Goal: Task Accomplishment & Management: Complete application form

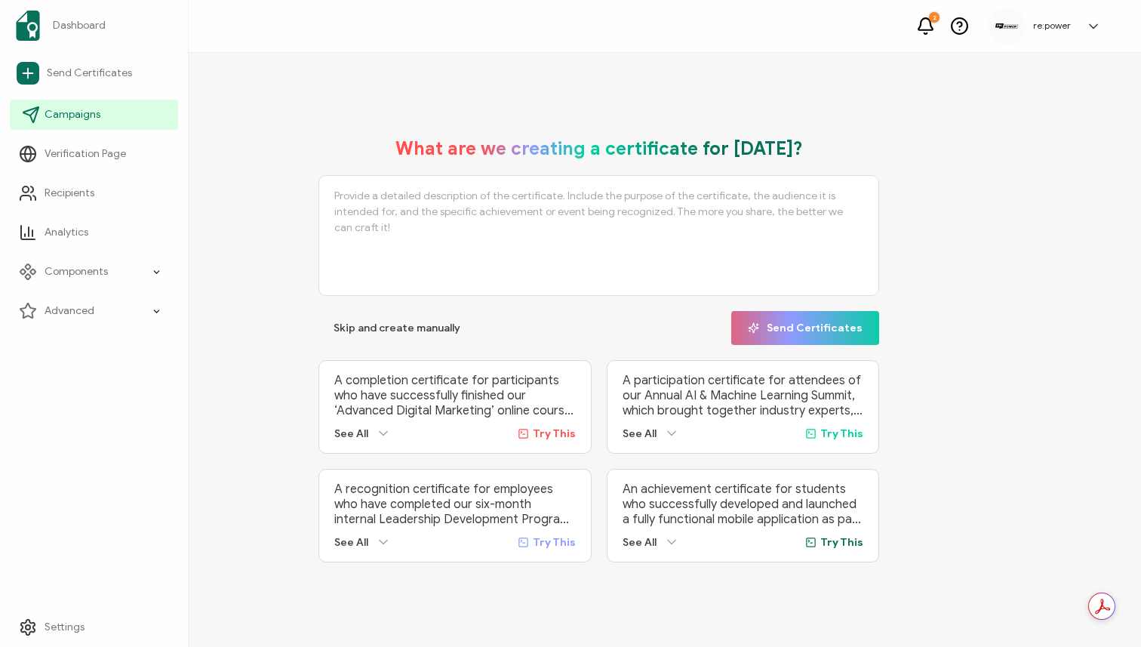
click at [28, 113] on icon at bounding box center [30, 114] width 15 height 15
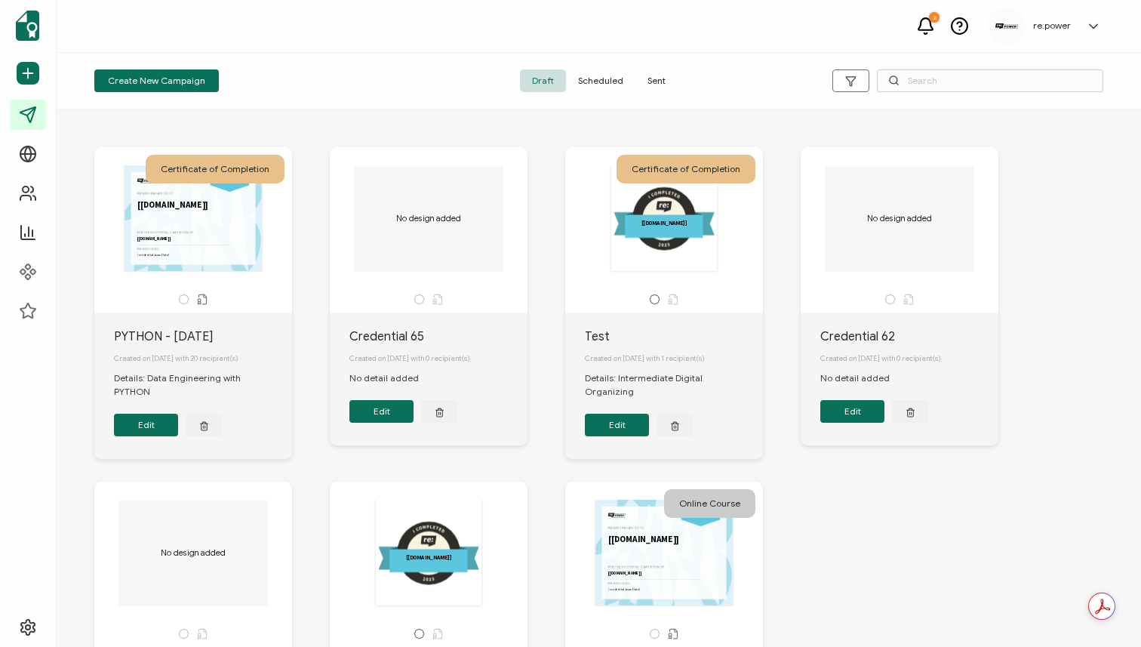
click at [168, 414] on button "Edit" at bounding box center [146, 425] width 64 height 23
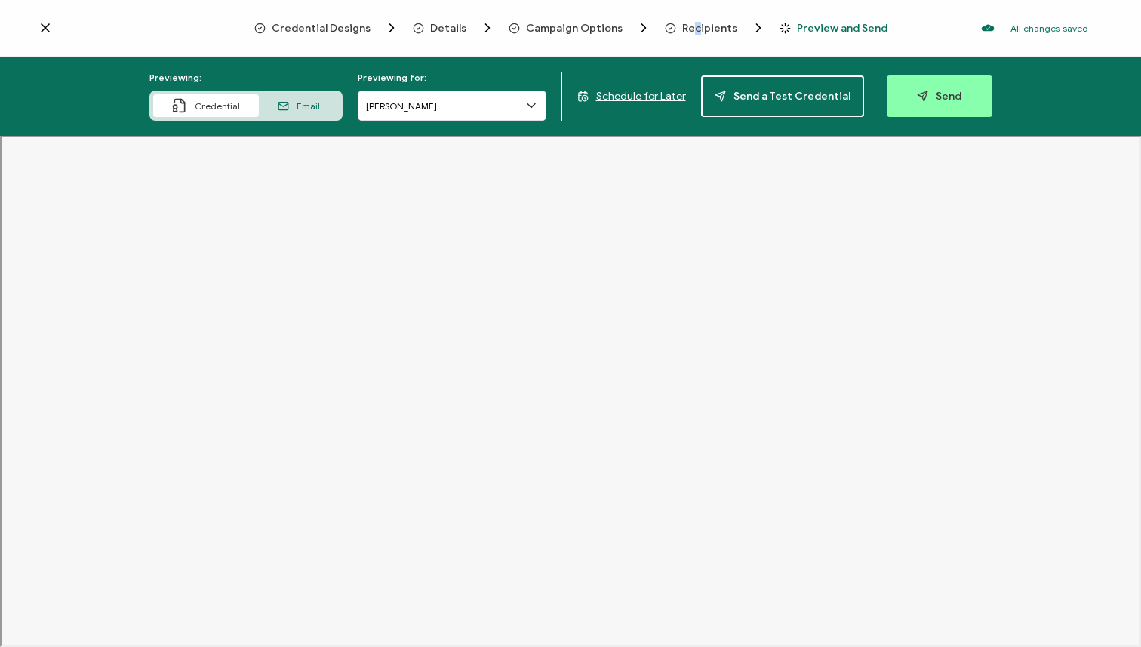
click at [695, 25] on span "Recipients" at bounding box center [709, 28] width 55 height 11
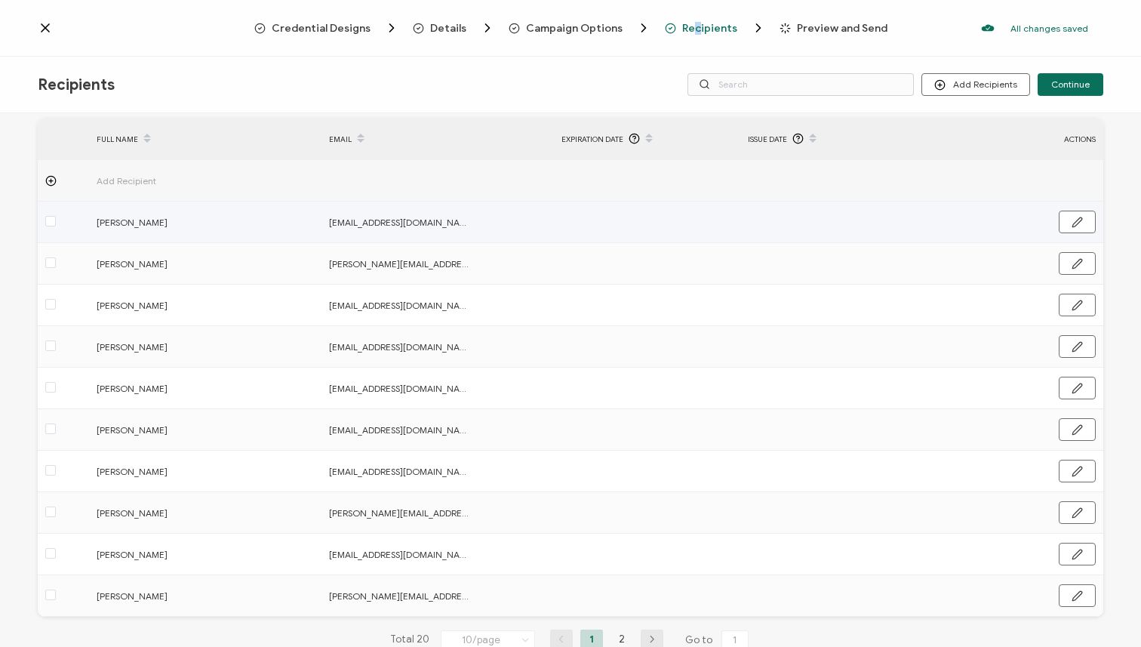
scroll to position [102, 0]
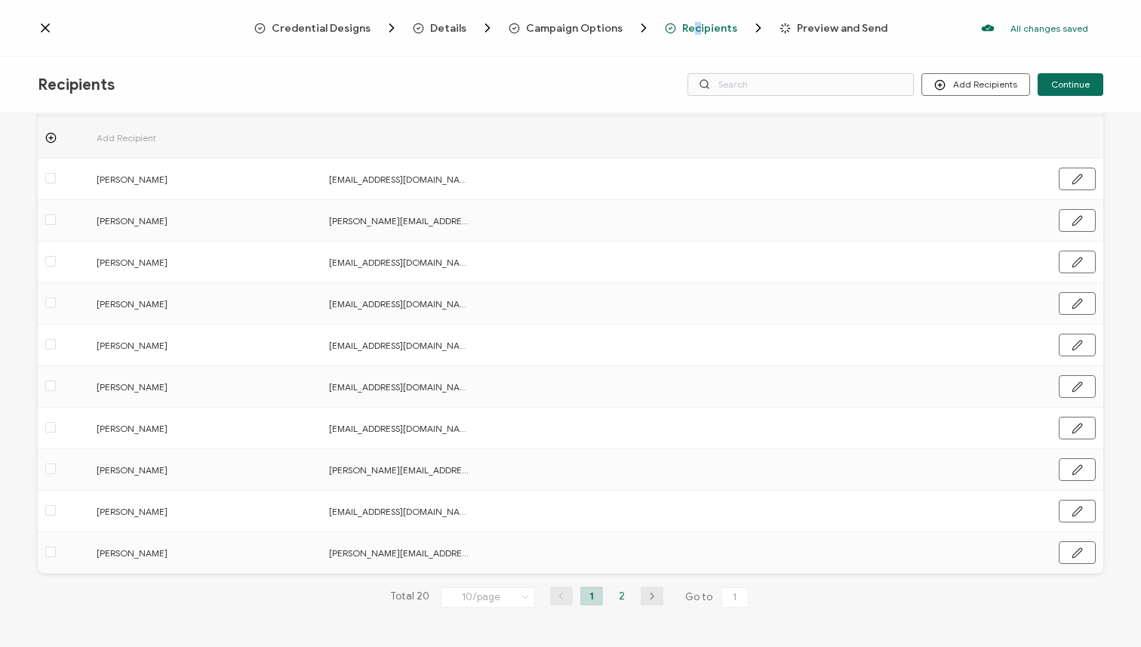
click at [617, 599] on li "2" at bounding box center [622, 596] width 23 height 19
click at [594, 597] on li "1" at bounding box center [592, 596] width 23 height 19
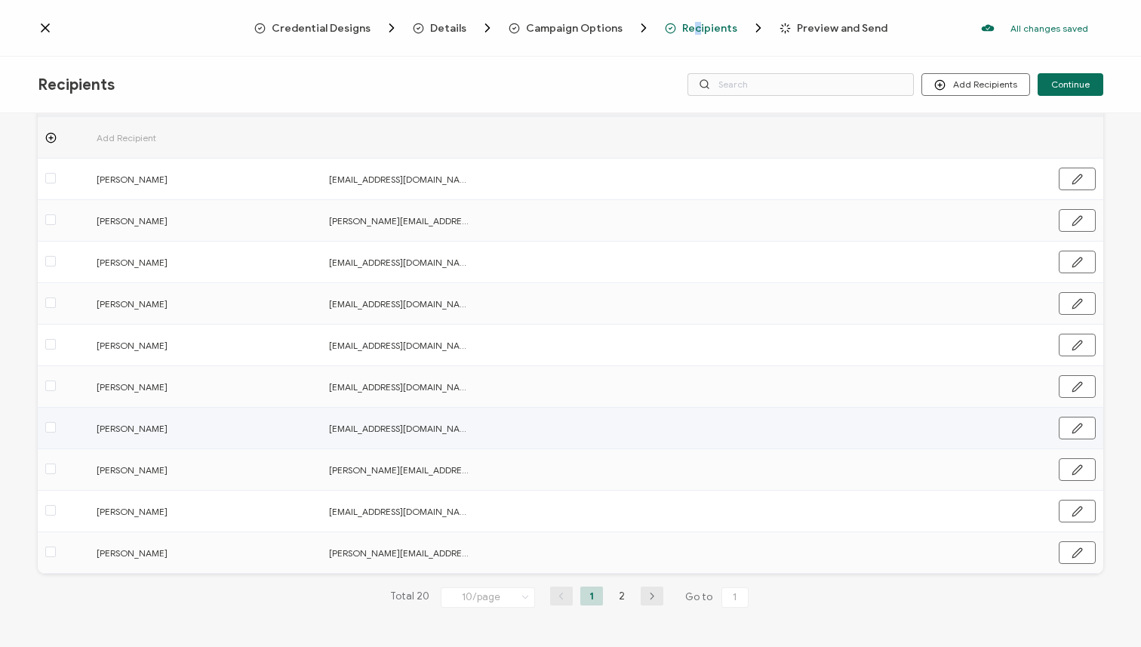
scroll to position [100, 0]
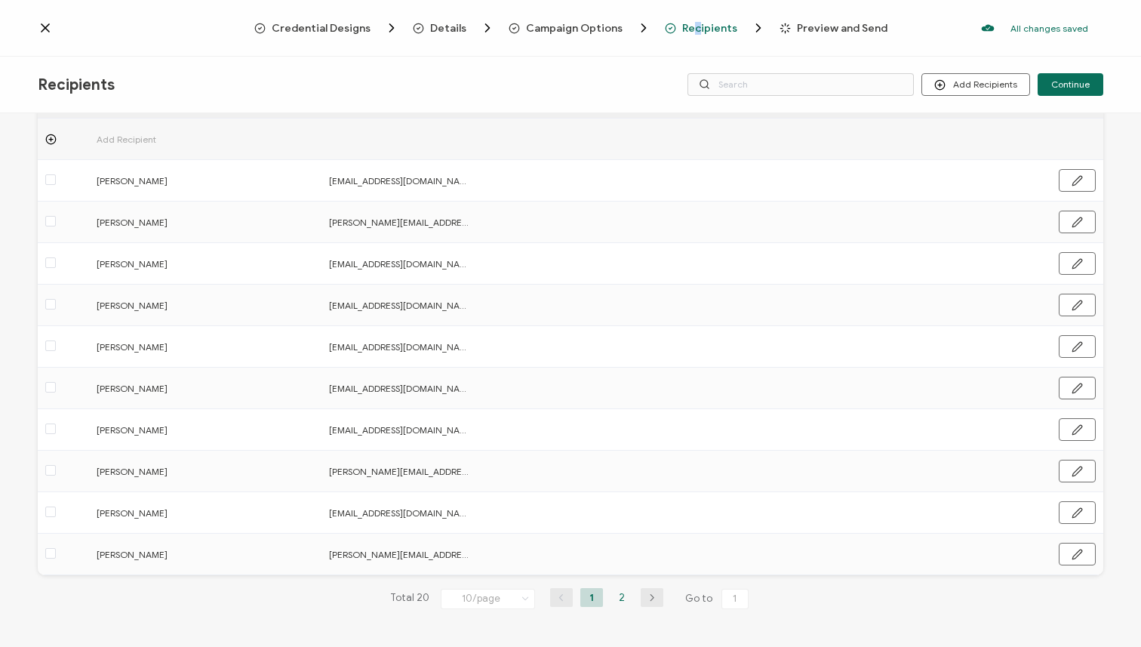
click at [616, 596] on li "2" at bounding box center [622, 597] width 23 height 19
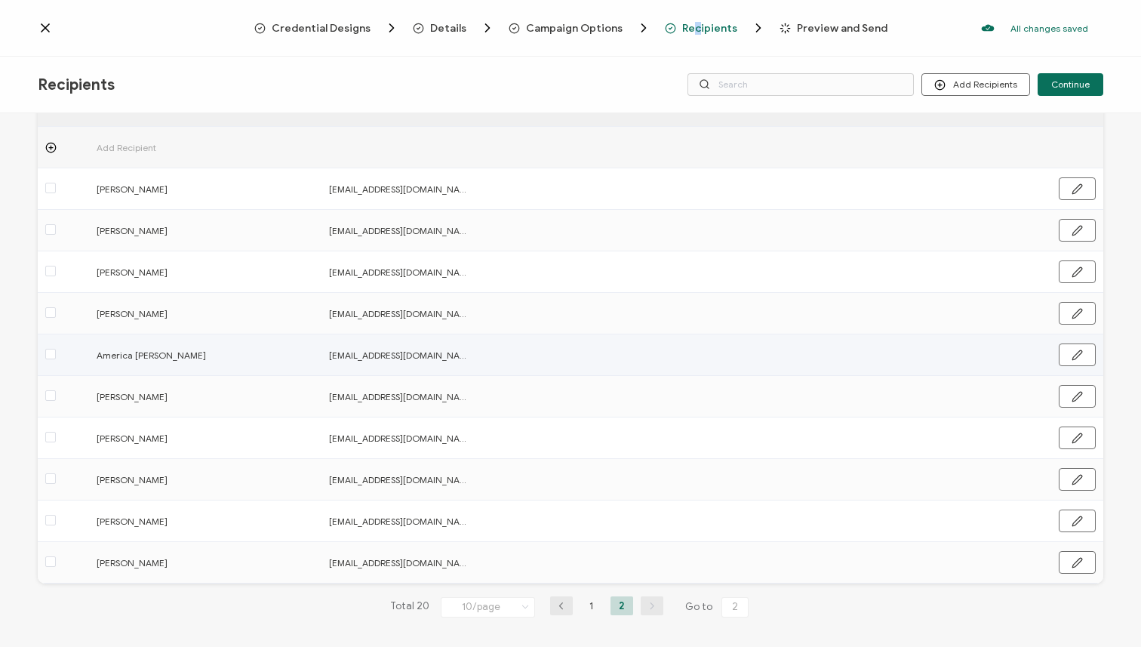
scroll to position [102, 0]
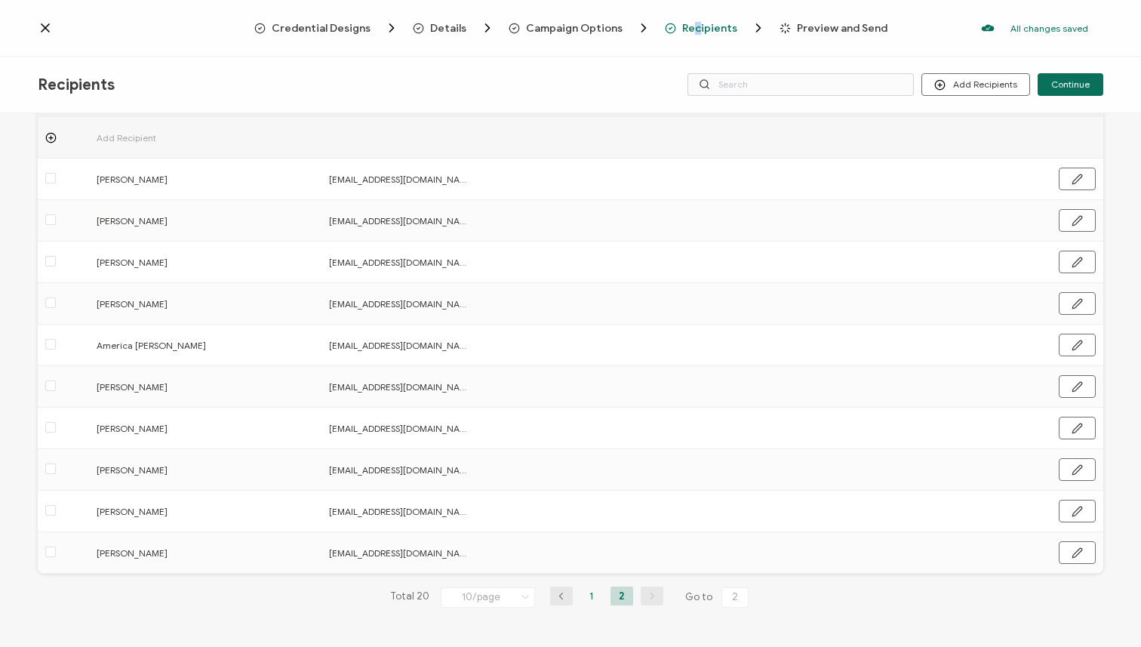
click at [589, 592] on li "1" at bounding box center [592, 596] width 23 height 19
click at [621, 589] on li "2" at bounding box center [622, 596] width 23 height 19
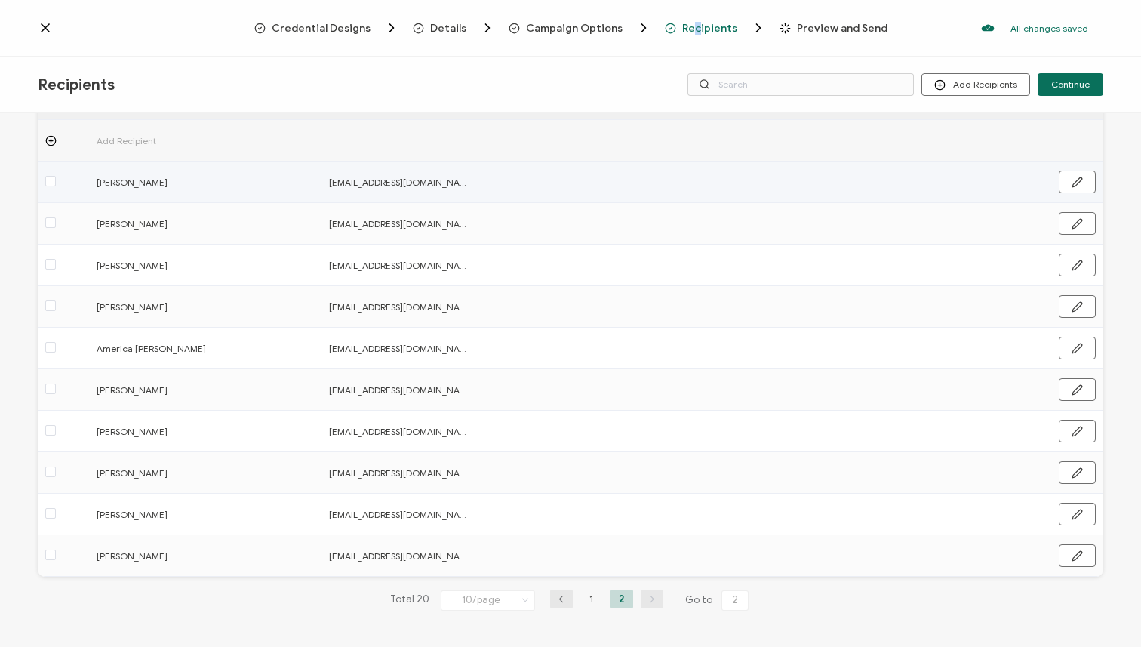
scroll to position [100, 0]
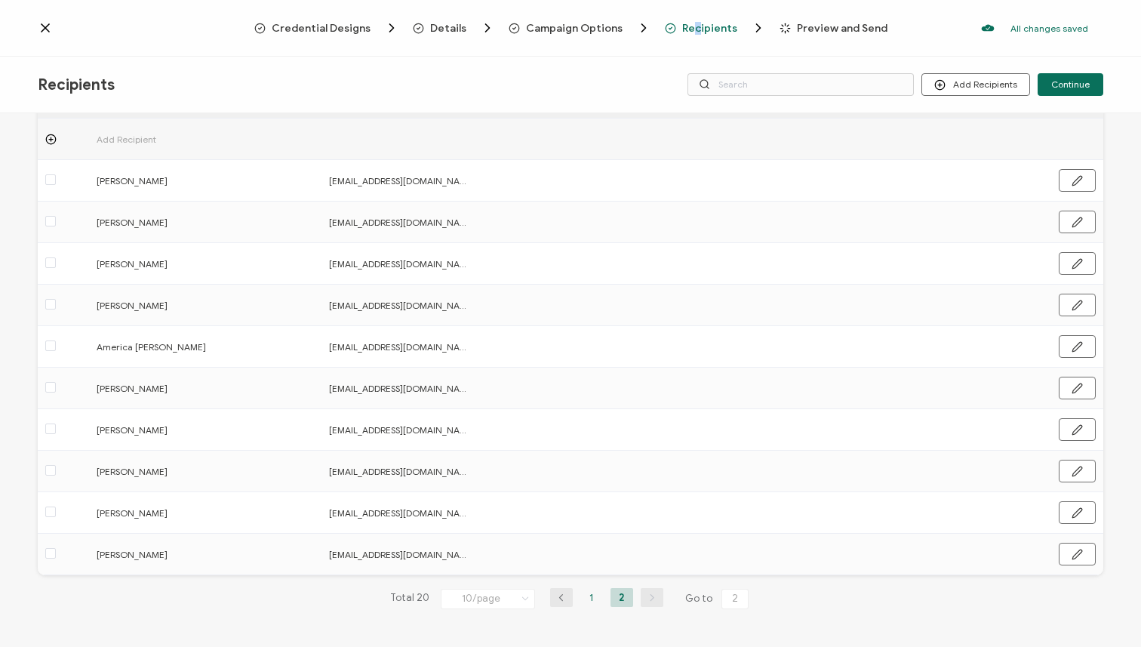
click at [582, 593] on li "1" at bounding box center [592, 597] width 23 height 19
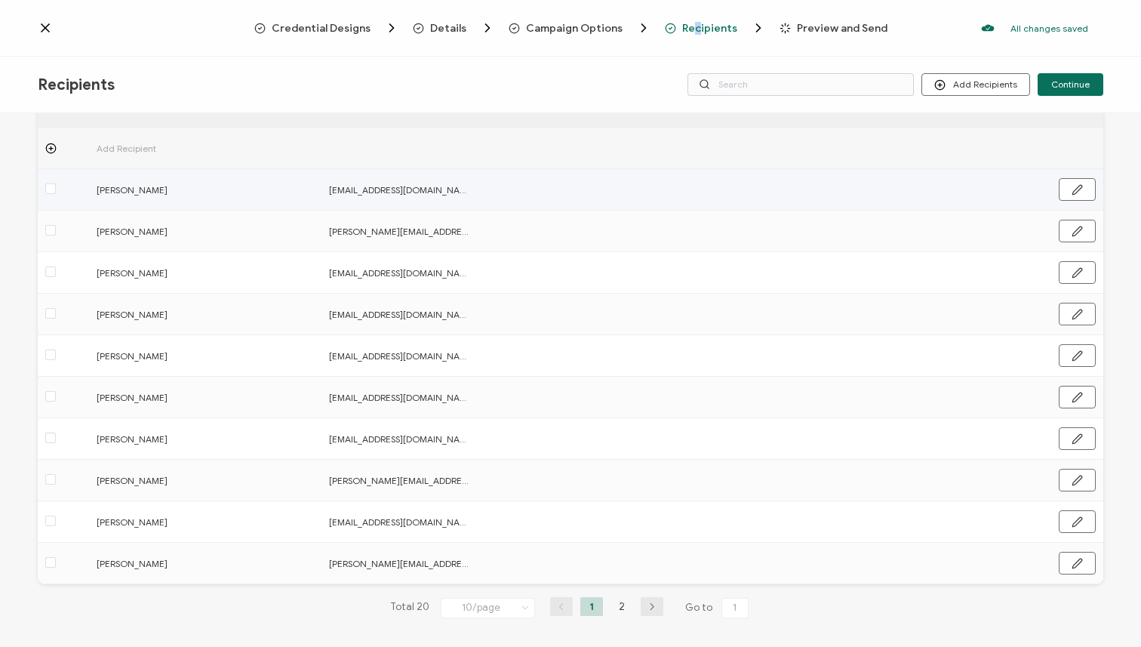
scroll to position [92, 0]
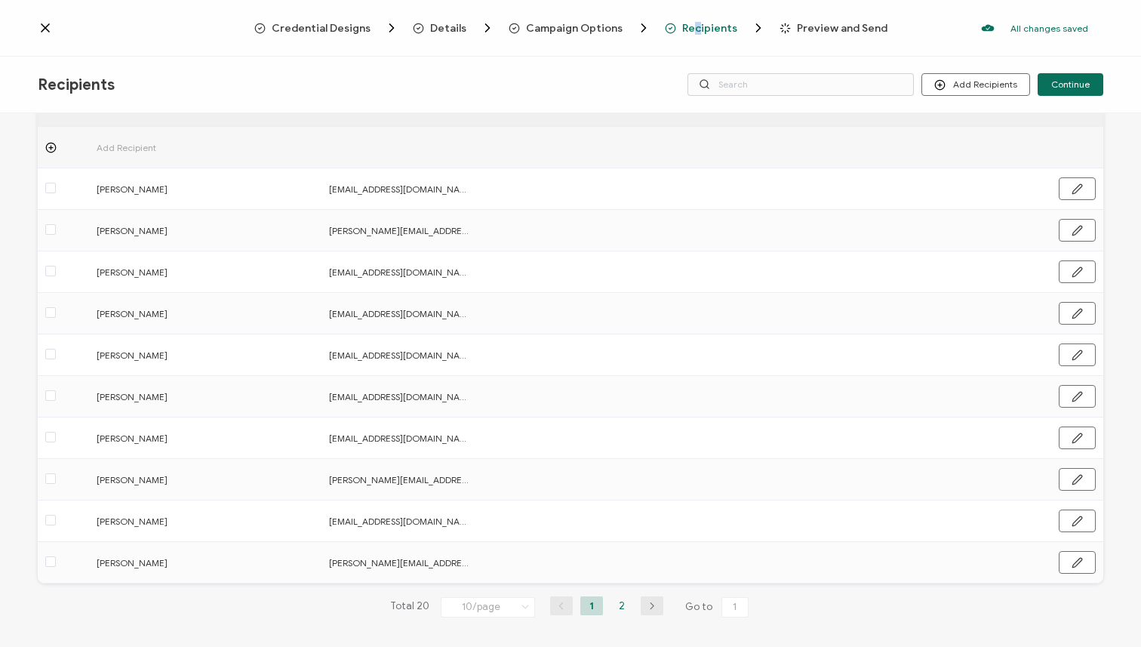
click at [612, 605] on li "2" at bounding box center [622, 605] width 23 height 19
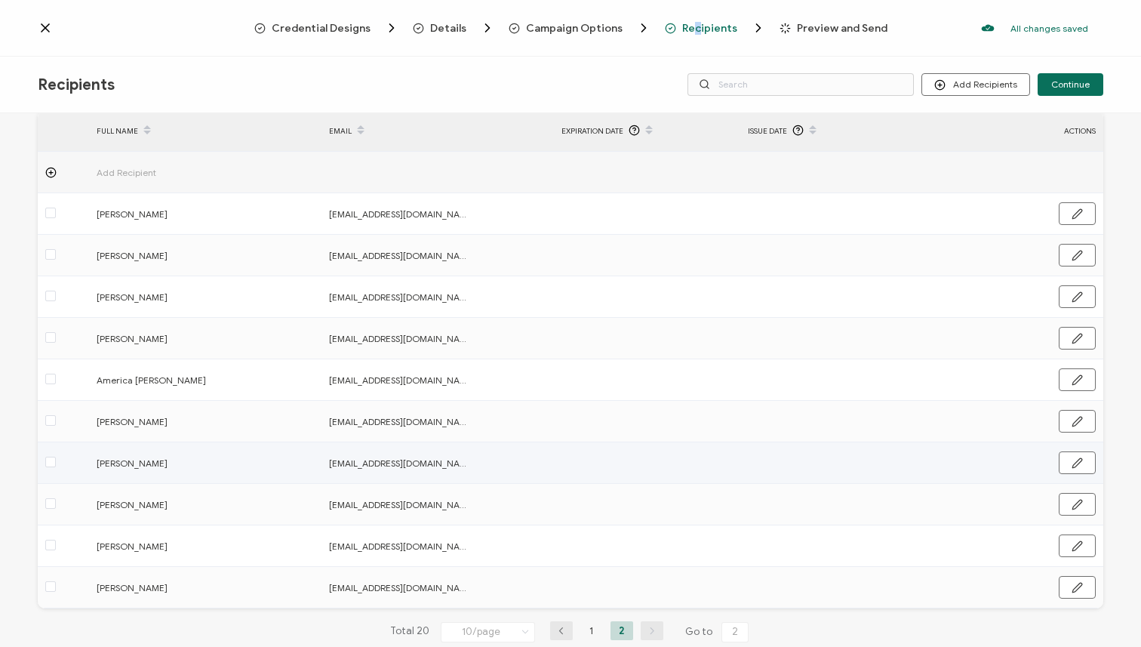
scroll to position [102, 0]
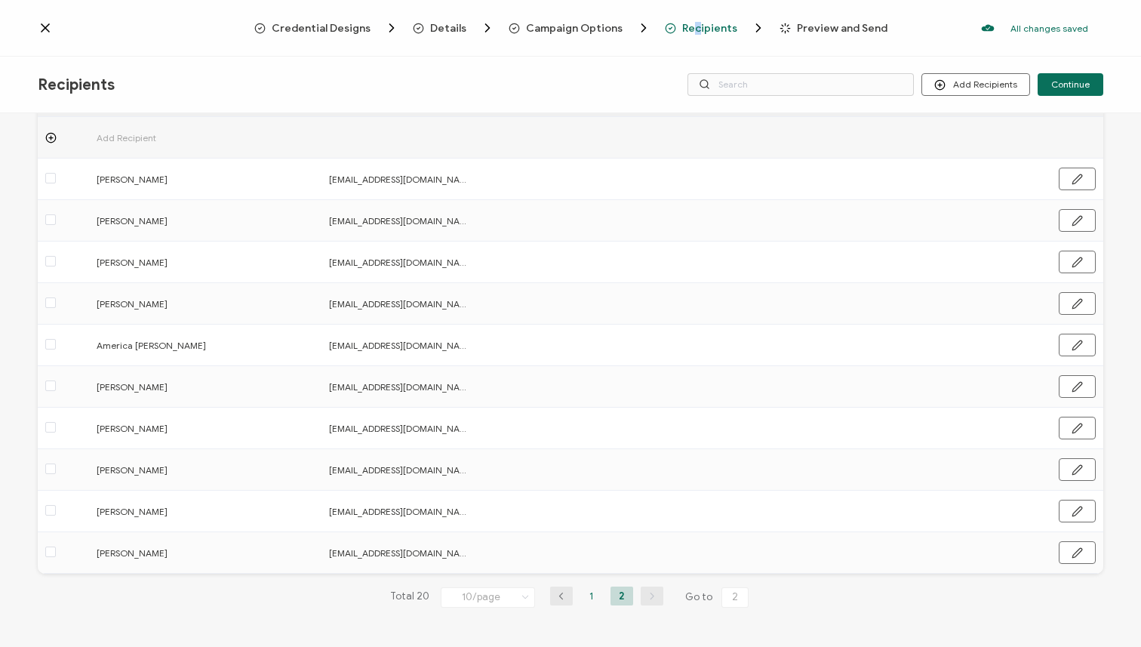
click at [585, 599] on li "1" at bounding box center [592, 596] width 23 height 19
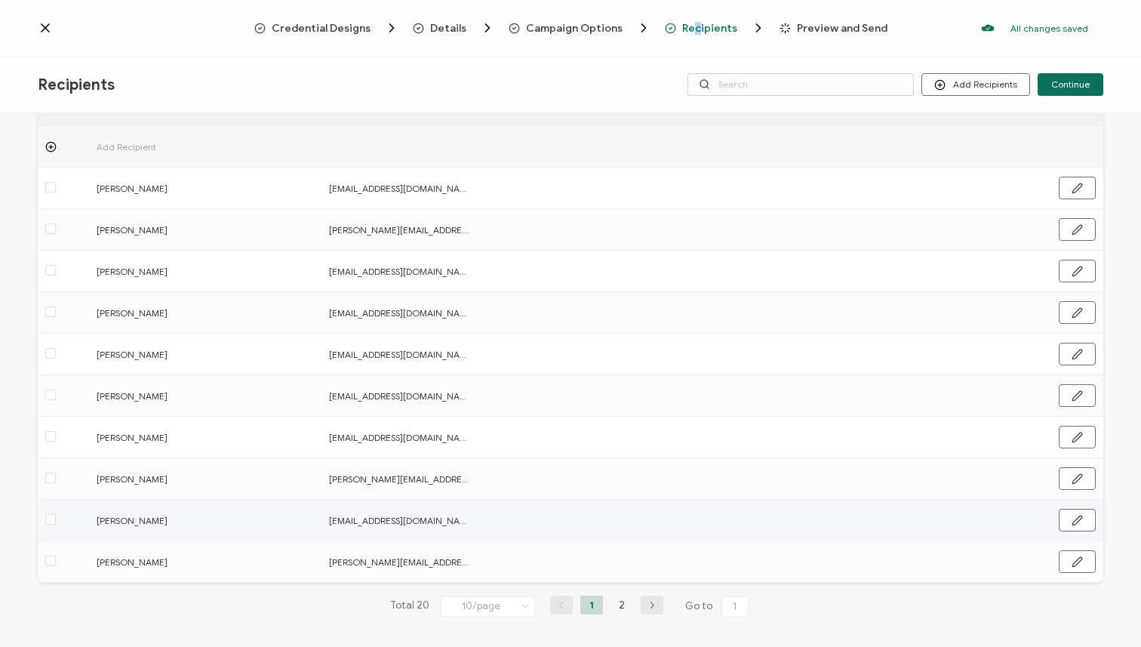
scroll to position [88, 0]
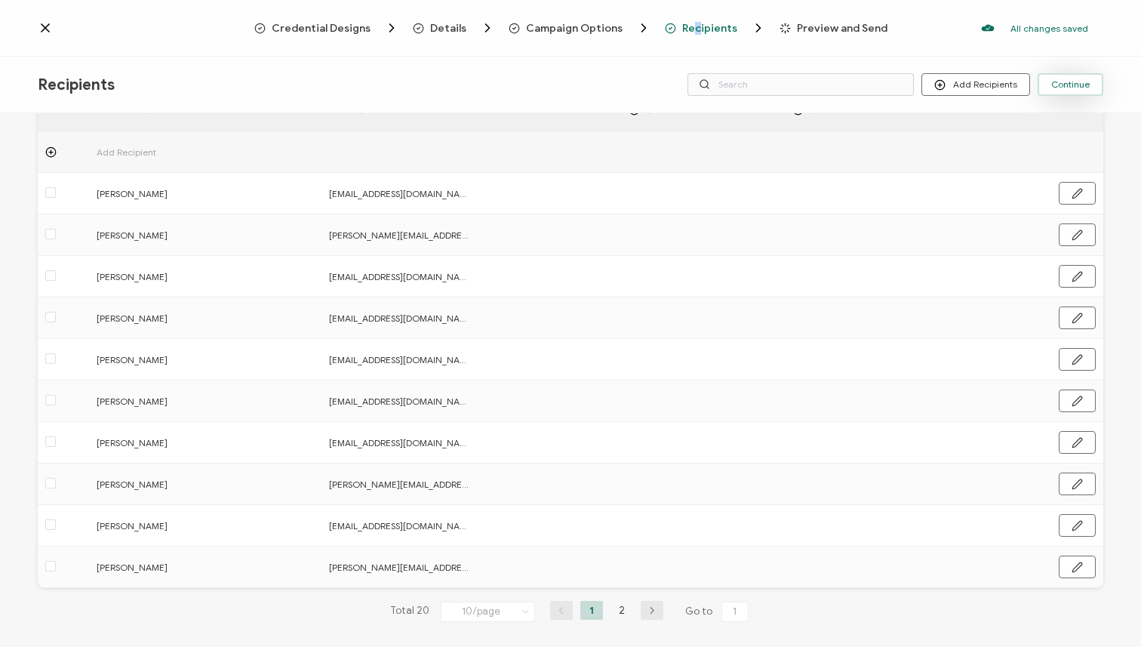
click at [1061, 80] on span "Continue" at bounding box center [1071, 84] width 39 height 9
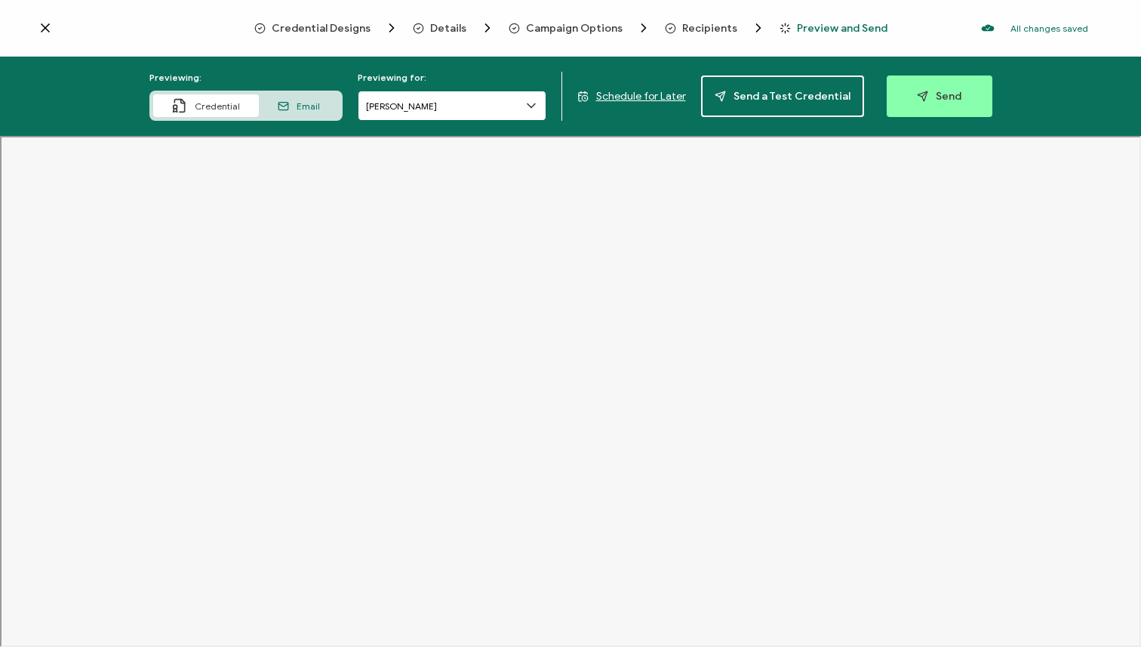
click at [470, 104] on input "[PERSON_NAME]" at bounding box center [452, 106] width 189 height 30
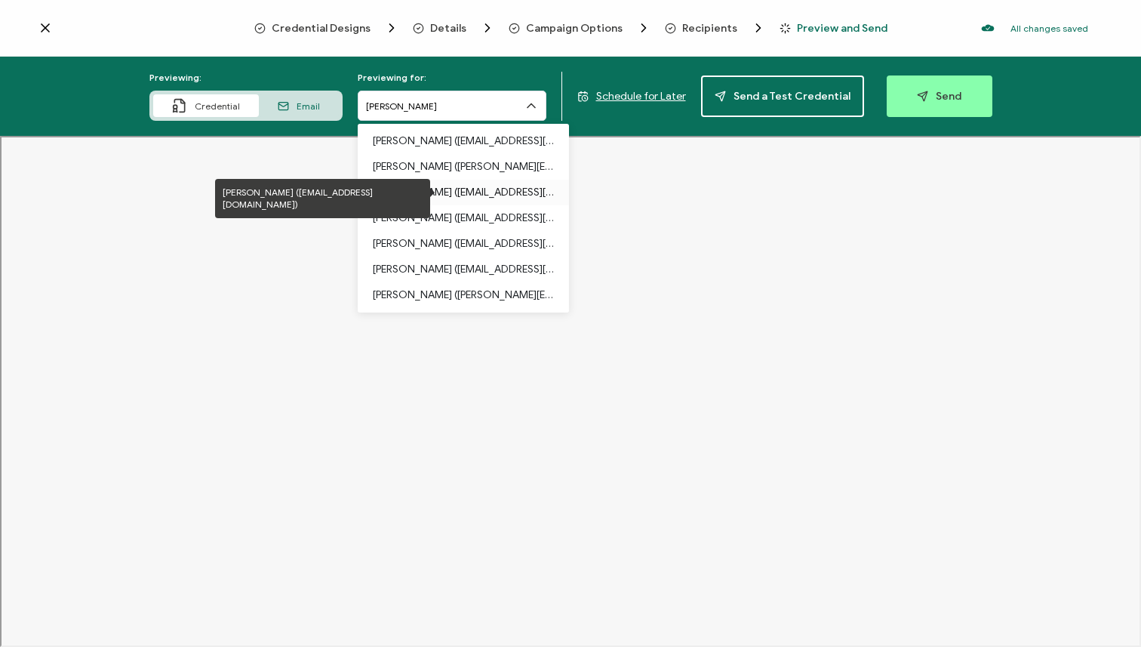
click at [467, 186] on p "[PERSON_NAME] ([EMAIL_ADDRESS][DOMAIN_NAME])" at bounding box center [463, 193] width 181 height 26
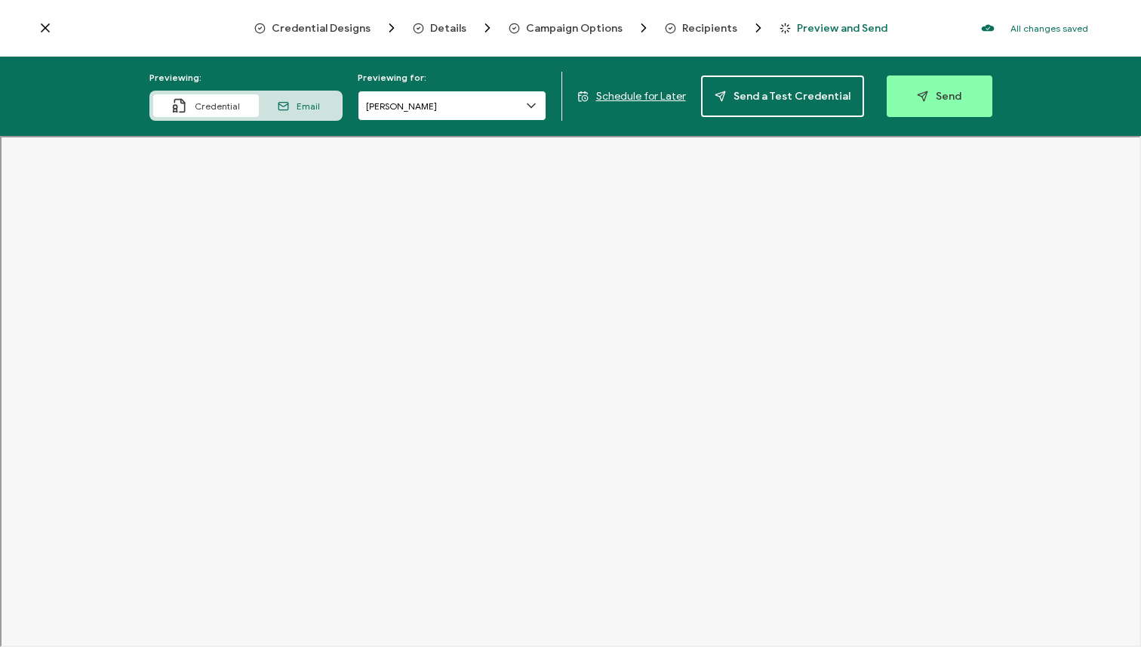
click at [474, 103] on input "[PERSON_NAME]" at bounding box center [452, 106] width 189 height 30
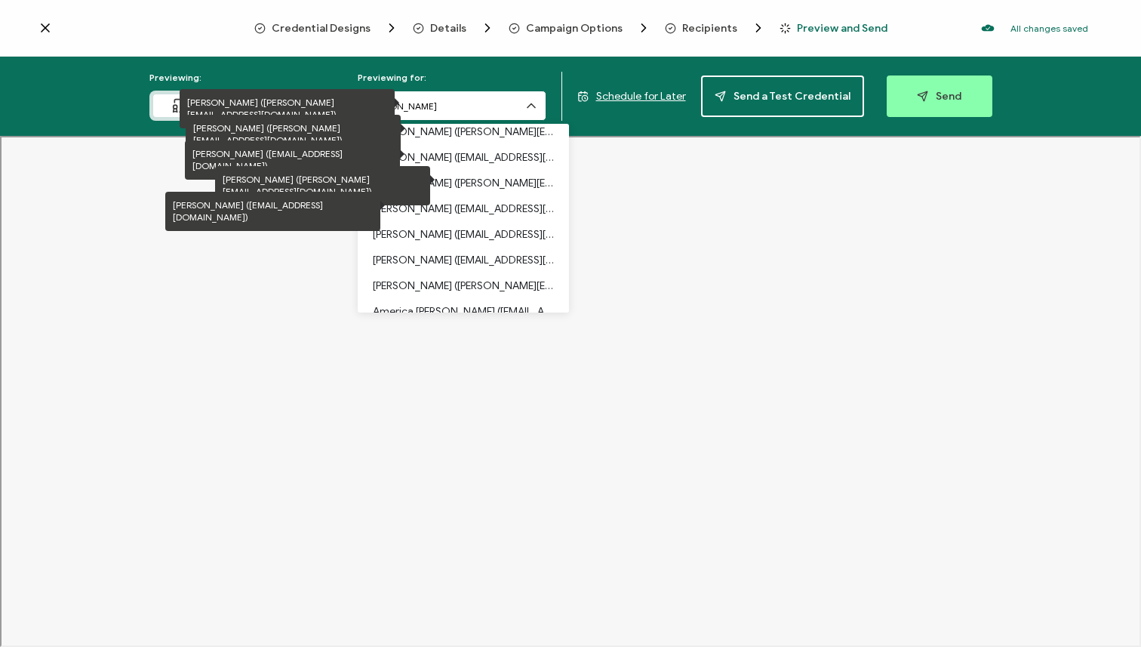
scroll to position [193, 0]
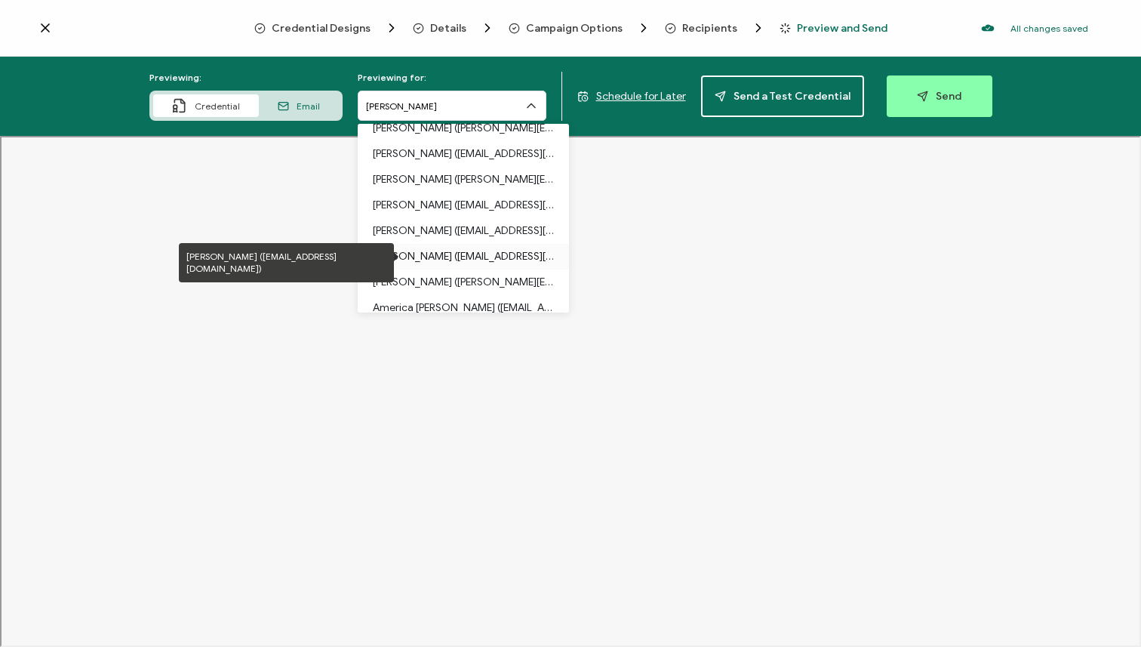
click at [452, 264] on p "[PERSON_NAME] ([EMAIL_ADDRESS][DOMAIN_NAME])" at bounding box center [463, 257] width 181 height 26
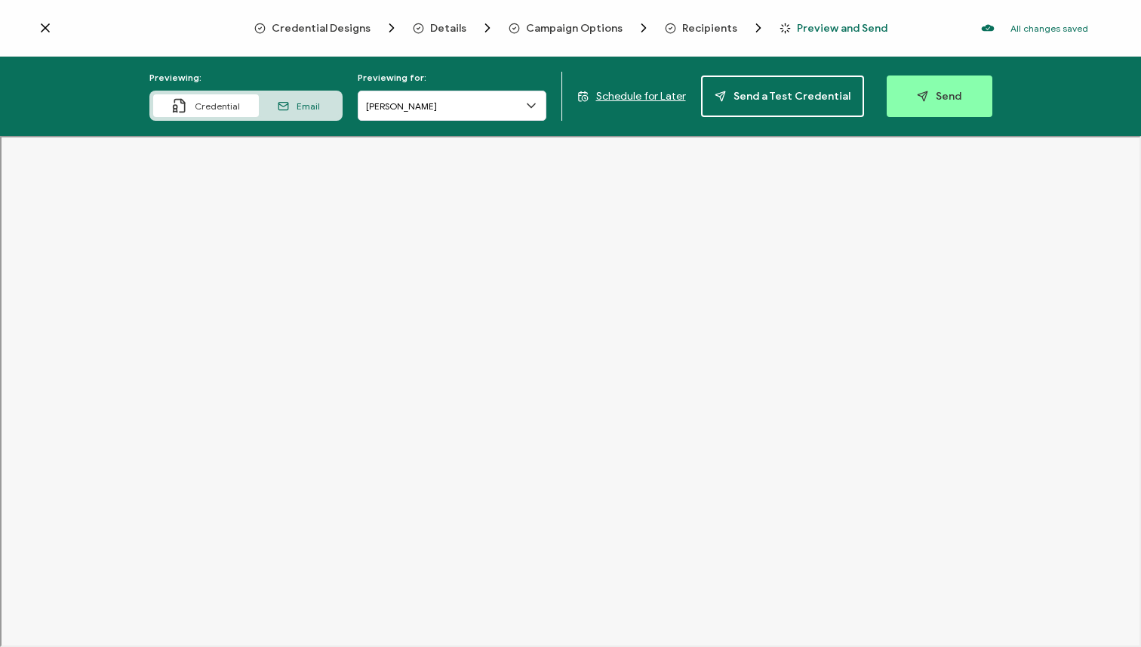
click at [447, 29] on span "Details" at bounding box center [448, 28] width 36 height 11
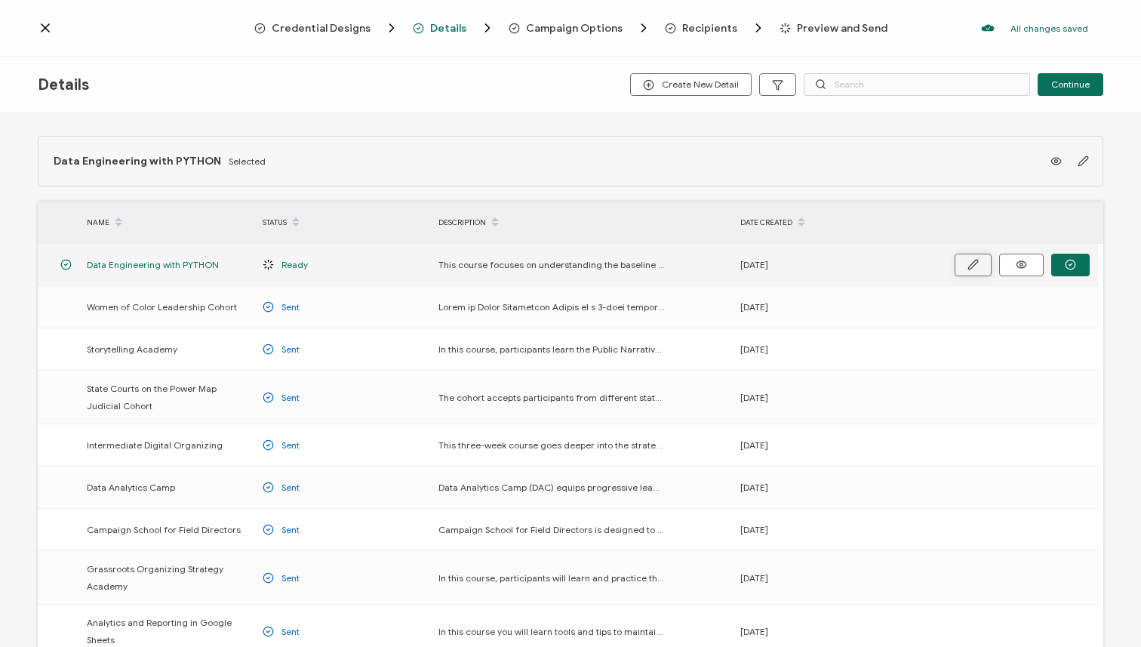
click at [981, 267] on button "button" at bounding box center [973, 265] width 37 height 23
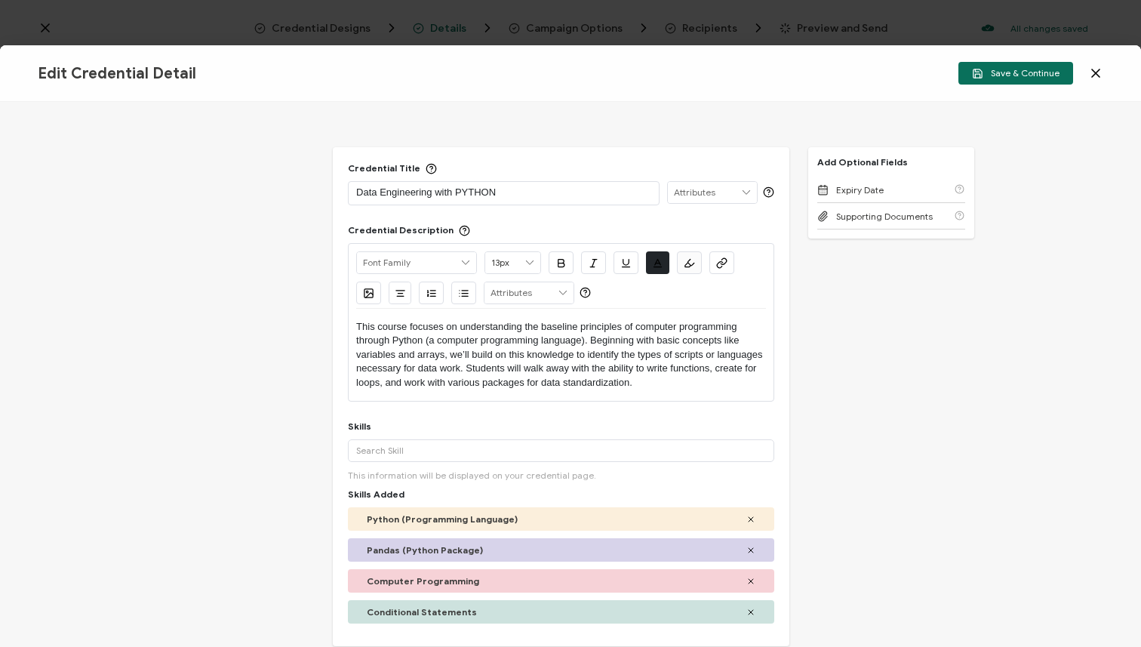
click at [467, 355] on p "This course focuses on understanding the baseline principles of computer progra…" at bounding box center [561, 354] width 410 height 69
click at [472, 355] on p "This course focuses on understanding the baseline principles of computer progra…" at bounding box center [561, 354] width 410 height 69
click at [982, 77] on icon "button" at bounding box center [978, 73] width 8 height 8
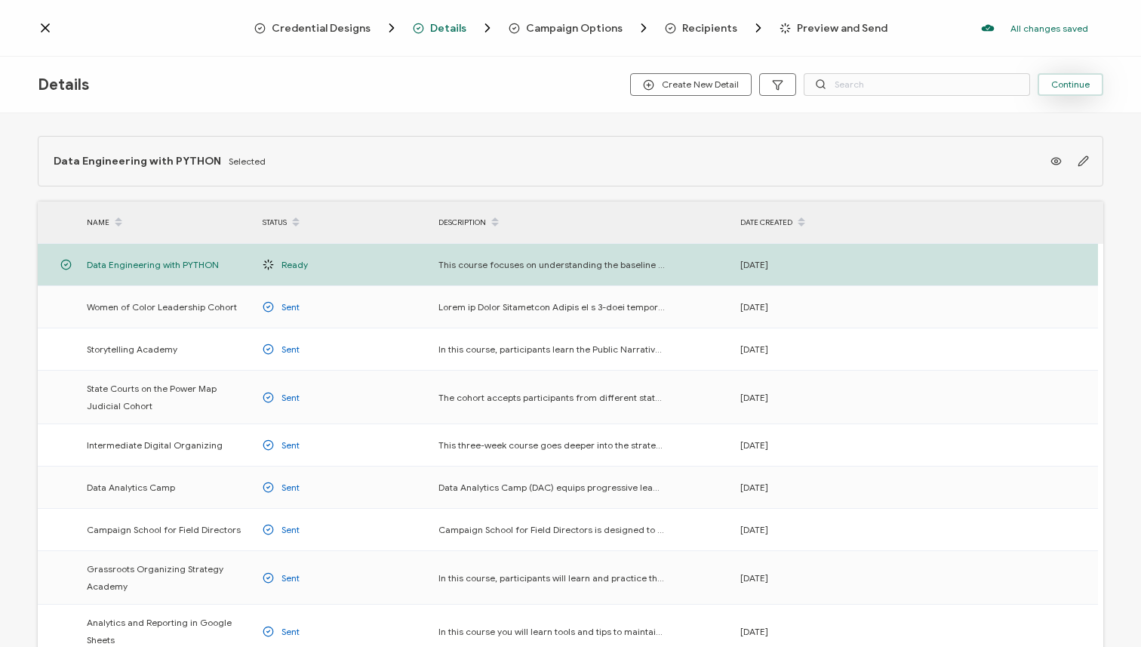
click at [1083, 88] on span "Continue" at bounding box center [1071, 84] width 39 height 9
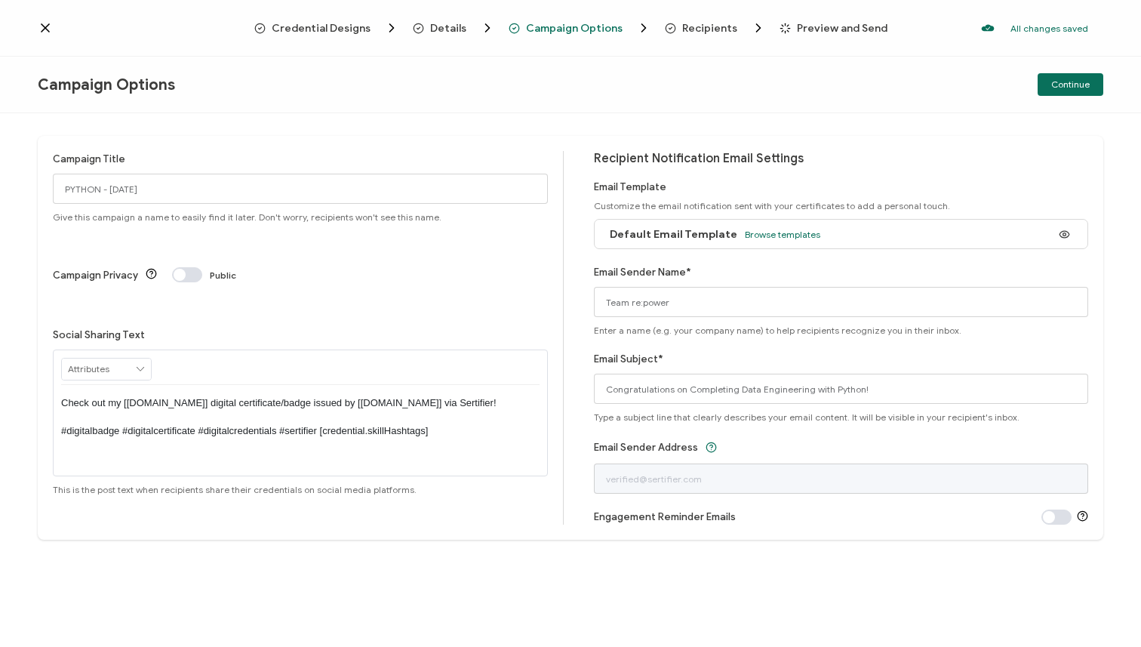
click at [1059, 102] on div "Campaign Options Continue" at bounding box center [570, 85] width 1141 height 57
click at [1059, 91] on button "Continue" at bounding box center [1071, 84] width 66 height 23
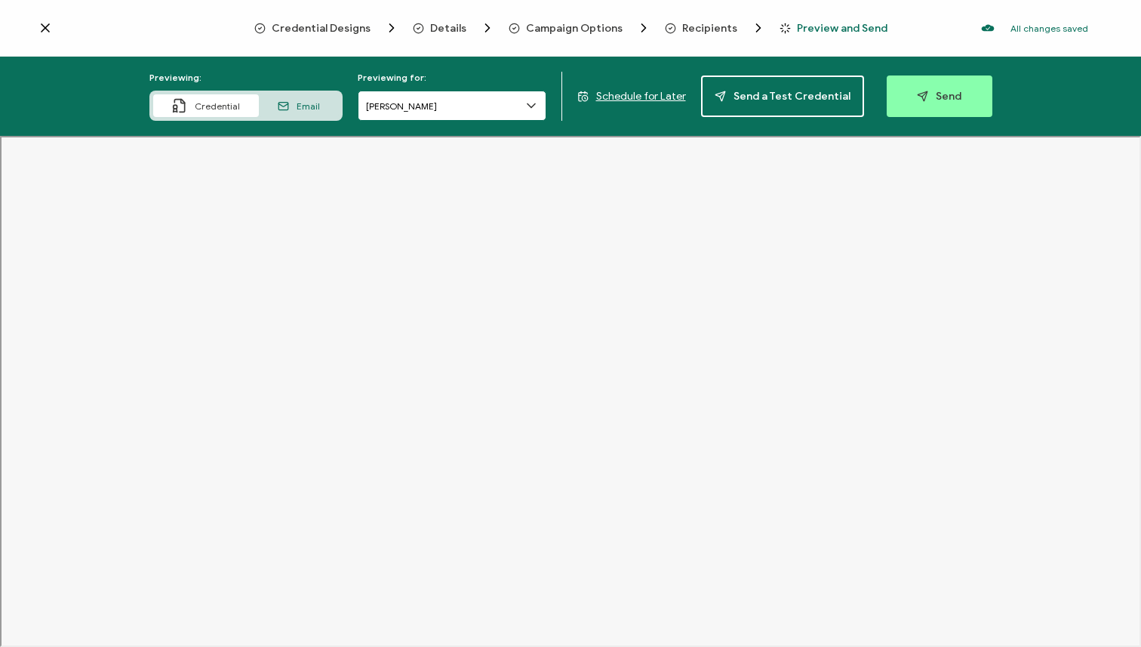
click at [498, 106] on input "[PERSON_NAME]" at bounding box center [452, 106] width 189 height 30
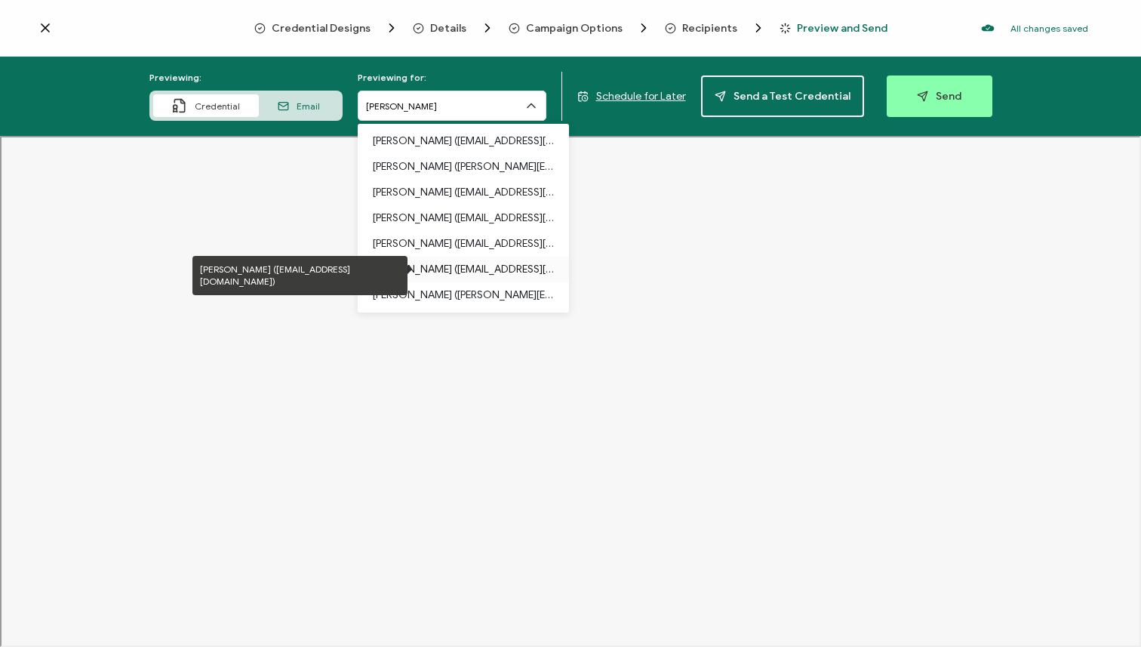
click at [490, 266] on p "[PERSON_NAME] ([EMAIL_ADDRESS][DOMAIN_NAME])" at bounding box center [463, 270] width 181 height 26
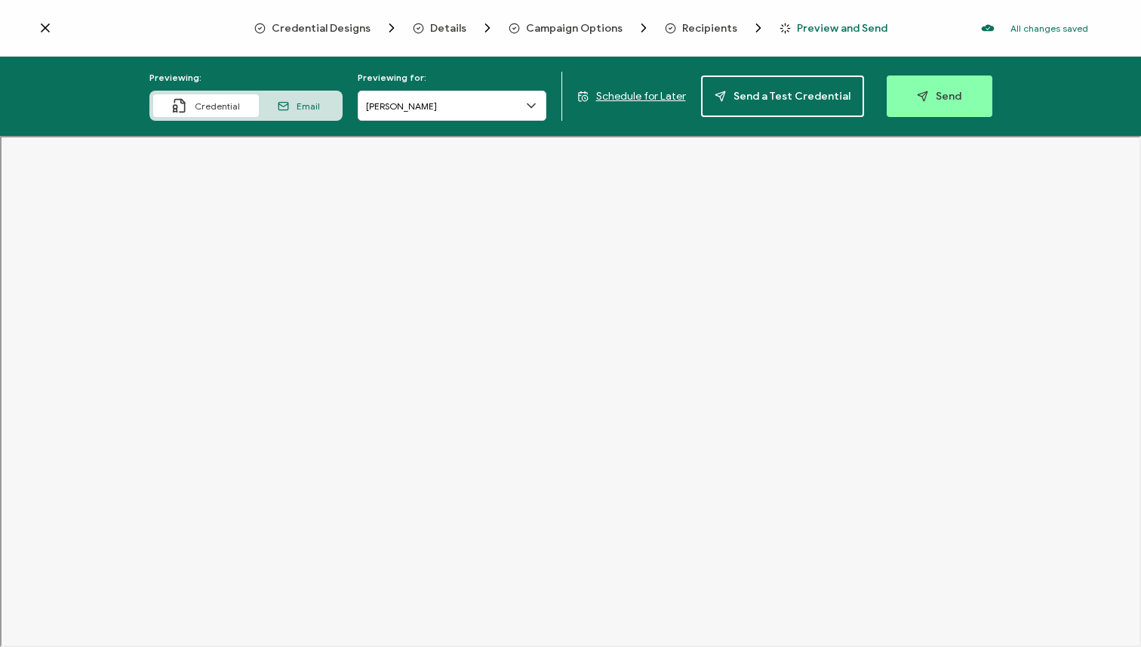
click at [444, 29] on span "Details" at bounding box center [448, 28] width 36 height 11
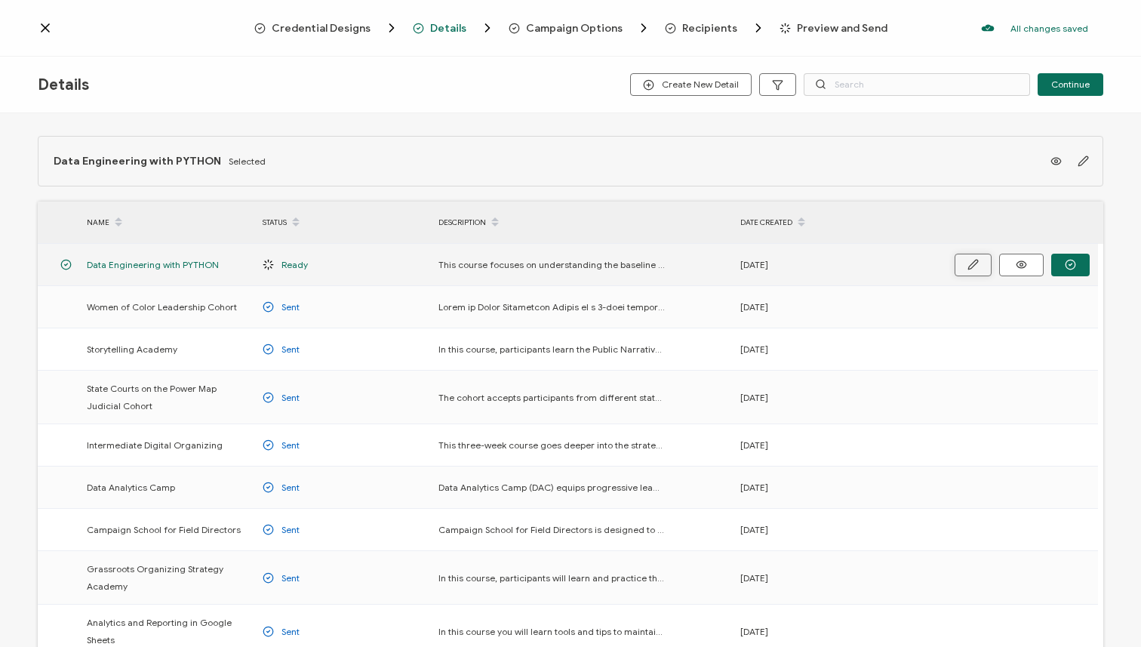
click at [985, 262] on button "button" at bounding box center [973, 265] width 37 height 23
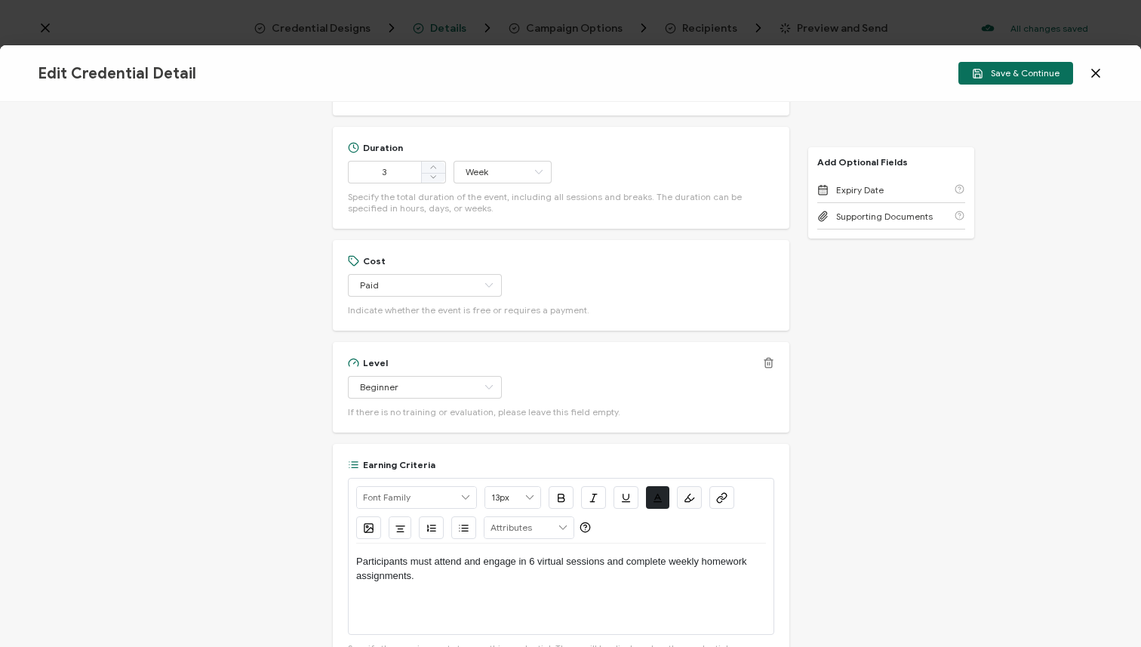
scroll to position [707, 0]
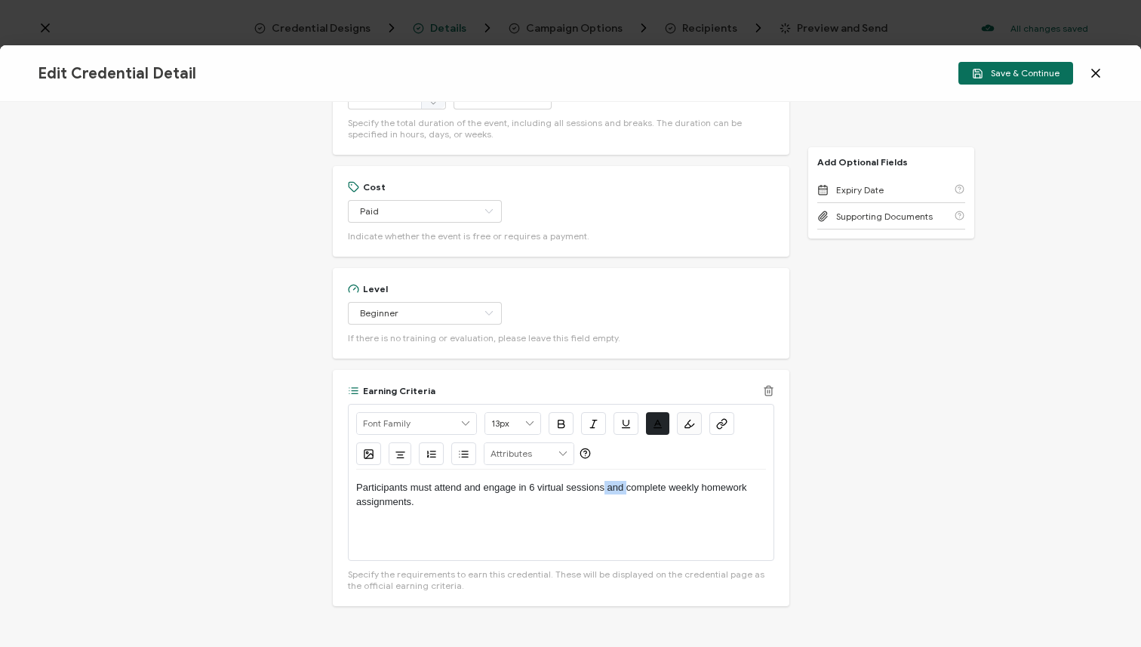
drag, startPoint x: 625, startPoint y: 484, endPoint x: 603, endPoint y: 484, distance: 21.9
click at [603, 484] on p "Participants must attend and engage in 6 virtual sessions and complete weekly h…" at bounding box center [561, 495] width 410 height 28
click at [1009, 76] on span "Save & Continue" at bounding box center [1016, 73] width 88 height 11
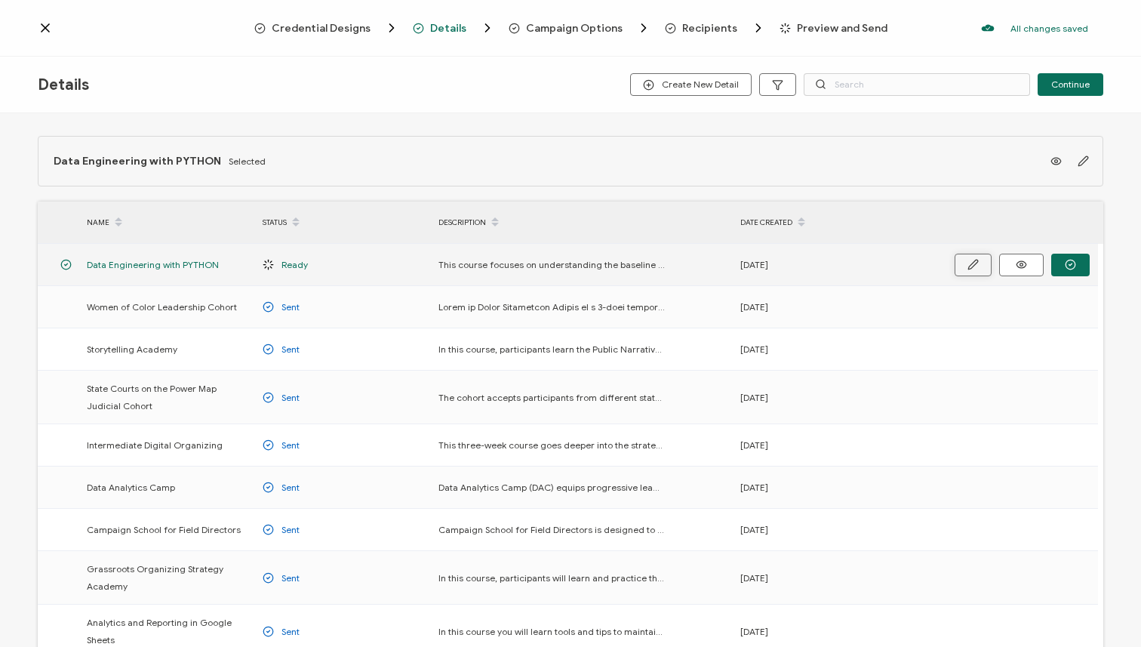
click at [970, 267] on icon "button" at bounding box center [973, 264] width 11 height 11
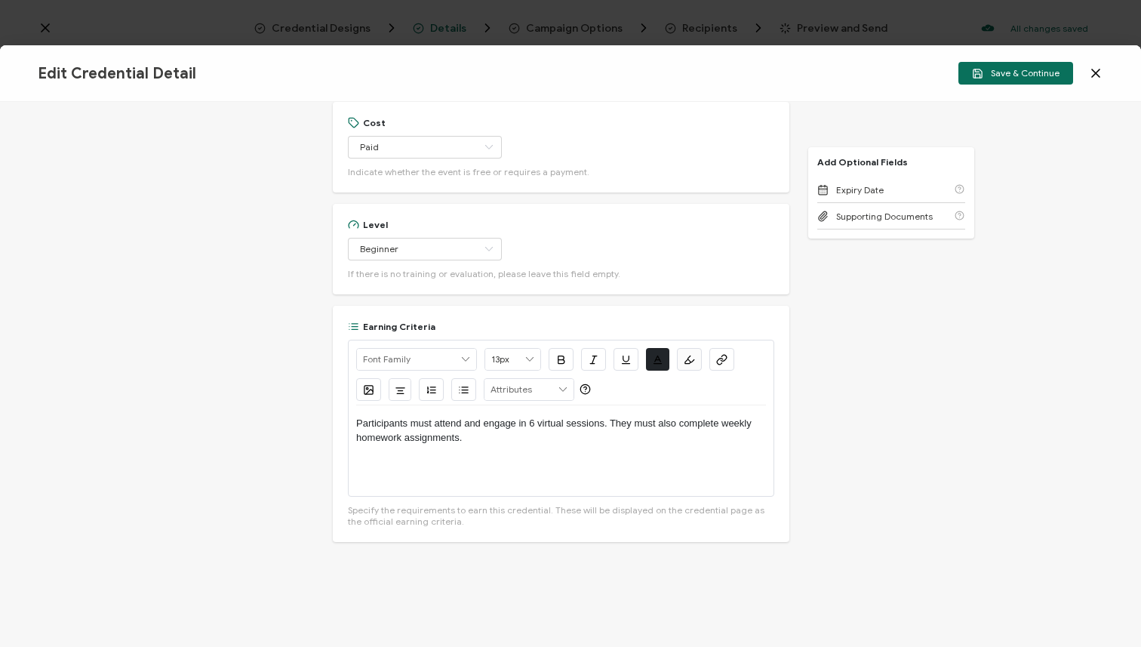
scroll to position [784, 0]
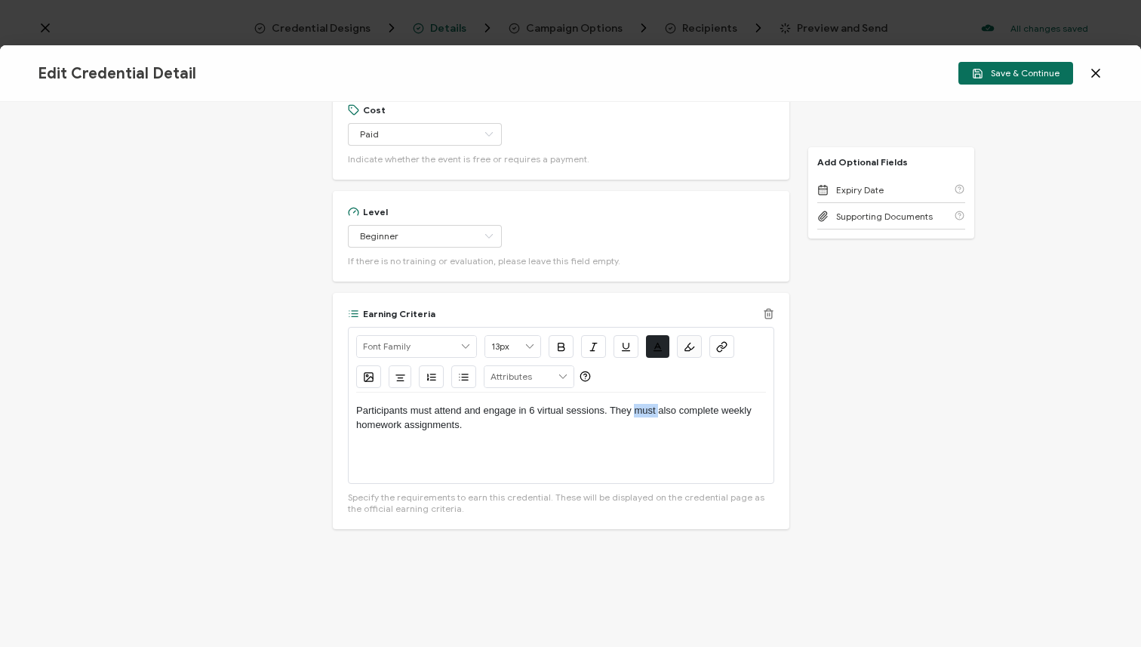
drag, startPoint x: 658, startPoint y: 415, endPoint x: 633, endPoint y: 415, distance: 24.2
click at [633, 415] on p "Participants must attend and engage in 6 virtual sessions. They must also compl…" at bounding box center [561, 418] width 410 height 28
click at [693, 411] on p "Participants must attend and engage in 6 virtual sessions. They also complete w…" at bounding box center [561, 418] width 410 height 28
click at [1030, 61] on div "Edit Credential Detail Save & Continue" at bounding box center [570, 73] width 1141 height 57
click at [1022, 71] on span "Save & Continue" at bounding box center [1016, 73] width 88 height 11
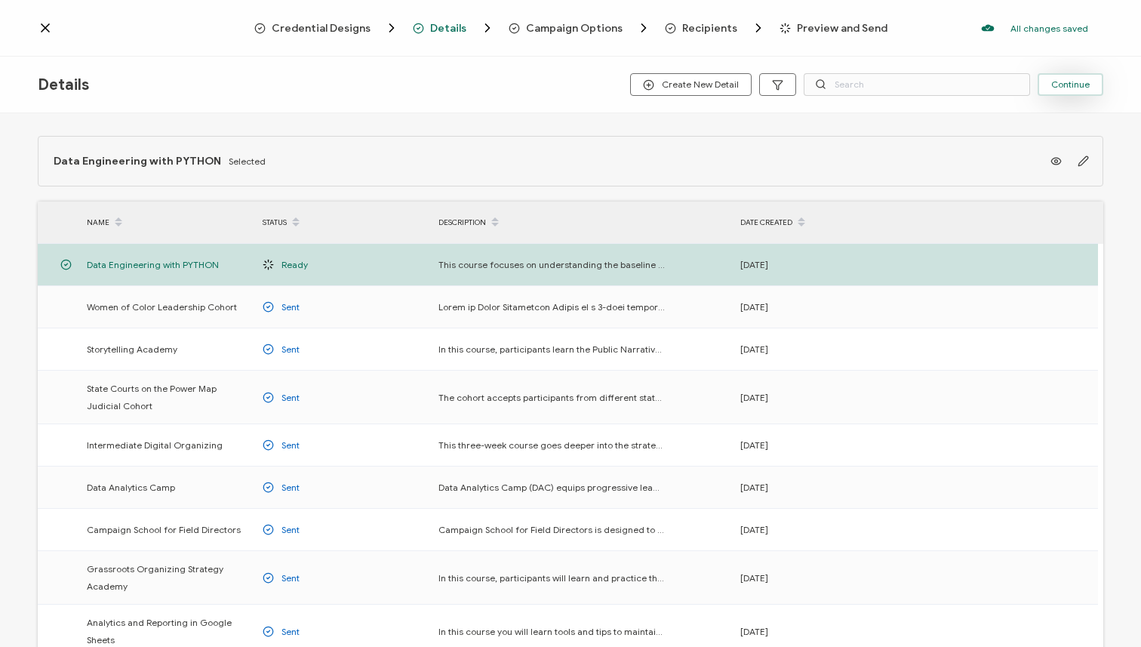
click at [1064, 84] on span "Continue" at bounding box center [1071, 84] width 39 height 9
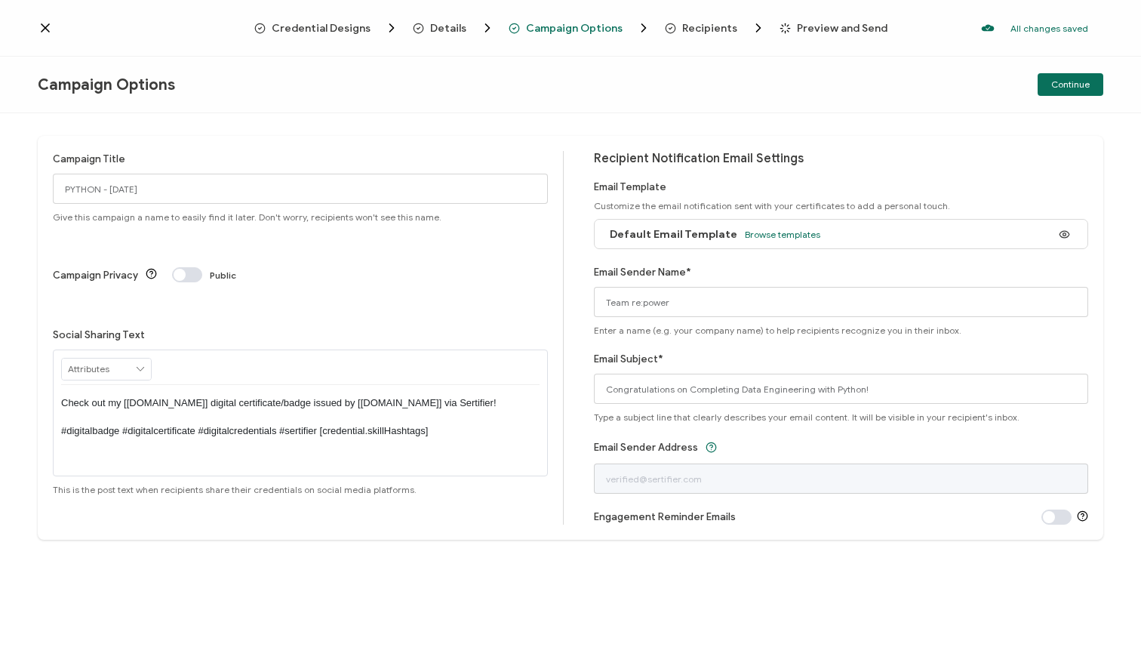
click at [1064, 84] on span "Continue" at bounding box center [1071, 84] width 39 height 9
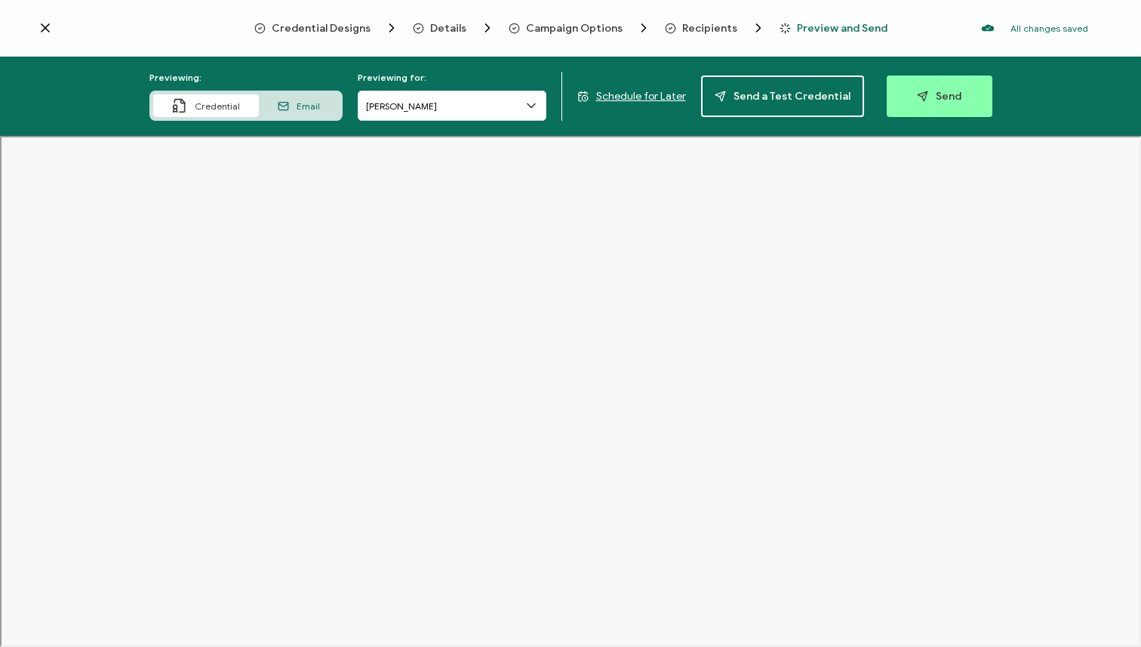
click at [660, 91] on span "Schedule for Later" at bounding box center [641, 96] width 90 height 13
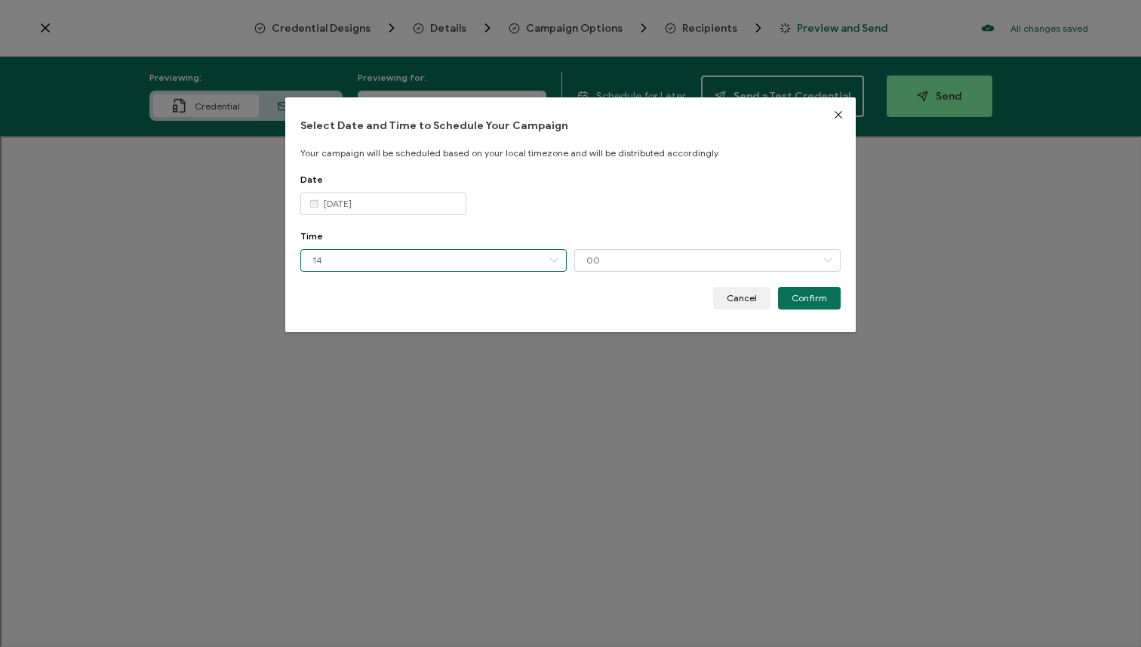
click at [399, 253] on input "14" at bounding box center [433, 260] width 266 height 23
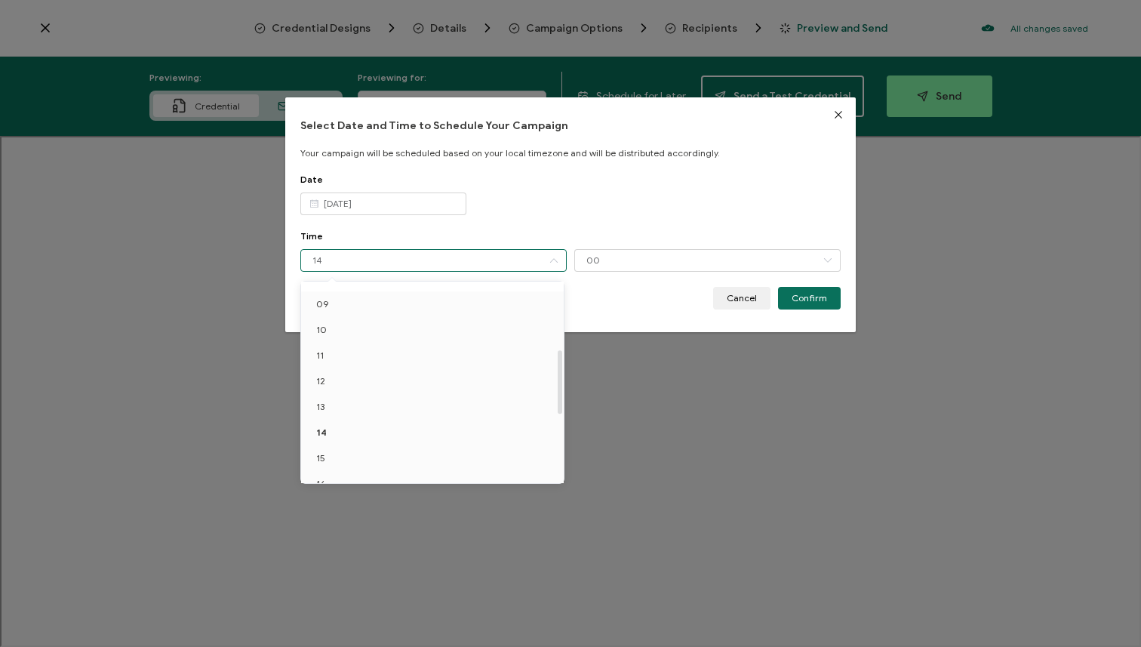
scroll to position [232, 0]
click at [375, 205] on input "[DATE]" at bounding box center [383, 204] width 166 height 23
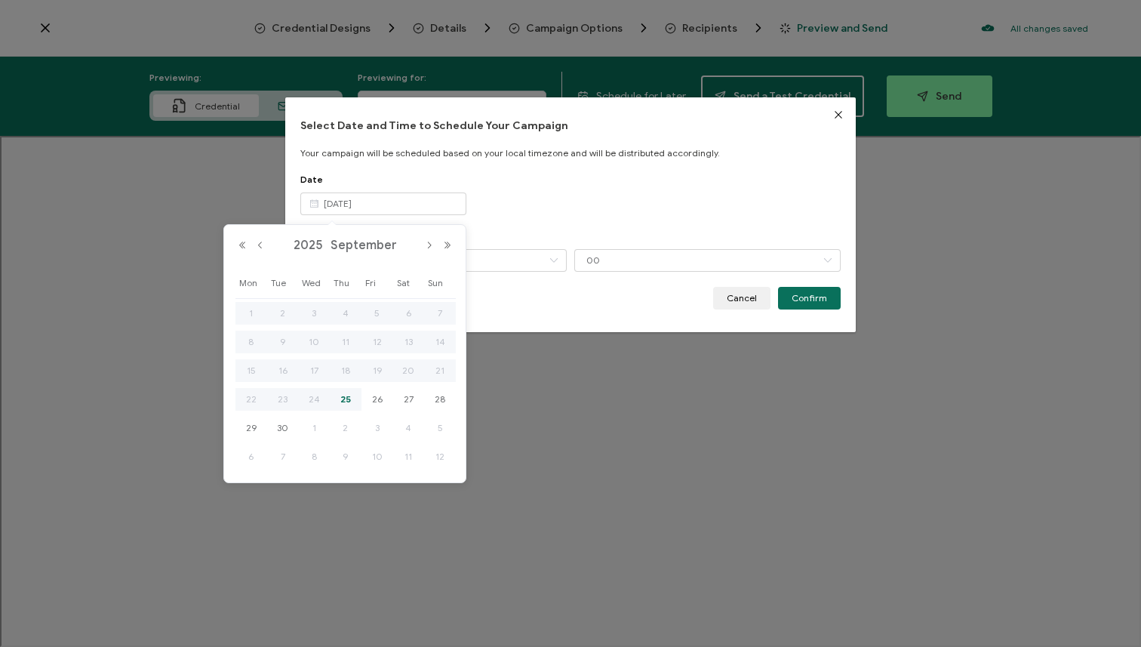
click at [558, 218] on div "Date [DATE]" at bounding box center [570, 202] width 541 height 57
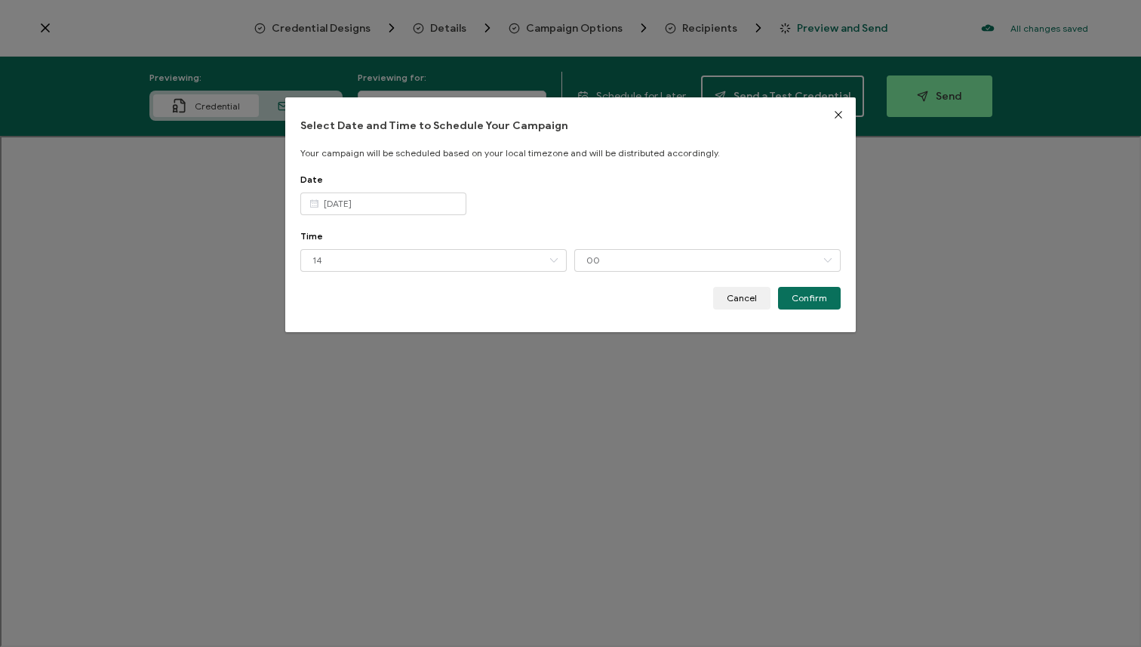
click at [841, 115] on button "Close" at bounding box center [838, 114] width 35 height 35
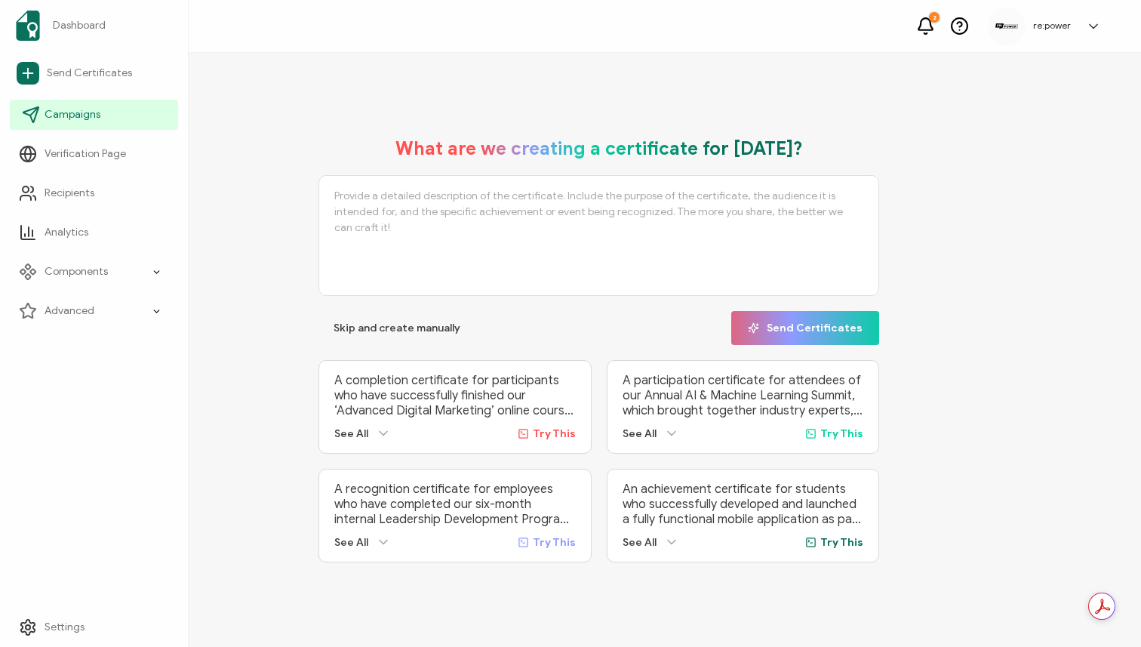
click at [35, 115] on icon at bounding box center [31, 115] width 18 height 18
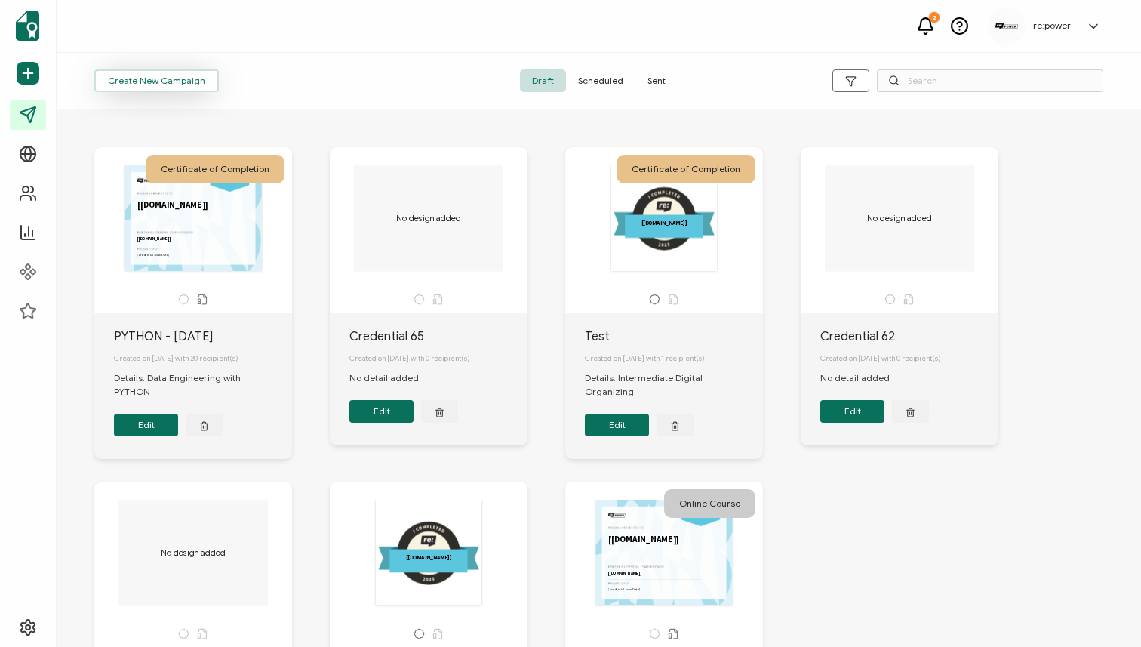
click at [159, 77] on span "Create New Campaign" at bounding box center [156, 80] width 97 height 9
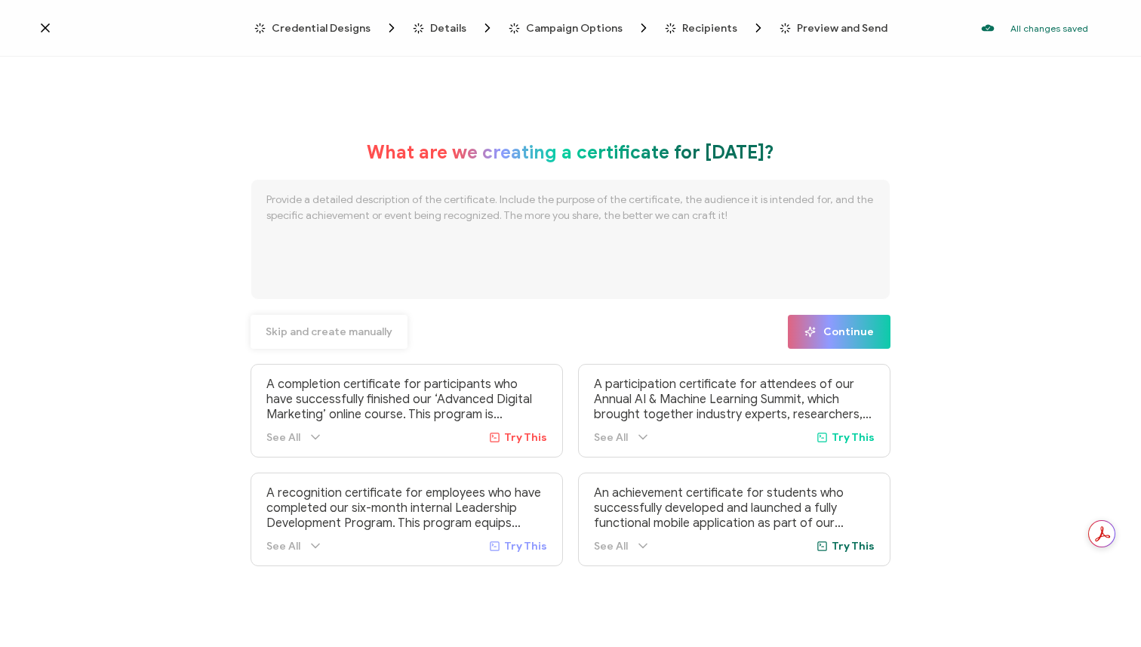
click at [266, 328] on span "Skip and create manually" at bounding box center [329, 332] width 127 height 11
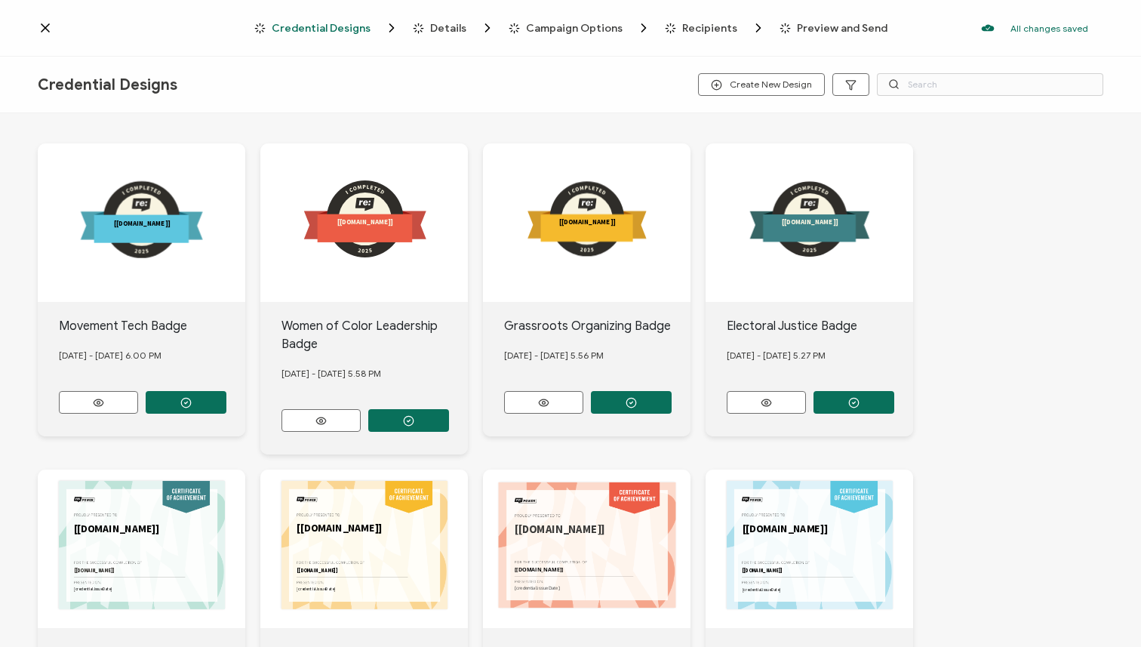
drag, startPoint x: 186, startPoint y: 402, endPoint x: 210, endPoint y: 370, distance: 40.0
click at [210, 370] on div "Movement Tech Badge June 25, 2025 - Wednesday 6.00 PM" at bounding box center [142, 369] width 208 height 134
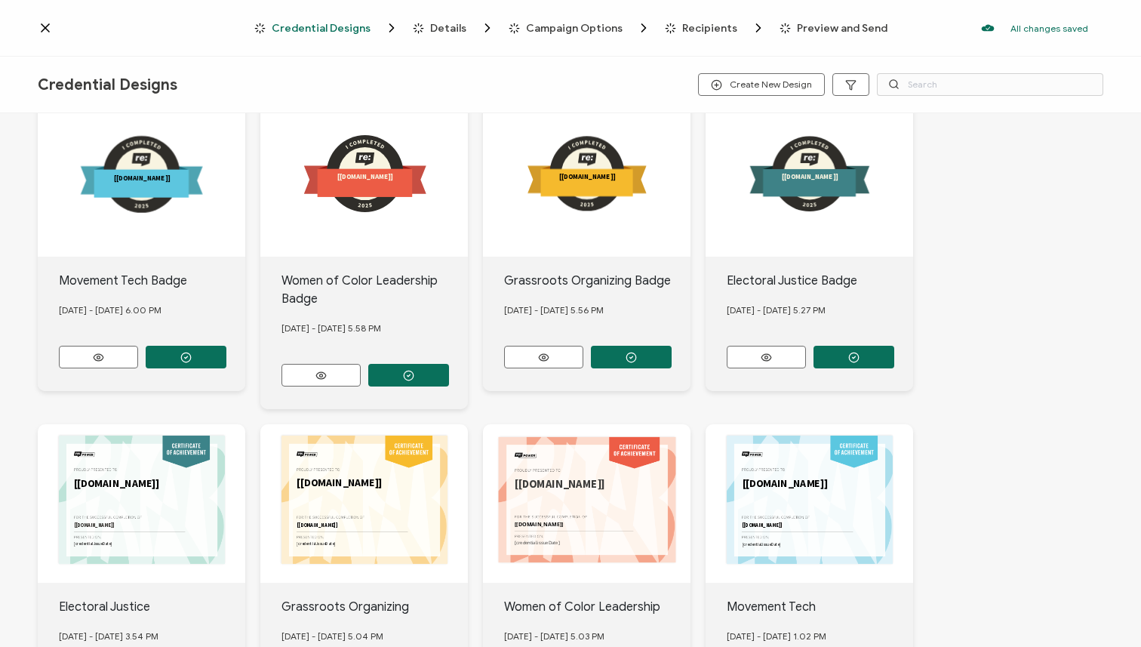
scroll to position [42, 0]
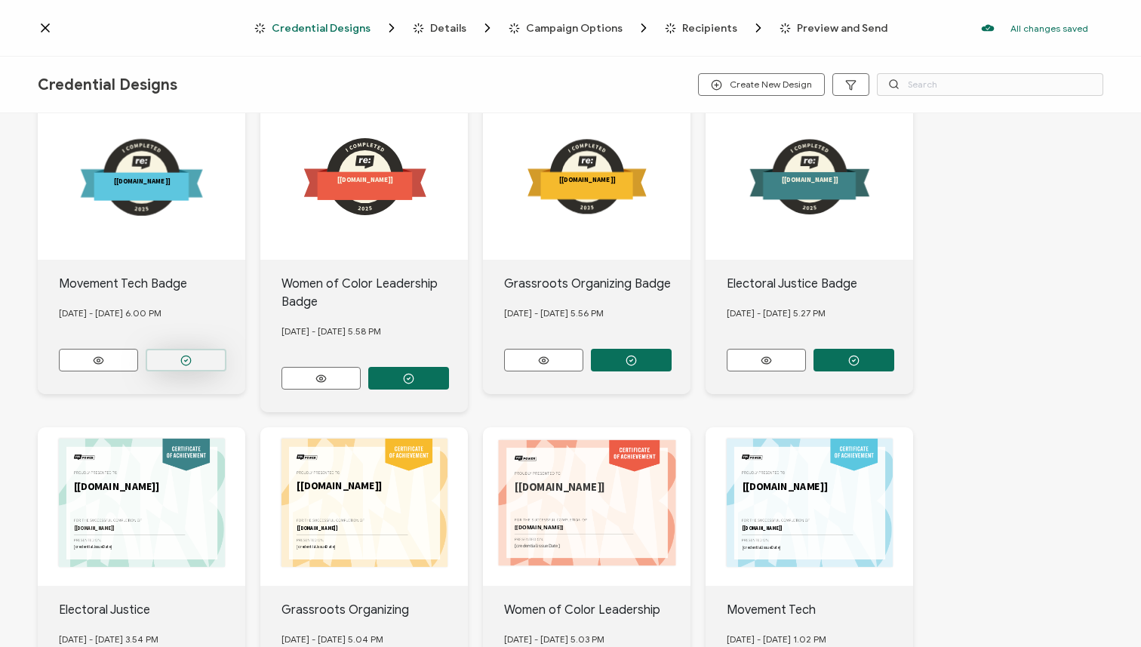
click at [211, 353] on button "button" at bounding box center [186, 360] width 81 height 23
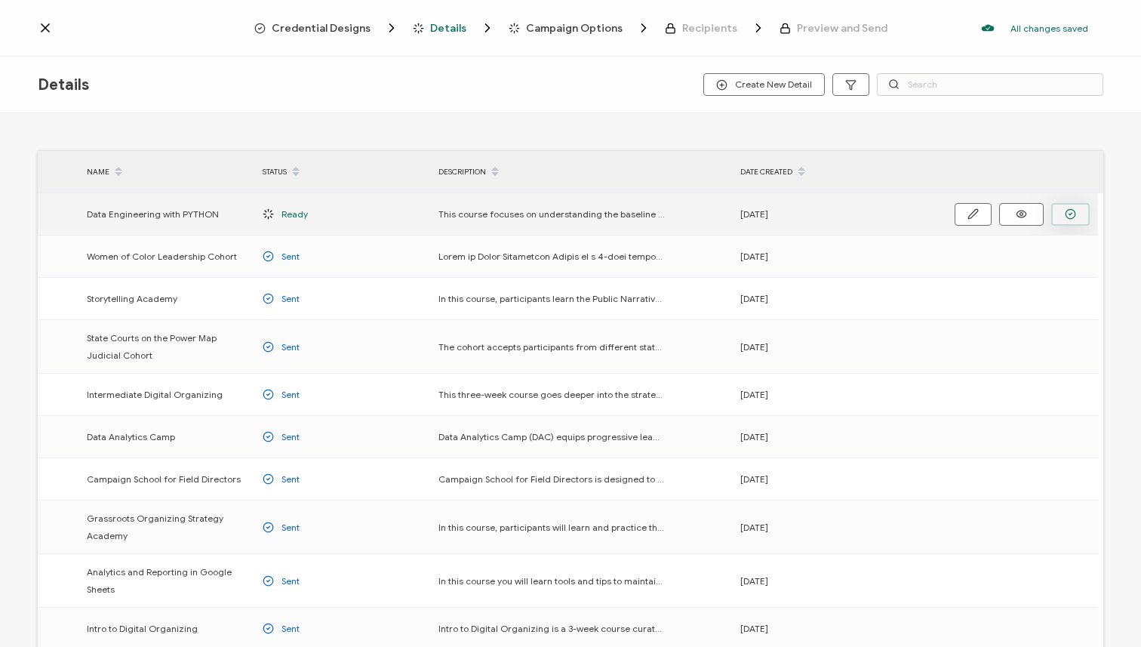
click at [1073, 211] on icon "button" at bounding box center [1070, 213] width 11 height 11
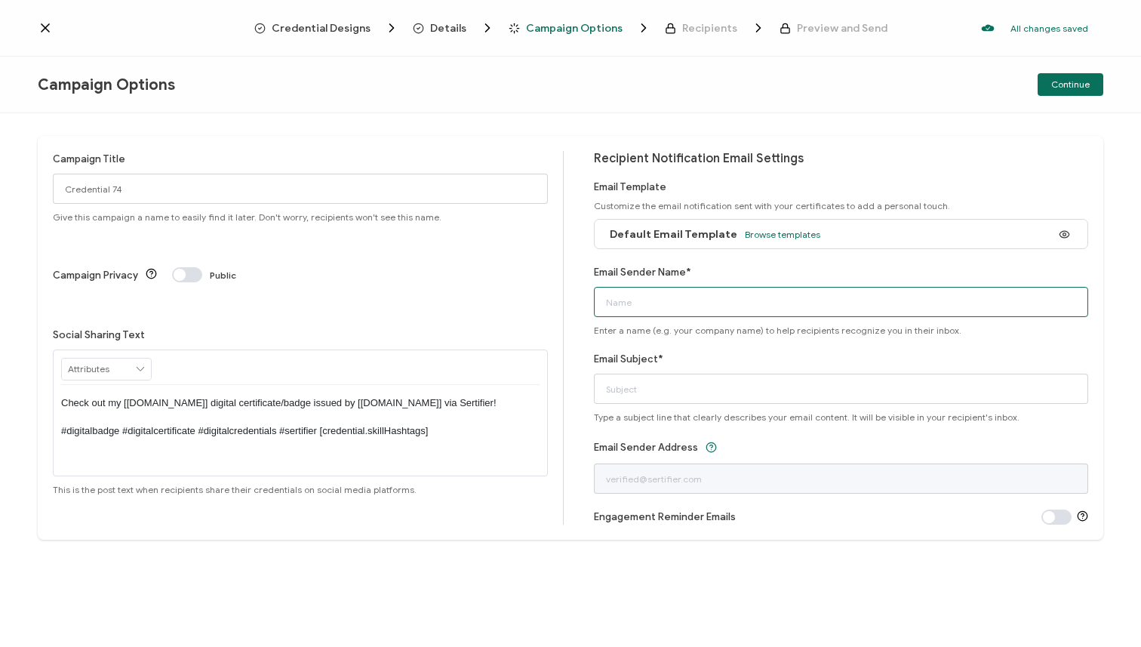
click at [772, 296] on input "Email Sender Name*" at bounding box center [841, 302] width 495 height 30
type input "Team re:power"
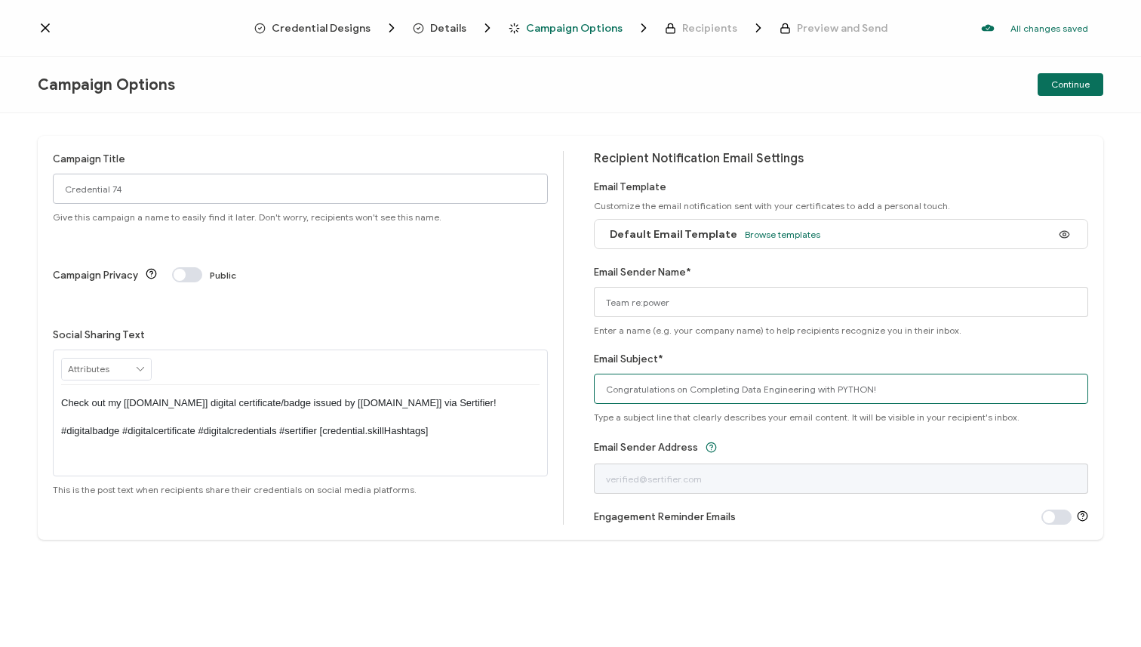
type input "Congratulations on Completing Data Engineering with PYTHON!"
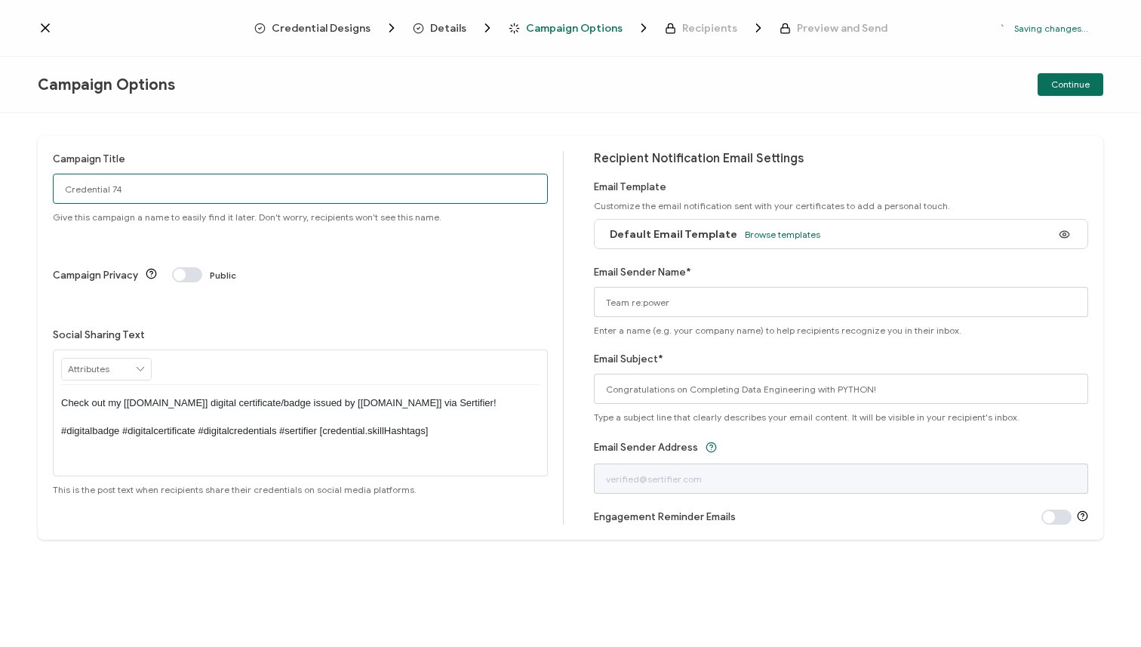
drag, startPoint x: 168, startPoint y: 187, endPoint x: 0, endPoint y: 161, distance: 169.7
click at [0, 162] on div "Campaign Title Credential 74 Give this campaign a name to easily find it later.…" at bounding box center [570, 380] width 1141 height 534
type input "PYTHON Sep 2025 - Badges"
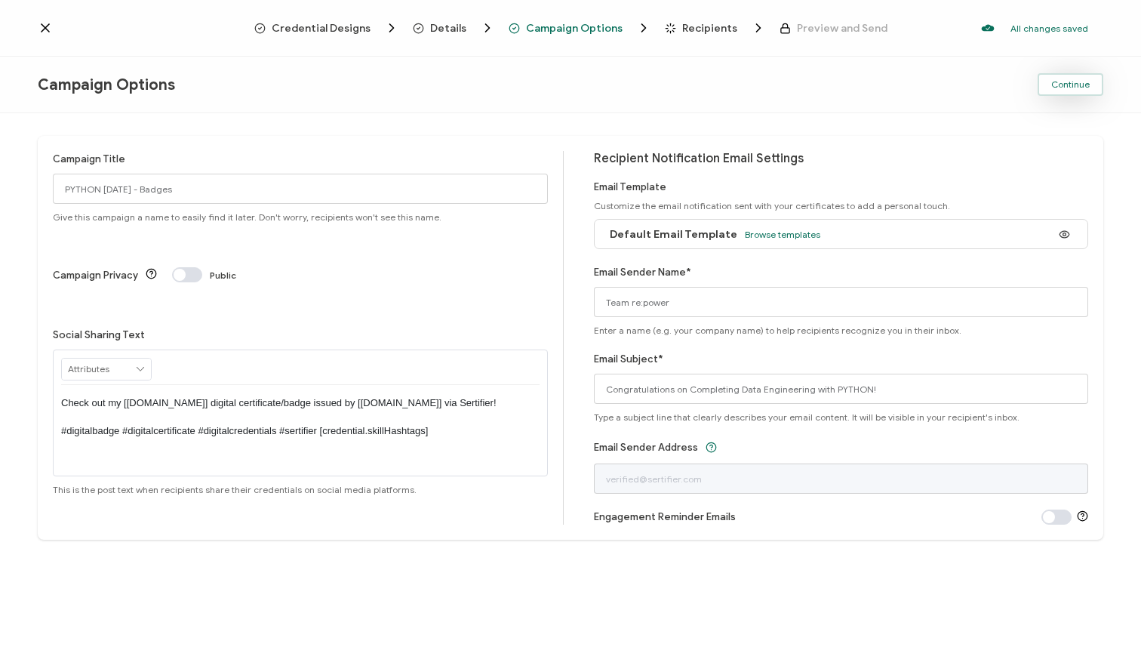
click at [1087, 78] on button "Continue" at bounding box center [1071, 84] width 66 height 23
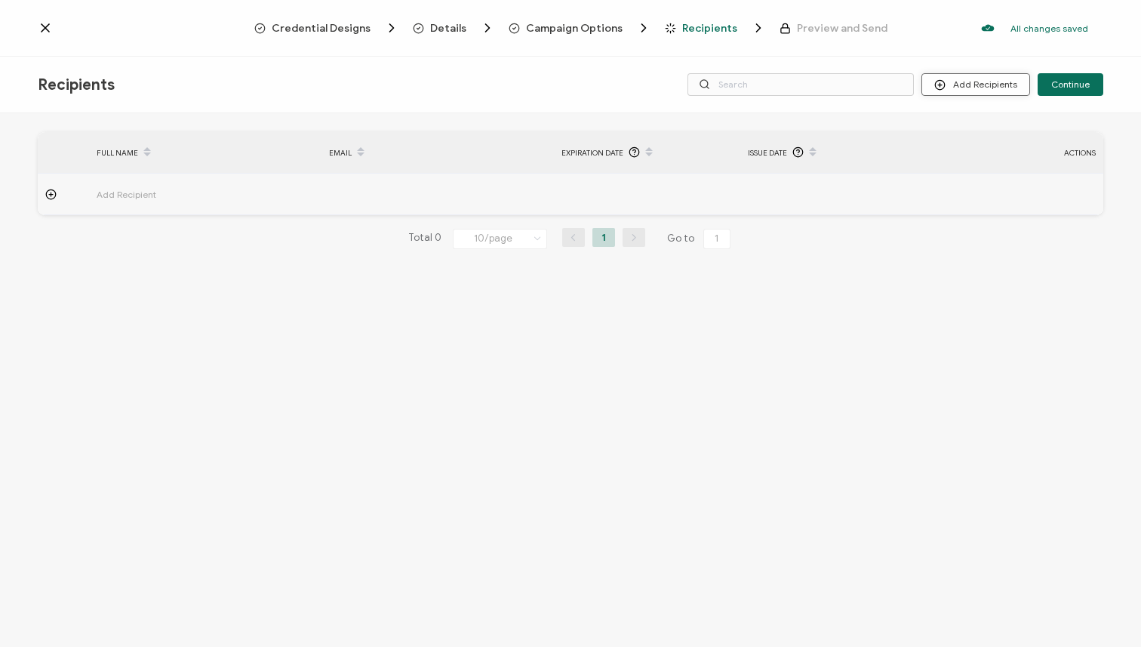
click at [1000, 89] on button "Add Recipients" at bounding box center [976, 84] width 109 height 23
click at [991, 125] on span "Upload Recipients" at bounding box center [995, 124] width 76 height 11
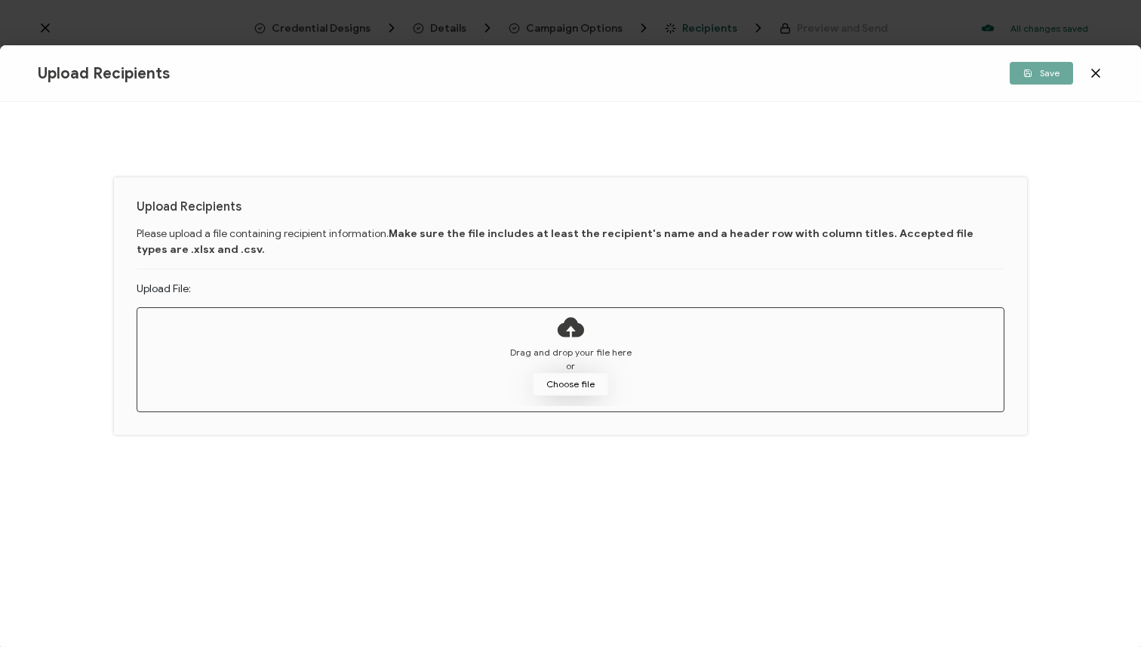
click at [587, 386] on button "Choose file" at bounding box center [570, 384] width 75 height 23
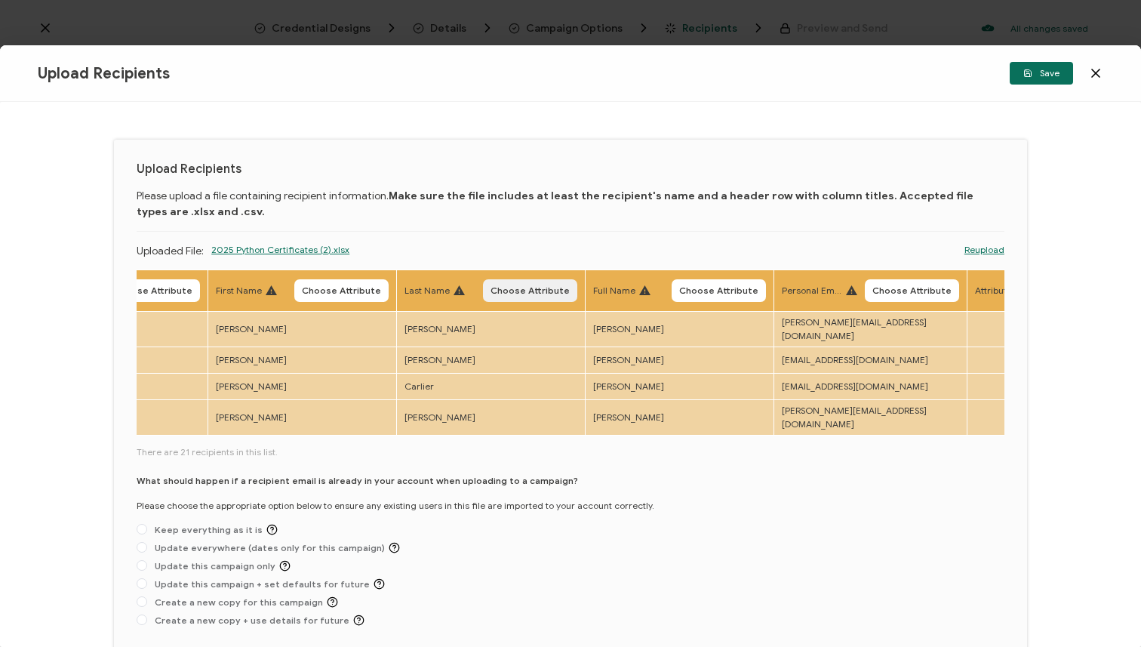
scroll to position [0, 140]
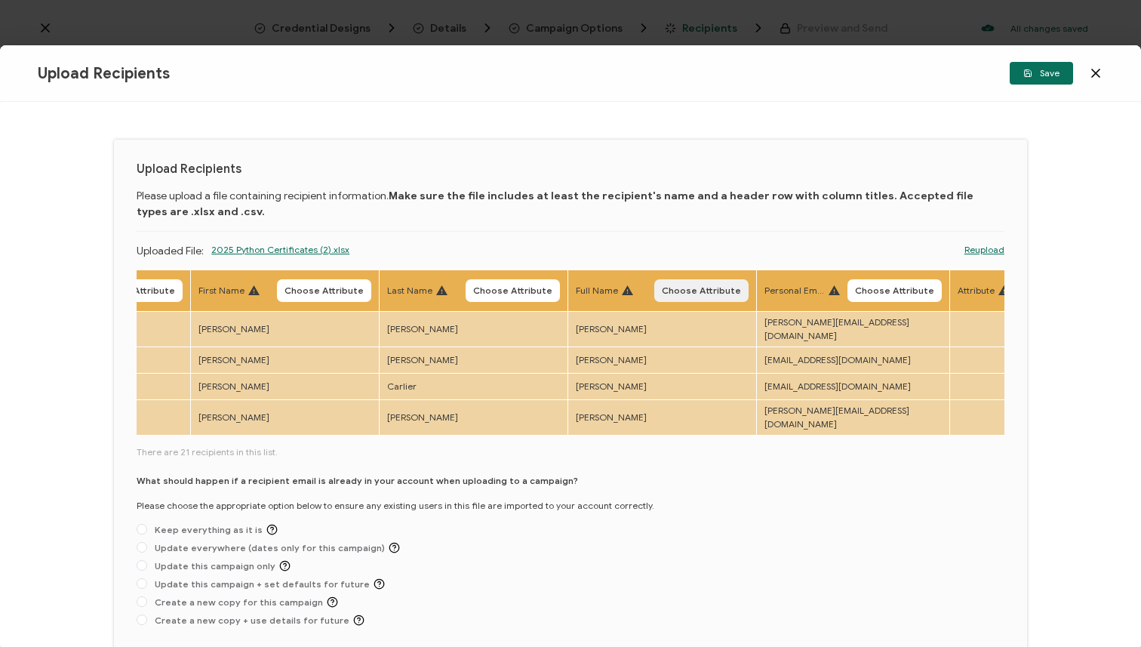
click at [679, 295] on span "Choose Attribute" at bounding box center [701, 290] width 79 height 9
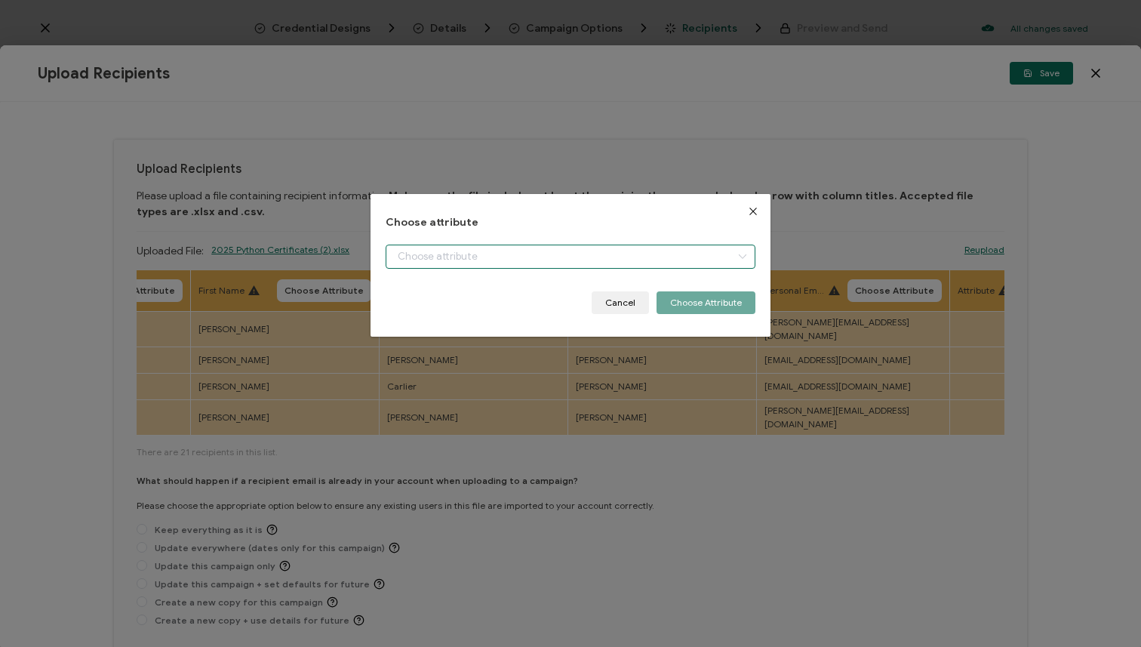
click at [612, 247] on input "dialog" at bounding box center [570, 257] width 369 height 24
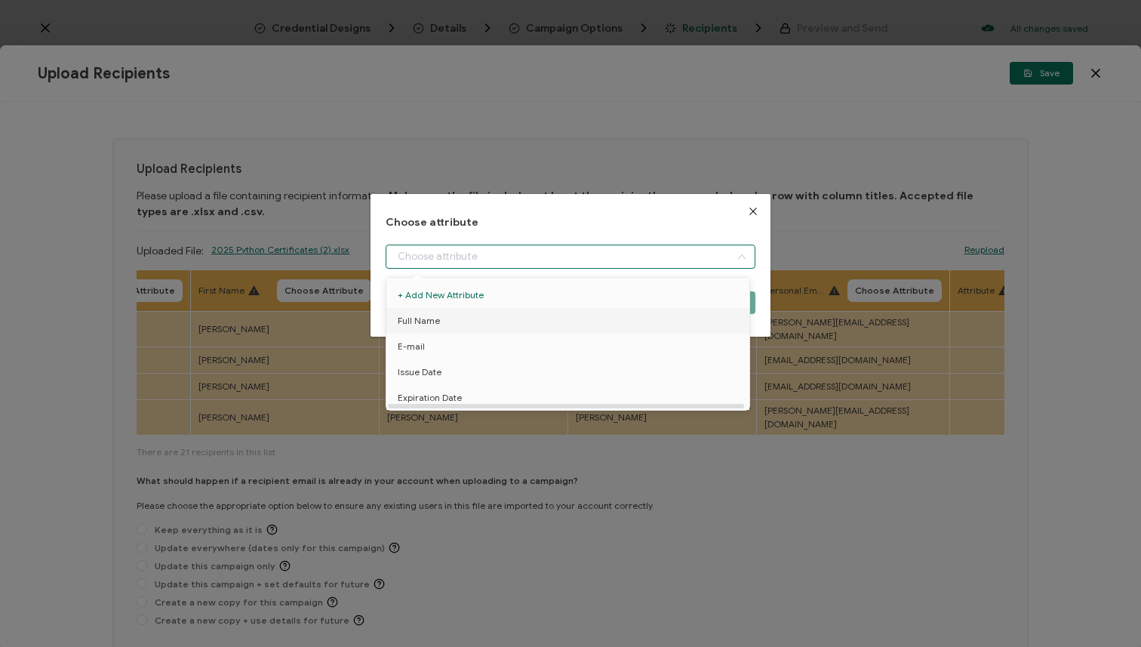
click at [584, 315] on li "Full Name" at bounding box center [571, 321] width 376 height 26
type input "Full Name"
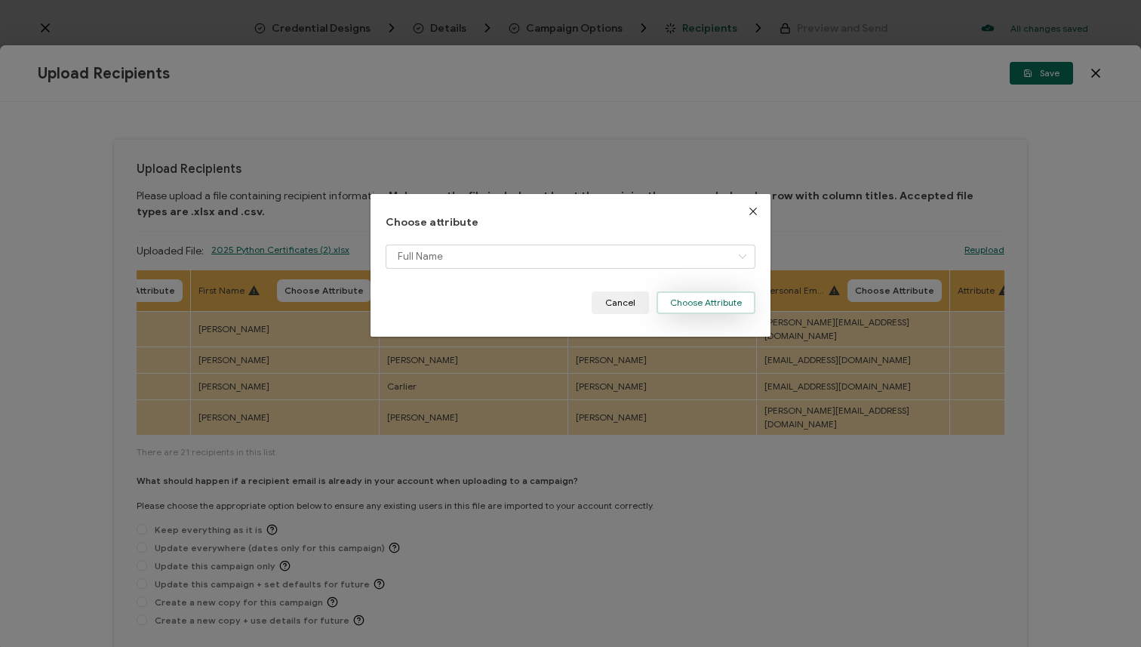
click at [676, 300] on button "Choose Attribute" at bounding box center [706, 302] width 99 height 23
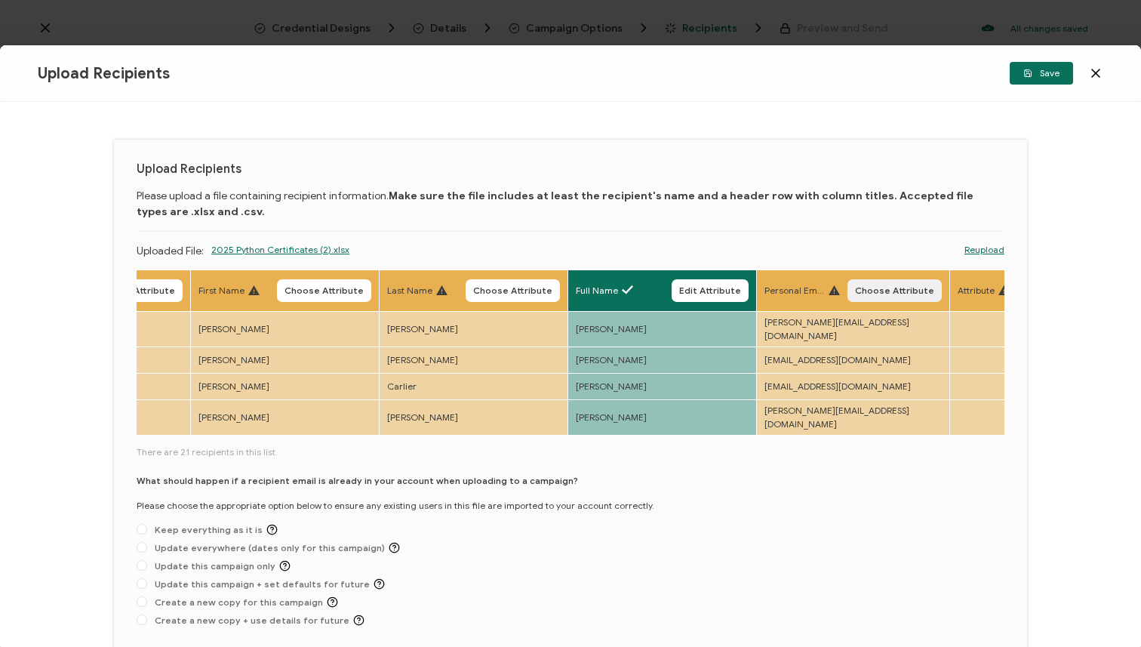
click at [860, 289] on span "Choose Attribute" at bounding box center [894, 290] width 79 height 9
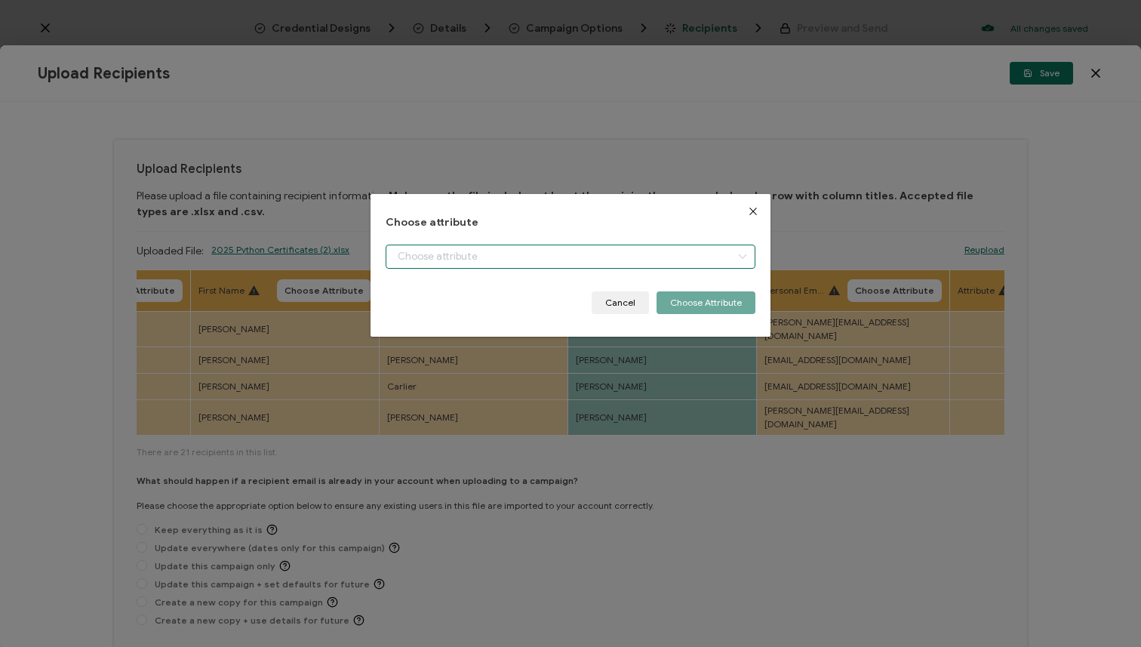
click at [615, 261] on input "dialog" at bounding box center [570, 257] width 369 height 24
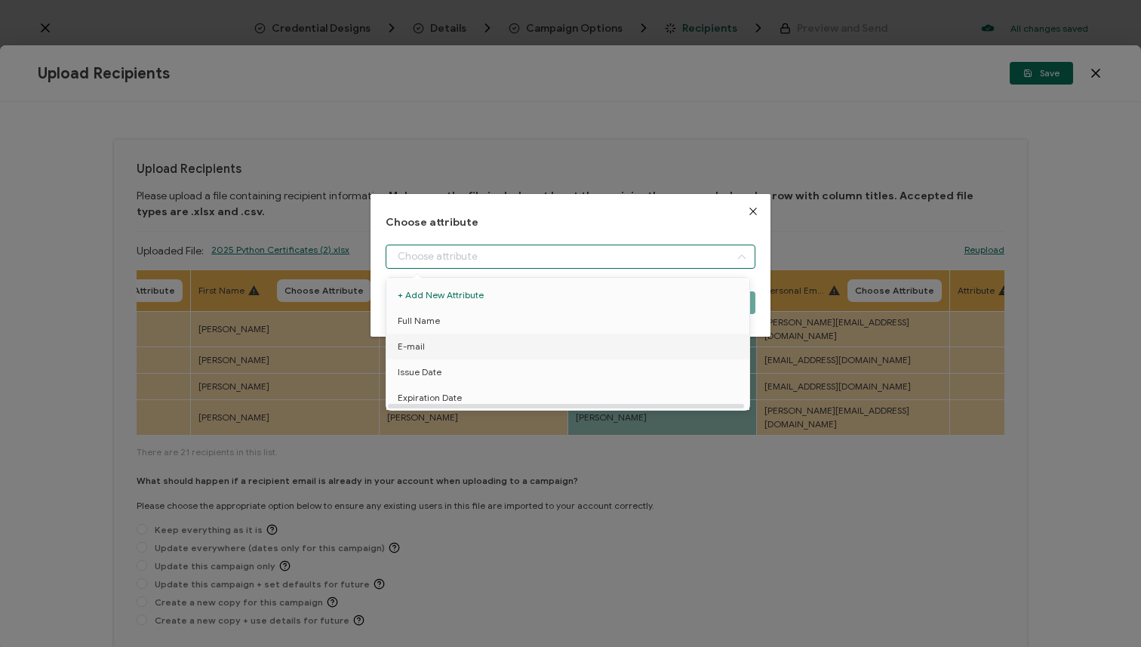
click at [611, 334] on li "E-mail" at bounding box center [571, 347] width 376 height 26
type input "E-mail"
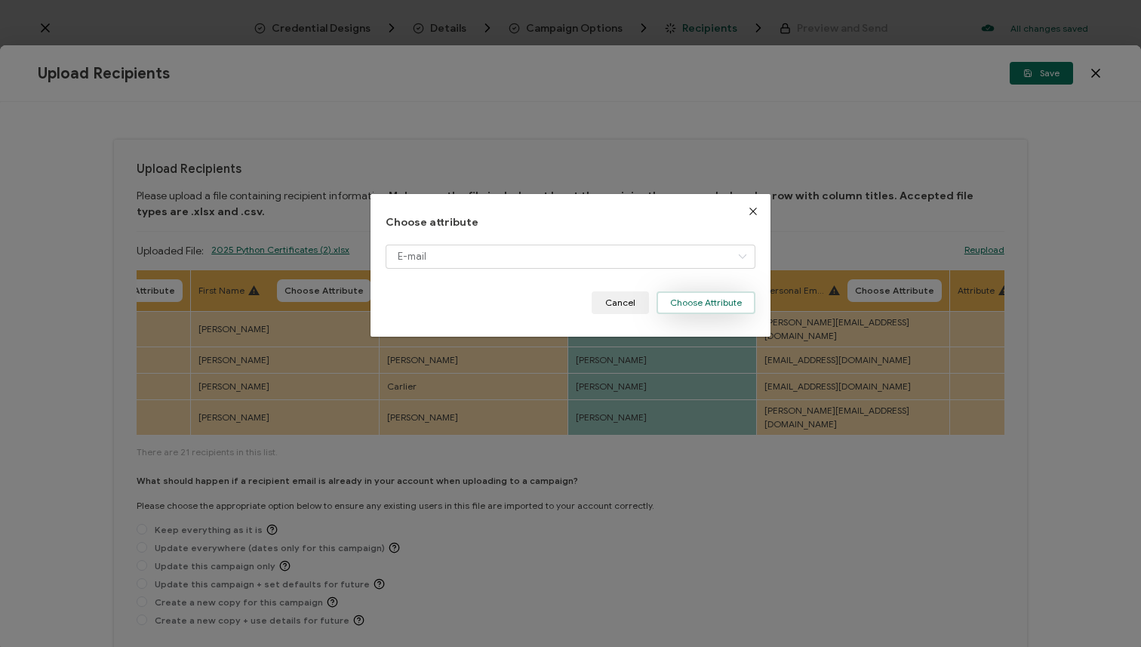
click at [689, 300] on button "Choose Attribute" at bounding box center [706, 302] width 99 height 23
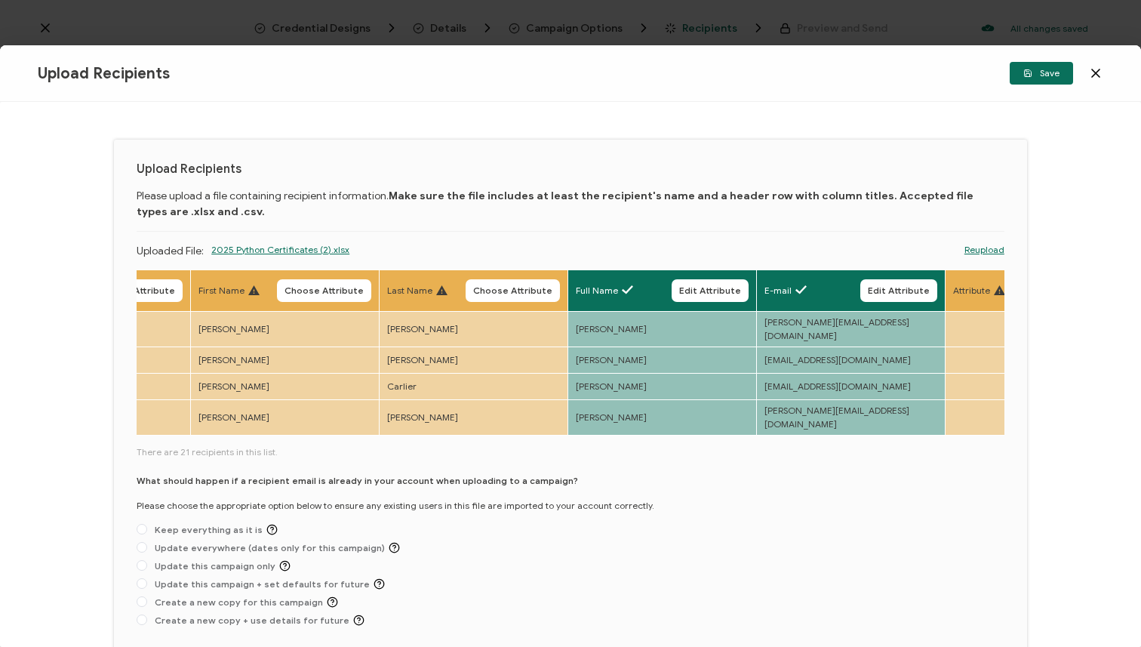
scroll to position [34, 0]
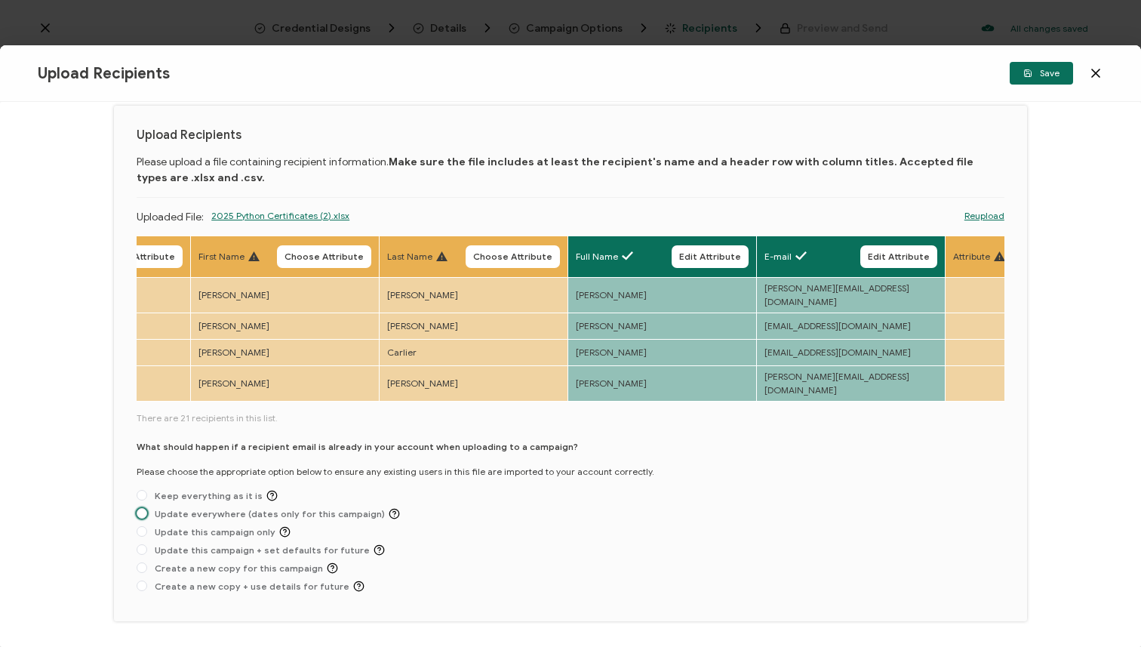
click at [200, 508] on span "Update everywhere (dates only for this campaign)" at bounding box center [273, 513] width 253 height 11
click at [147, 508] on input "Update everywhere (dates only for this campaign)" at bounding box center [142, 514] width 11 height 12
radio input "true"
click at [1033, 75] on icon "button" at bounding box center [1028, 73] width 9 height 9
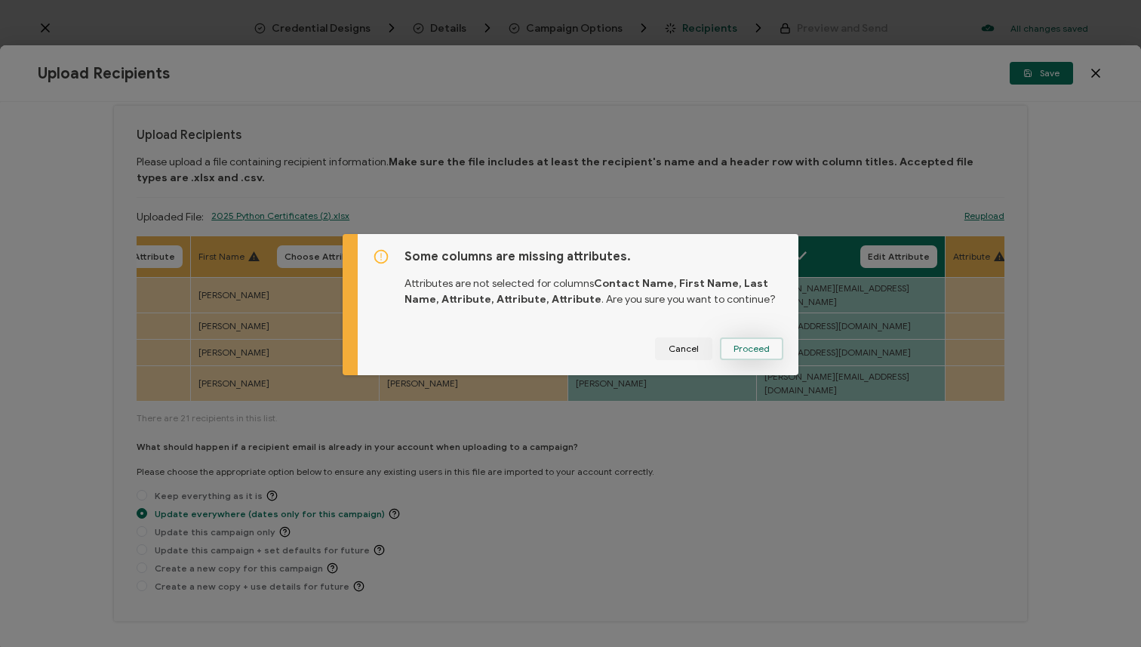
click at [753, 353] on span "Proceed" at bounding box center [752, 348] width 36 height 9
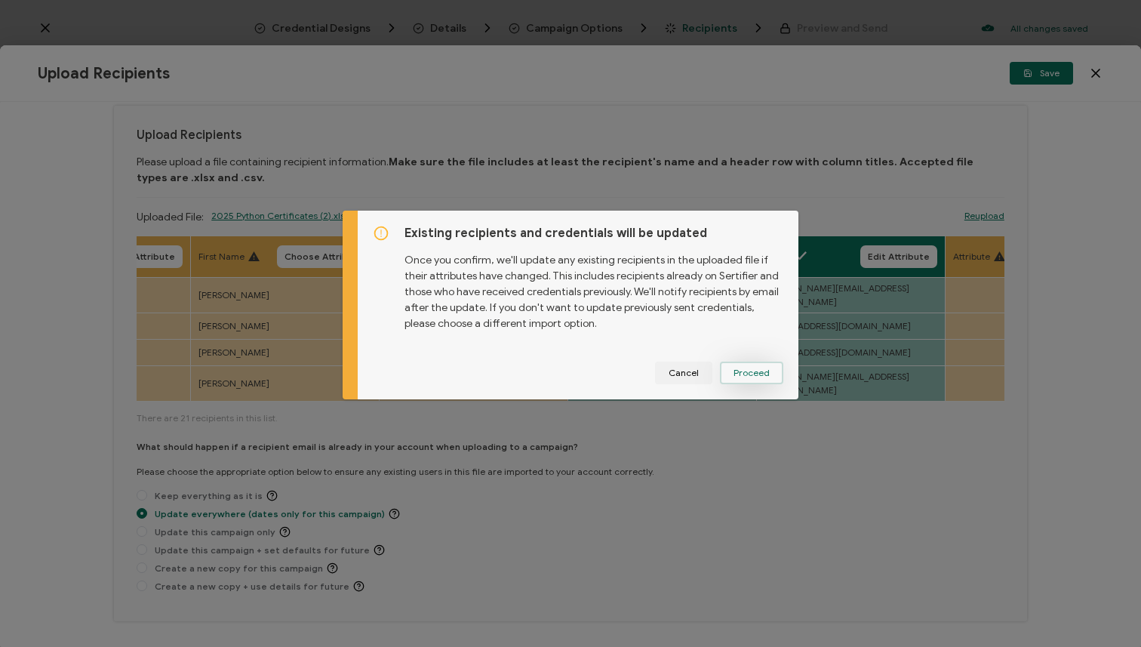
click at [738, 362] on button "Proceed" at bounding box center [751, 373] width 63 height 23
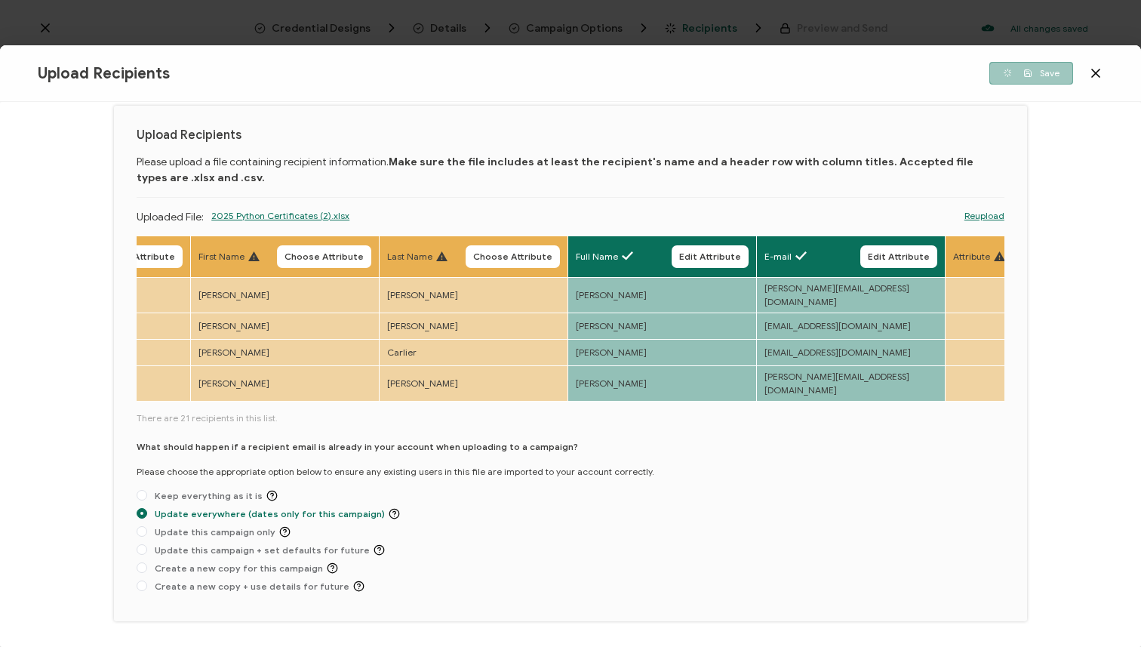
scroll to position [0, 0]
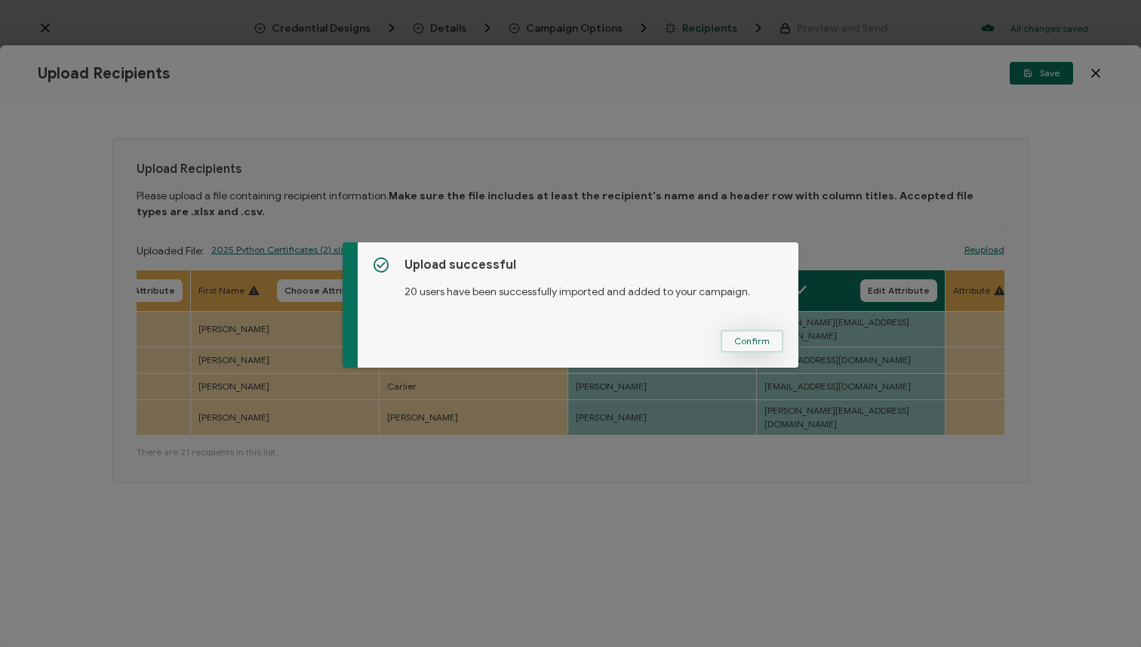
click at [760, 343] on span "Confirm" at bounding box center [752, 341] width 35 height 9
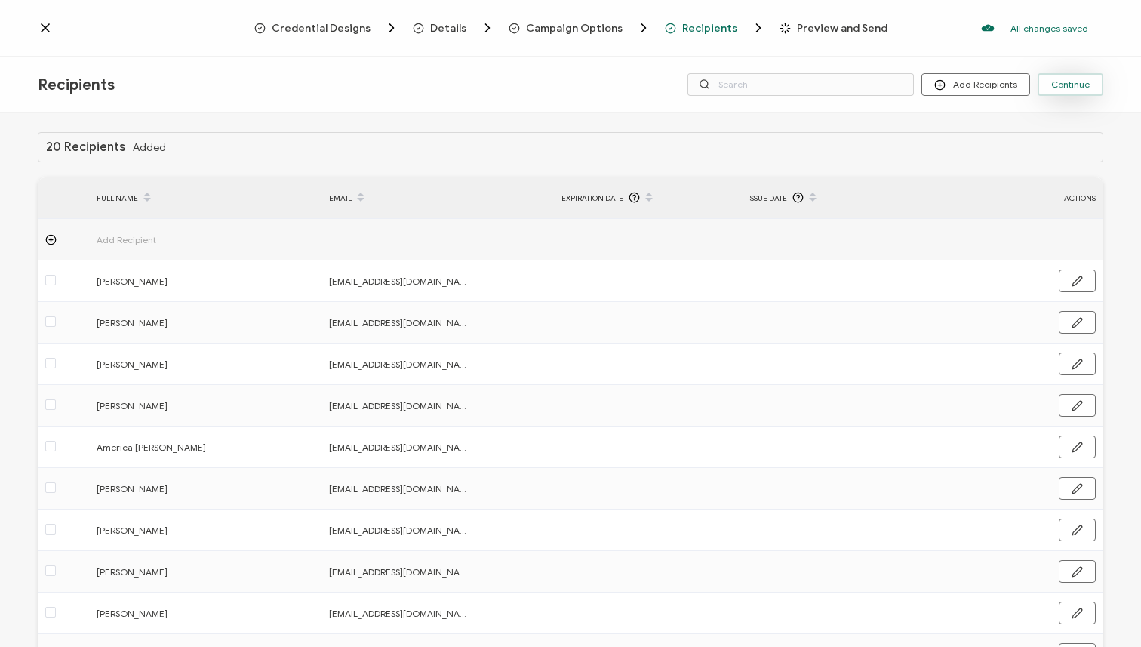
click at [1075, 80] on span "Continue" at bounding box center [1071, 84] width 39 height 9
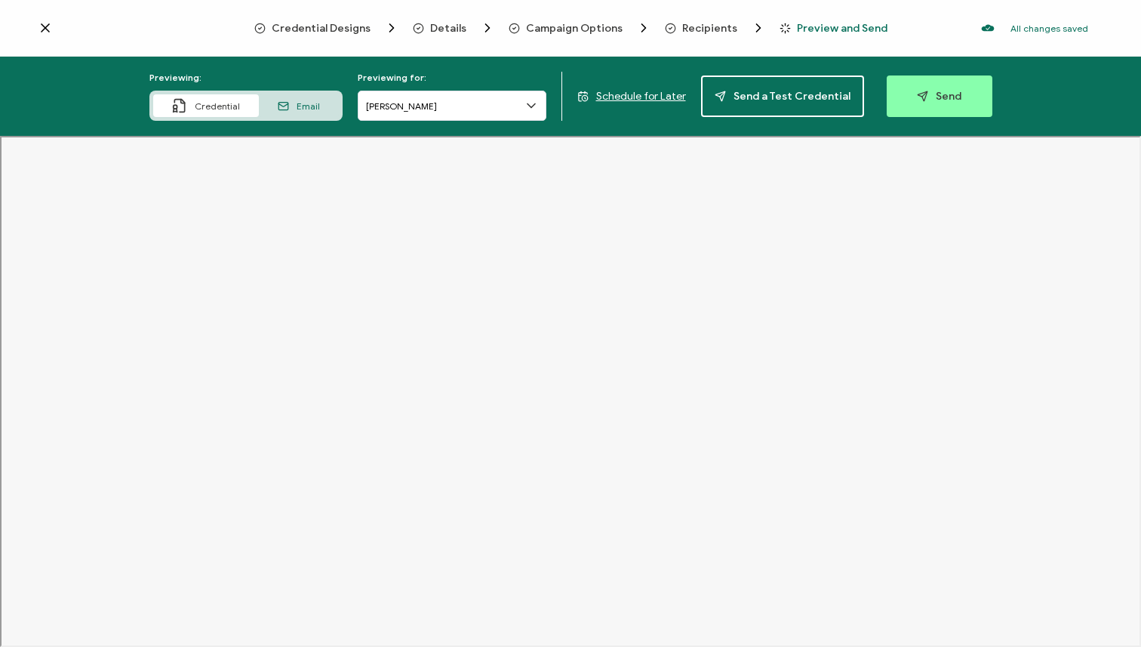
click at [48, 29] on icon at bounding box center [45, 27] width 15 height 15
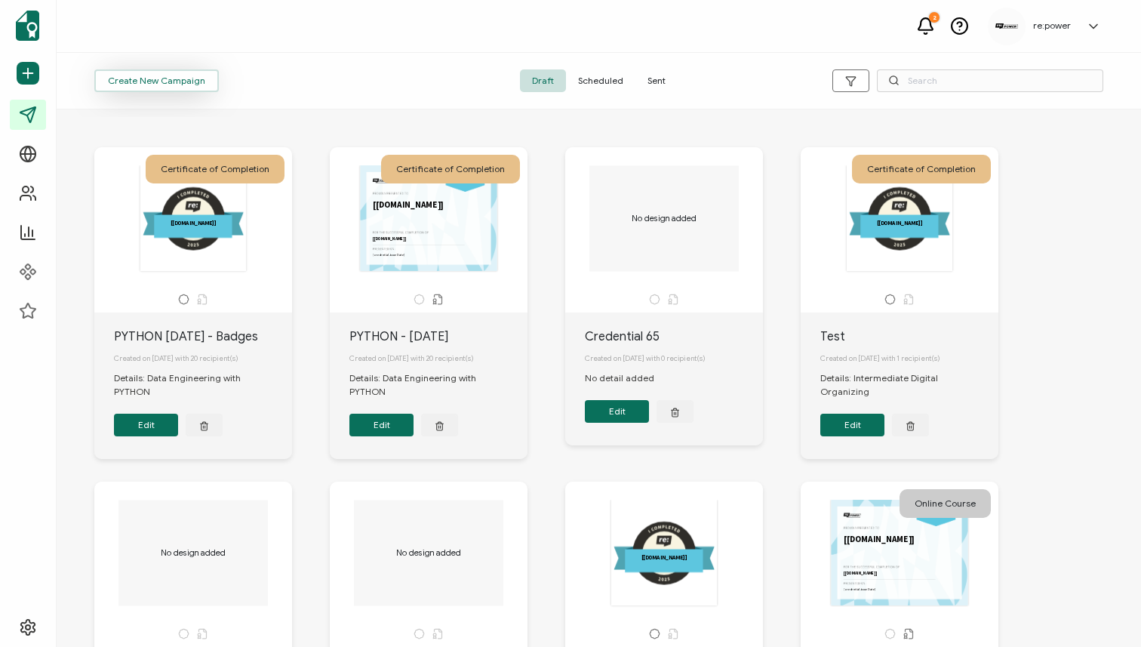
click at [206, 85] on button "Create New Campaign" at bounding box center [156, 80] width 125 height 23
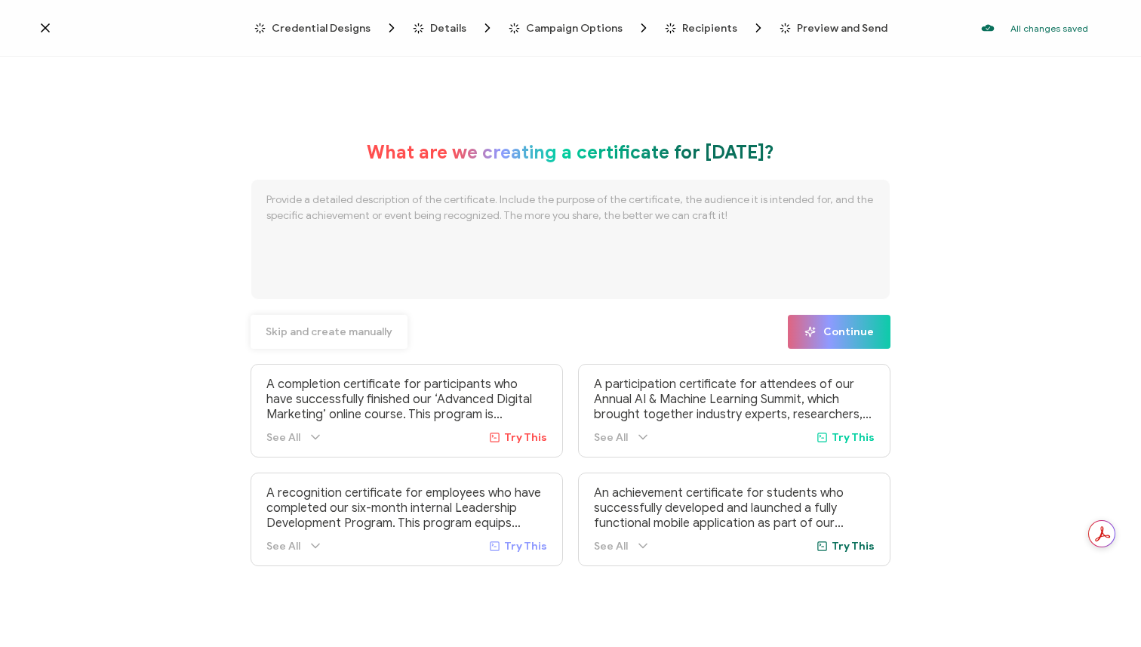
click at [365, 341] on button "Skip and create manually" at bounding box center [329, 332] width 157 height 34
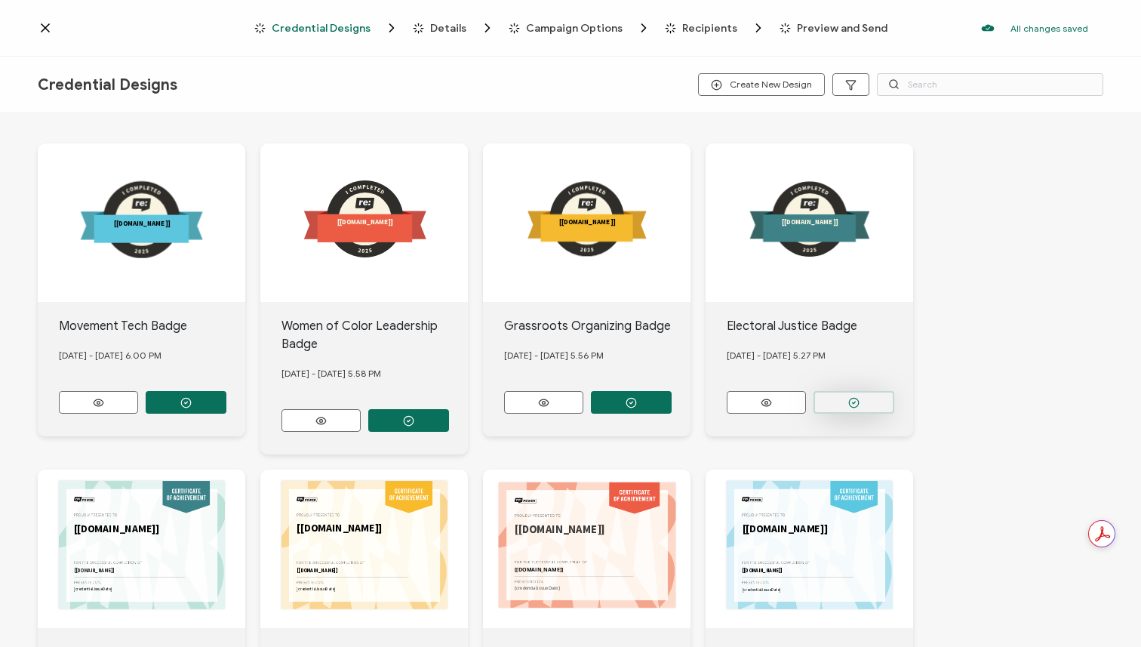
click at [843, 402] on button "button" at bounding box center [854, 402] width 81 height 23
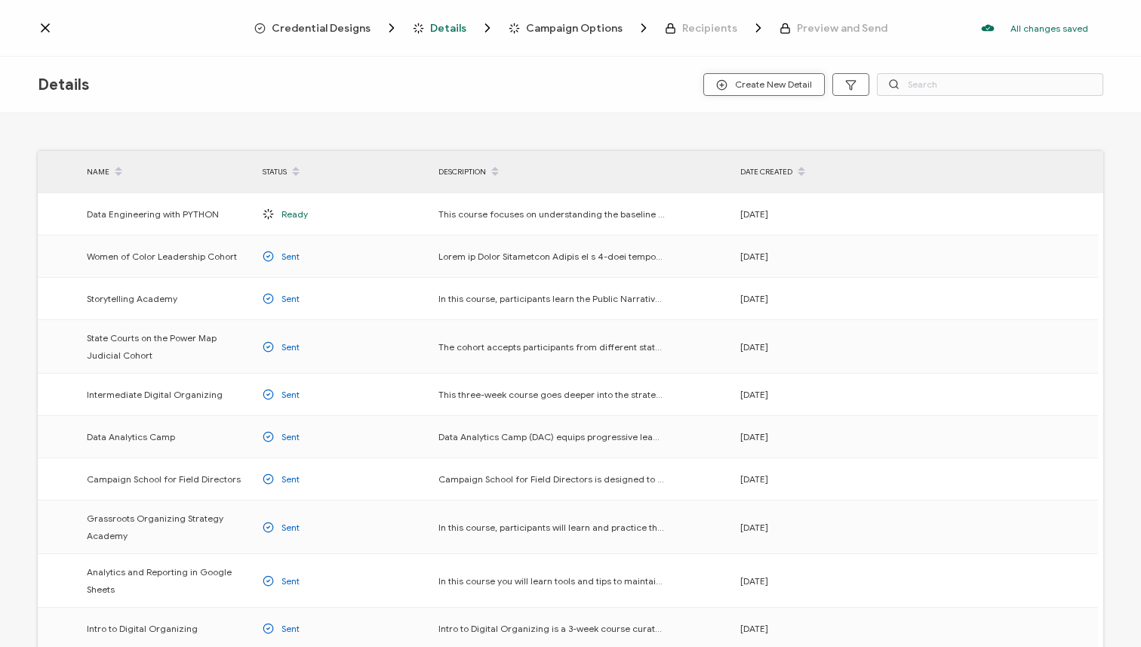
click at [797, 90] on span "Create New Detail" at bounding box center [764, 84] width 96 height 11
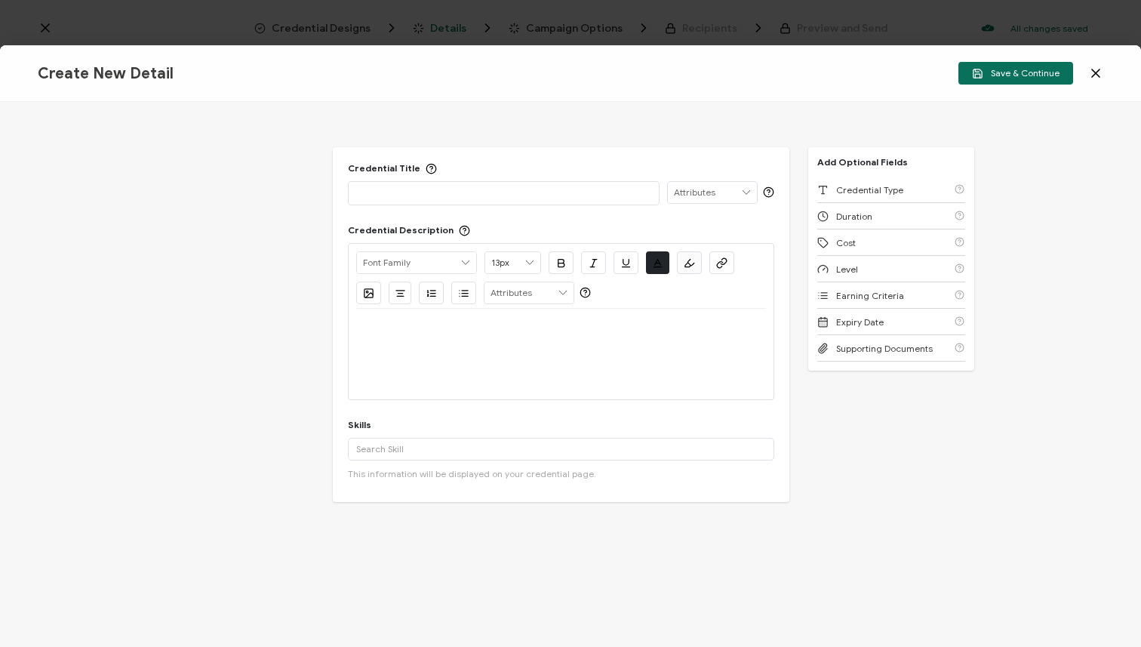
click at [534, 194] on p at bounding box center [503, 192] width 295 height 15
click at [534, 327] on p at bounding box center [561, 327] width 410 height 14
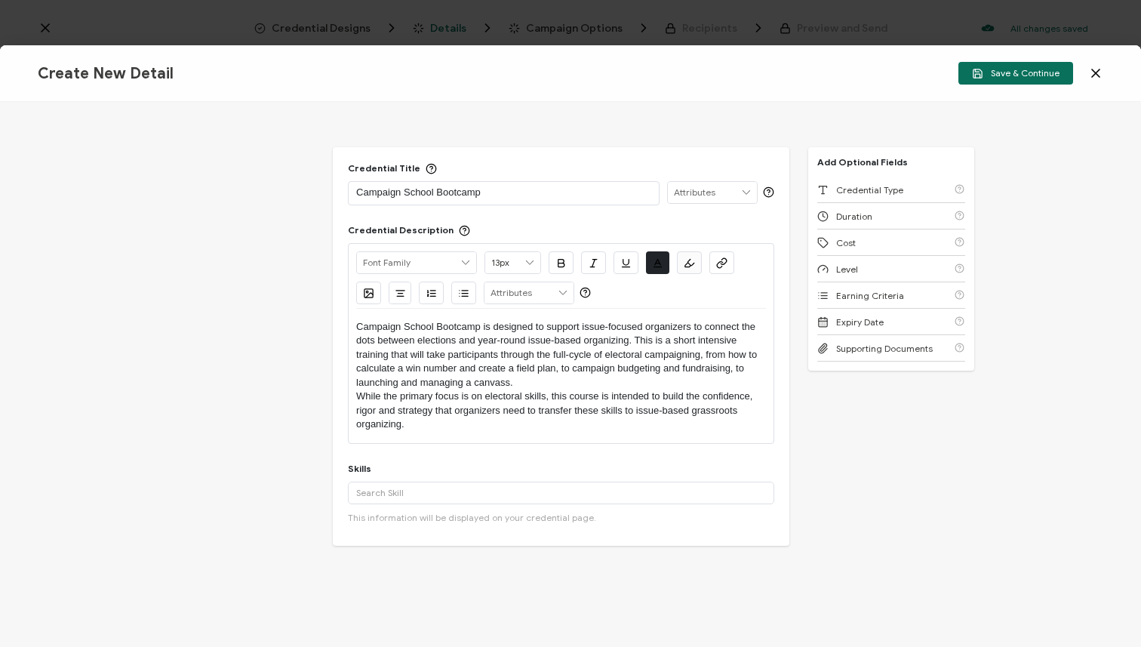
click at [353, 397] on div "Alright Sans Amita Archivo Black Arial Arimo Blinker Caveat Charm Charmonman Ci…" at bounding box center [561, 343] width 427 height 201
click at [363, 397] on p "While the primary focus is on electoral skills, this course is intended to buil…" at bounding box center [561, 411] width 410 height 42
click at [356, 399] on p "While the primary focus is on electoral skills, this course is intended to buil…" at bounding box center [561, 411] width 410 height 42
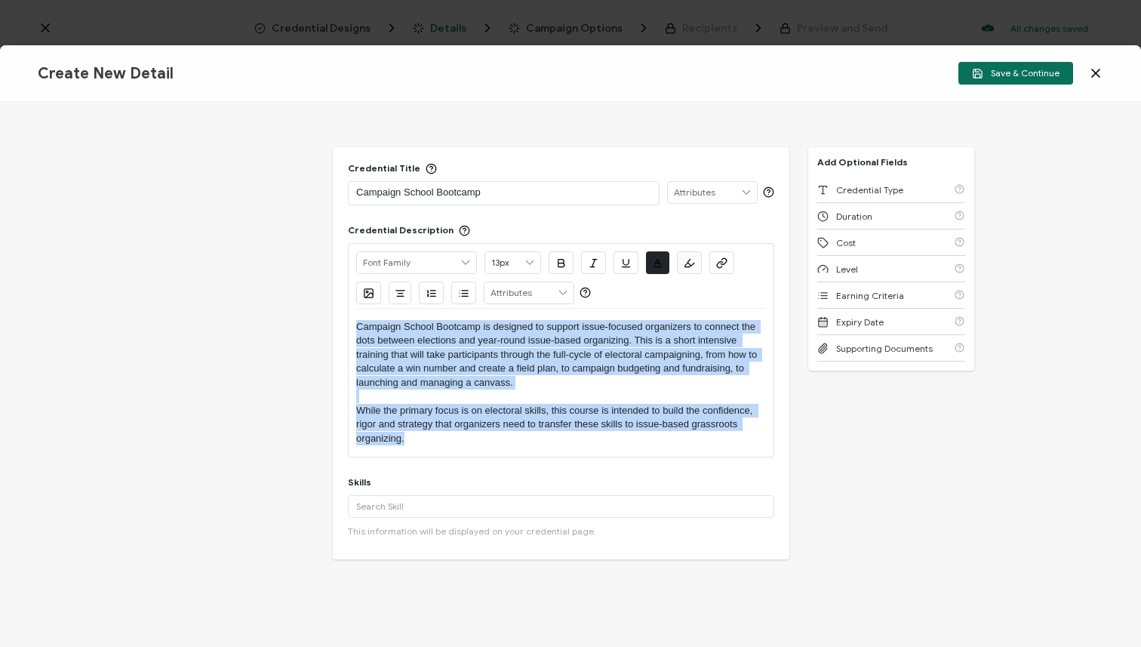
drag, startPoint x: 408, startPoint y: 439, endPoint x: 359, endPoint y: 247, distance: 198.7
click at [359, 247] on div "Alright Sans Amita Archivo Black Arial Arimo Blinker Caveat Charm Charmonman Ci…" at bounding box center [561, 350] width 427 height 214
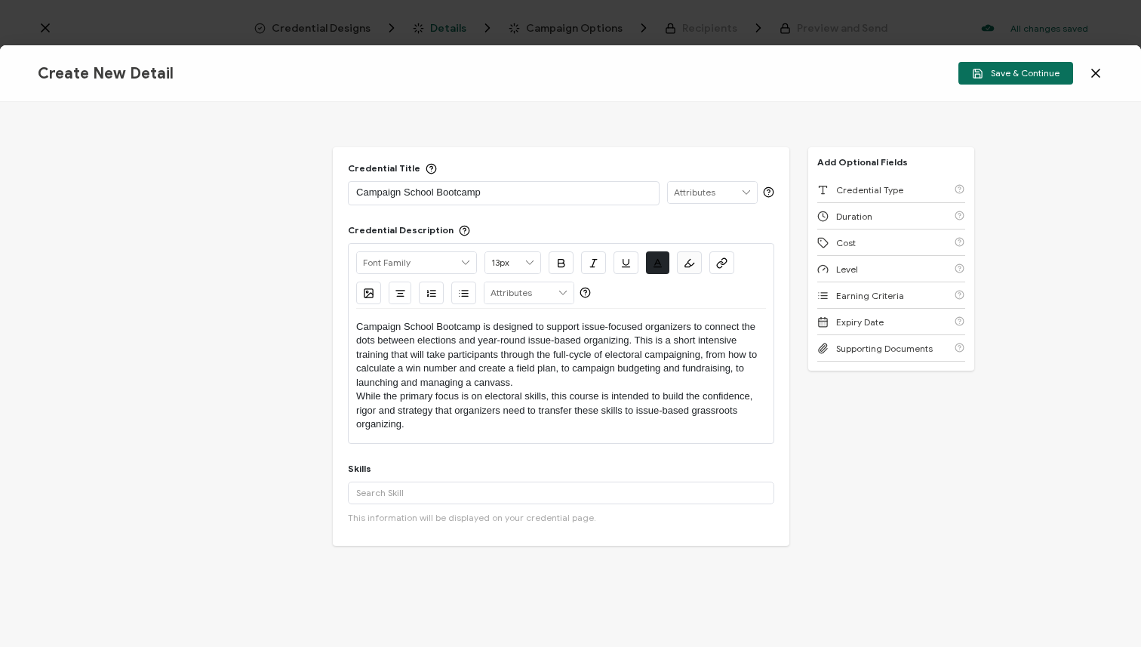
click at [528, 381] on p "Campaign School Bootcamp is designed to support issue-focused organizers to con…" at bounding box center [561, 354] width 410 height 69
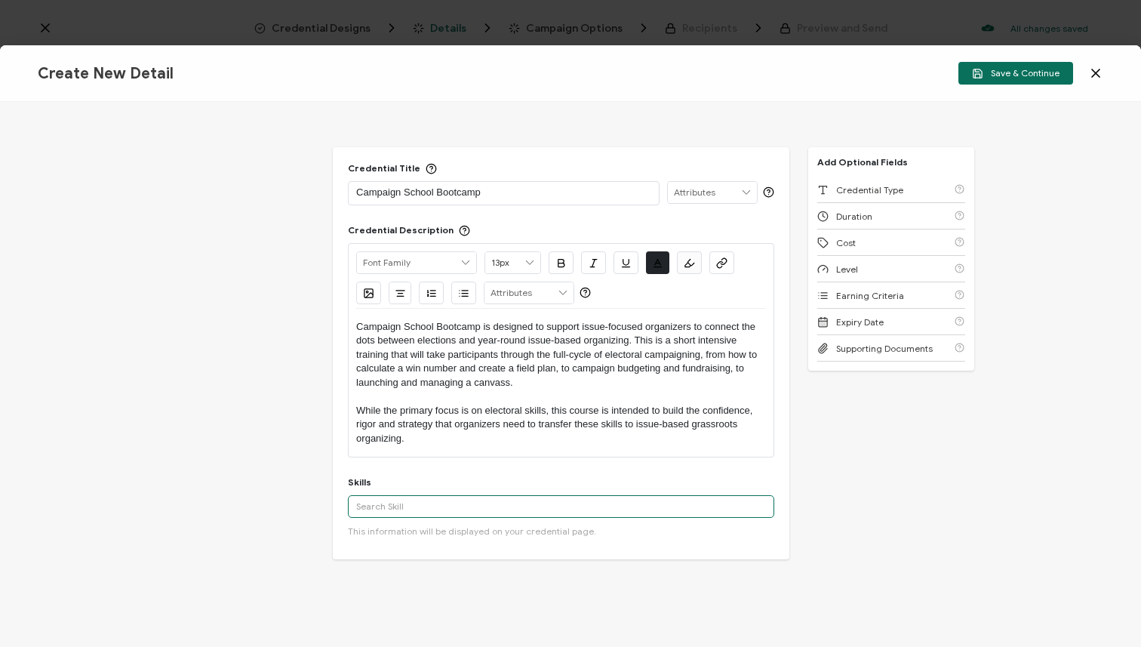
click at [516, 507] on input "text" at bounding box center [561, 506] width 427 height 23
click at [445, 501] on input "text" at bounding box center [561, 506] width 427 height 23
type input "leadership"
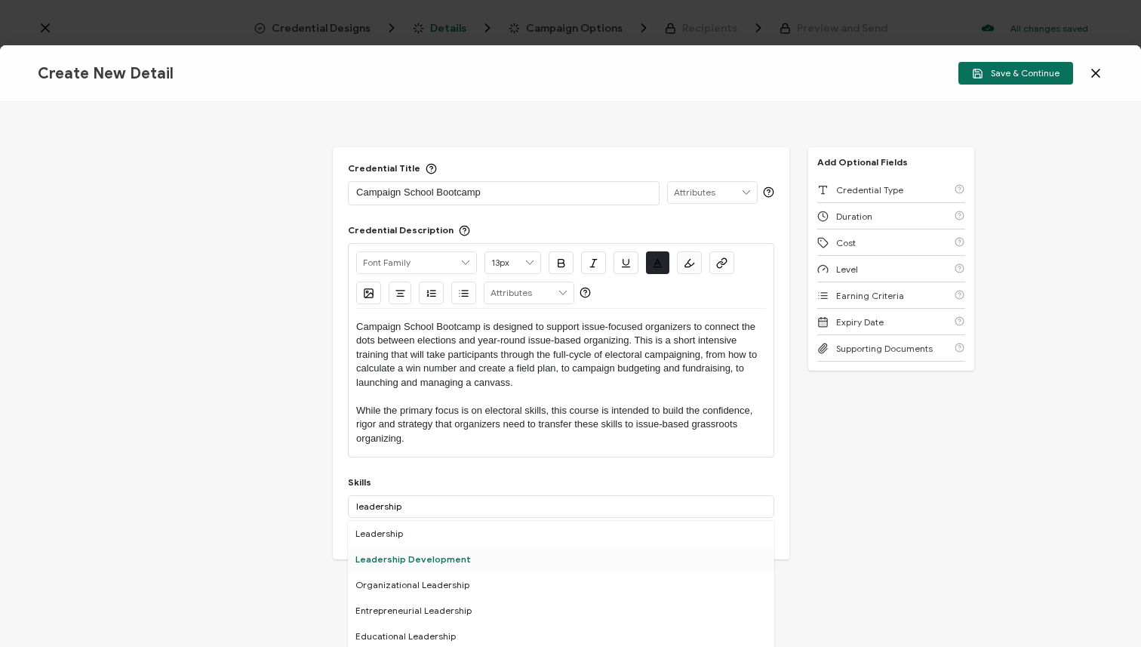
click at [422, 562] on div "Leadership Development" at bounding box center [561, 560] width 427 height 26
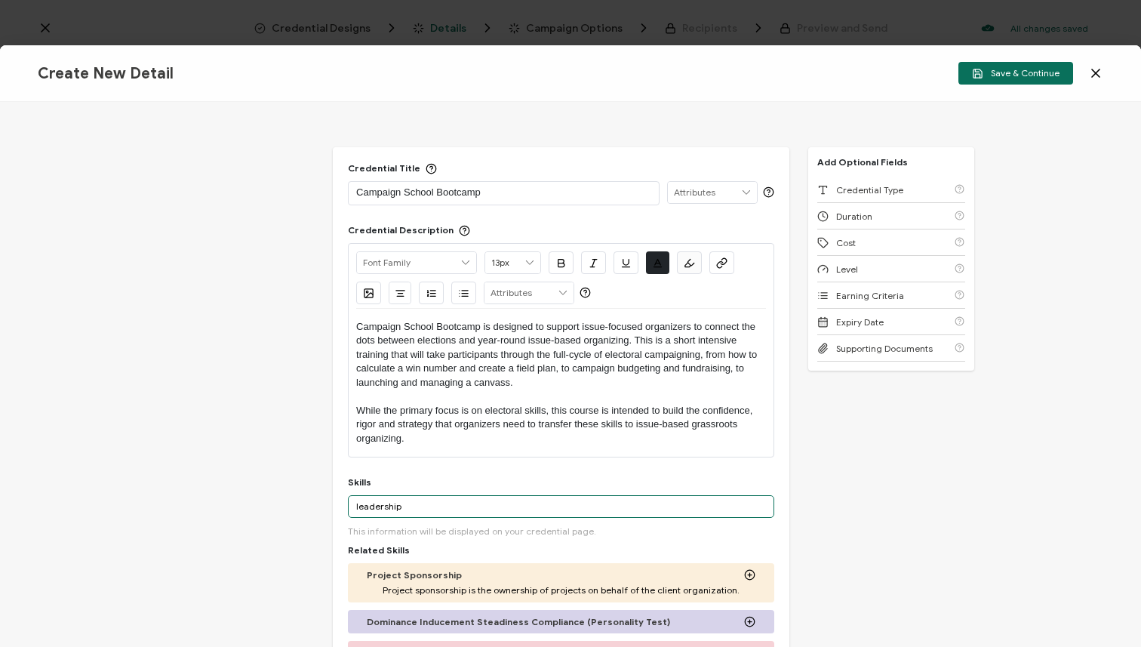
click at [445, 504] on input "leadership" at bounding box center [561, 506] width 427 height 23
drag, startPoint x: 457, startPoint y: 505, endPoint x: 308, endPoint y: 504, distance: 149.5
click at [308, 504] on div "Credential Title Campaign School Bootcamp ISSUER Issuer Name Credential Descrip…" at bounding box center [570, 374] width 1141 height 545
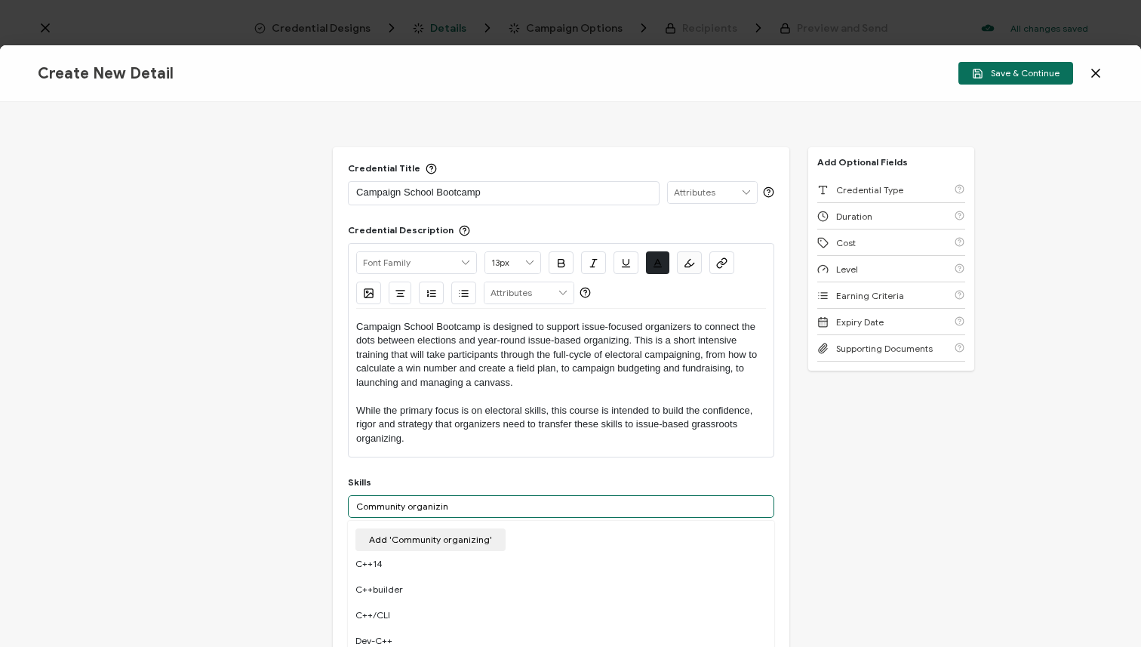
type input "Community organizing"
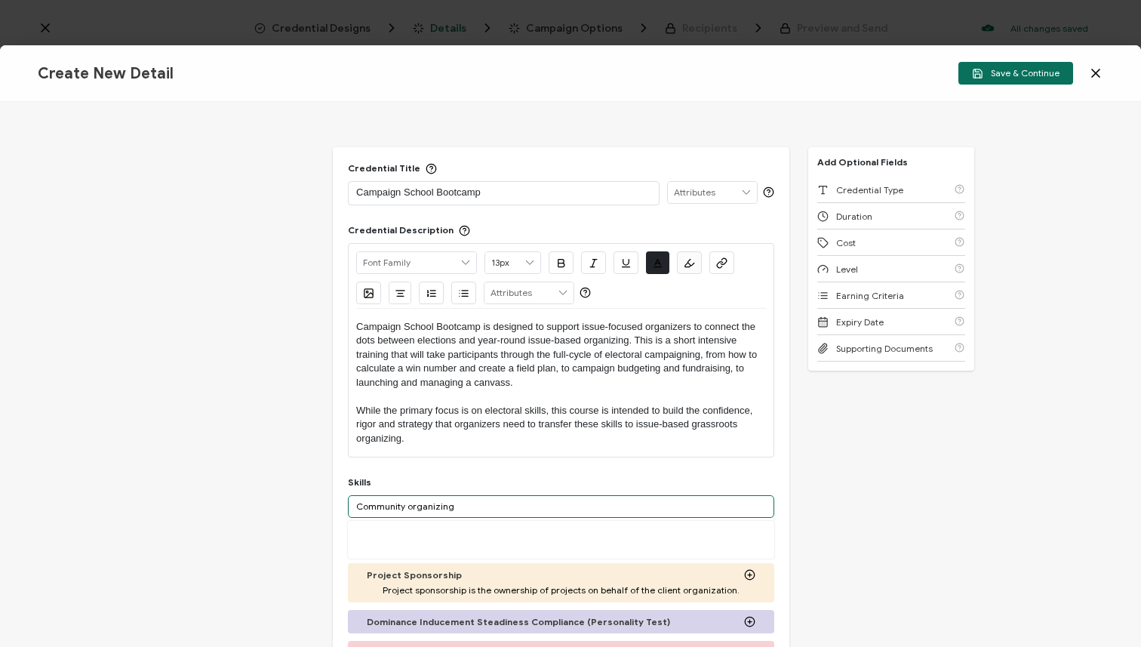
drag, startPoint x: 472, startPoint y: 507, endPoint x: 251, endPoint y: 498, distance: 220.6
click at [251, 498] on div "Credential Title Campaign School Bootcamp ISSUER Issuer Name Credential Descrip…" at bounding box center [570, 374] width 1141 height 545
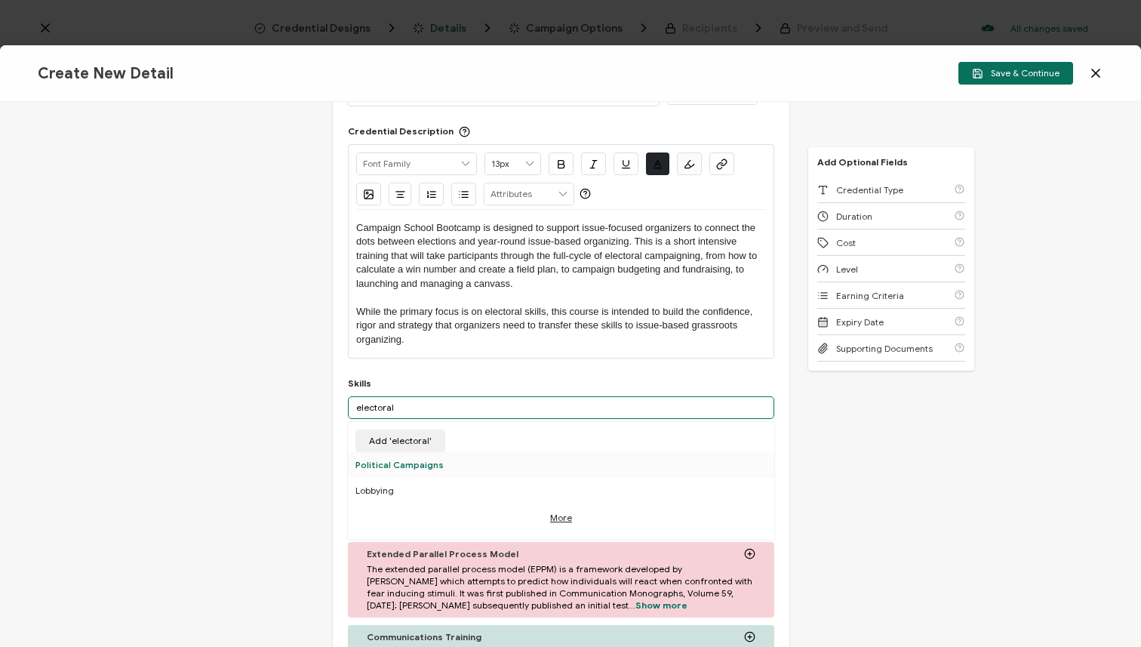
scroll to position [112, 0]
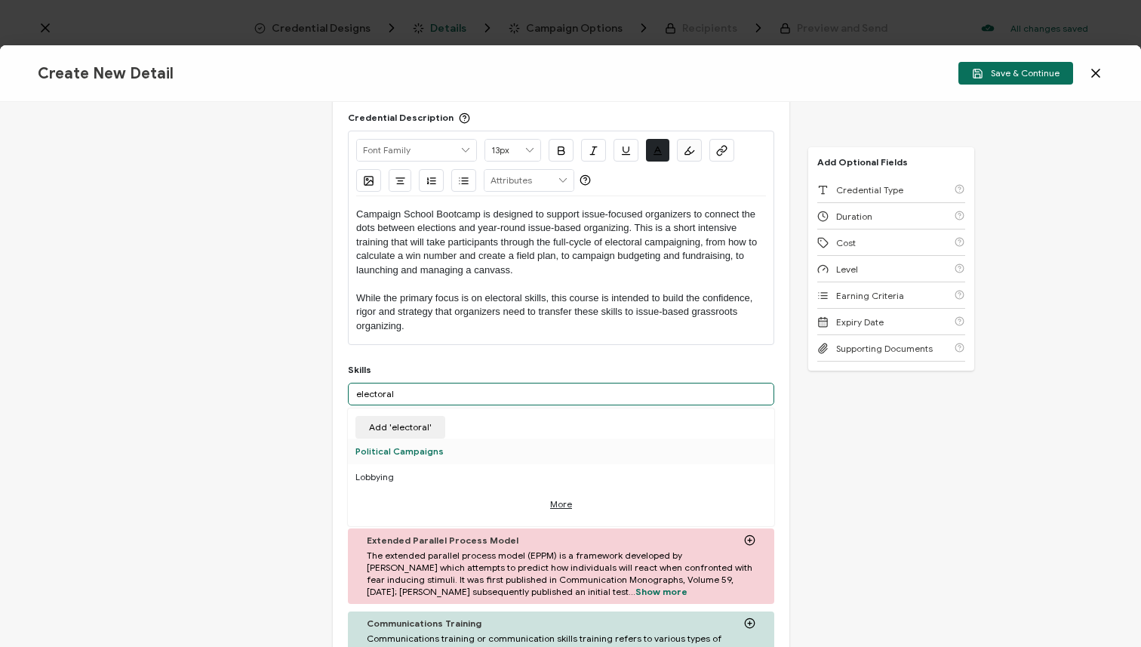
type input "electoral"
click at [454, 457] on div "Political Campaigns" at bounding box center [561, 452] width 427 height 26
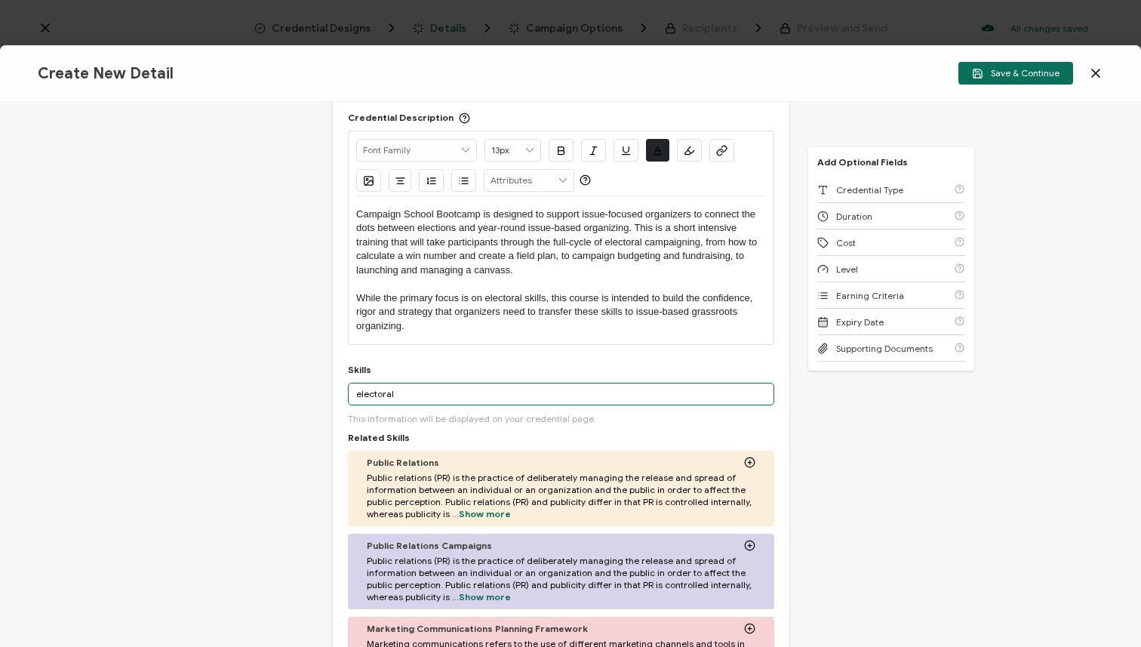
drag, startPoint x: 441, startPoint y: 391, endPoint x: 299, endPoint y: 391, distance: 141.9
click at [299, 391] on div "Credential Title Campaign School Bootcamp ISSUER Issuer Name Credential Descrip…" at bounding box center [570, 374] width 1141 height 545
drag, startPoint x: 434, startPoint y: 401, endPoint x: 313, endPoint y: 383, distance: 122.1
click at [313, 383] on div "Credential Title Campaign School Bootcamp ISSUER Issuer Name Credential Descrip…" at bounding box center [570, 374] width 1141 height 545
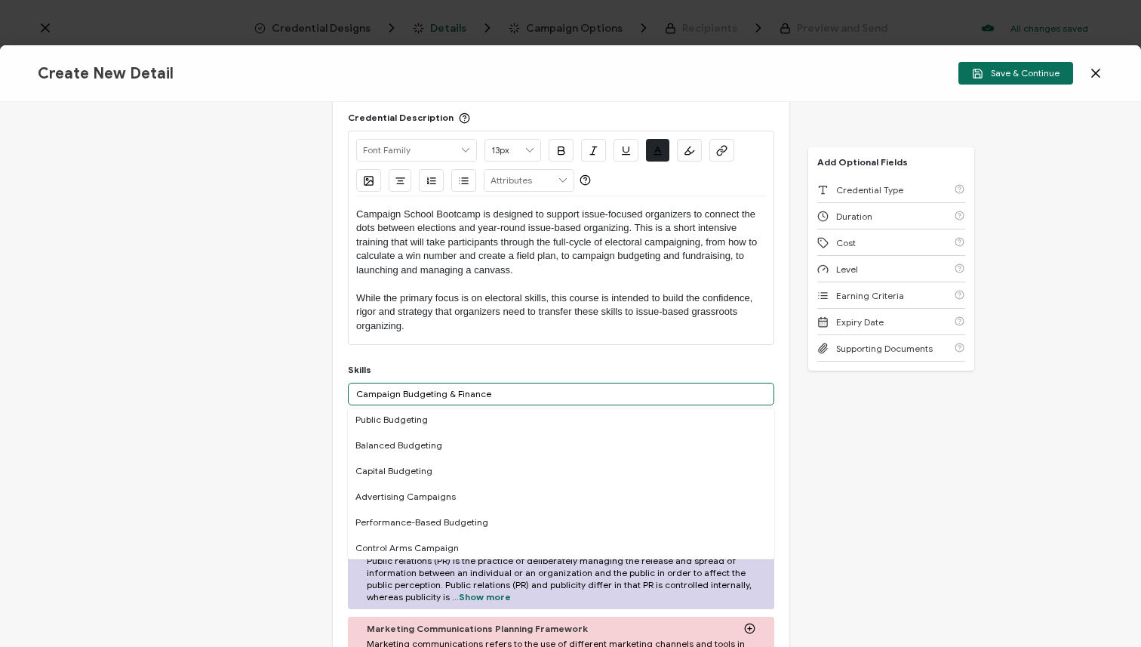
scroll to position [0, 0]
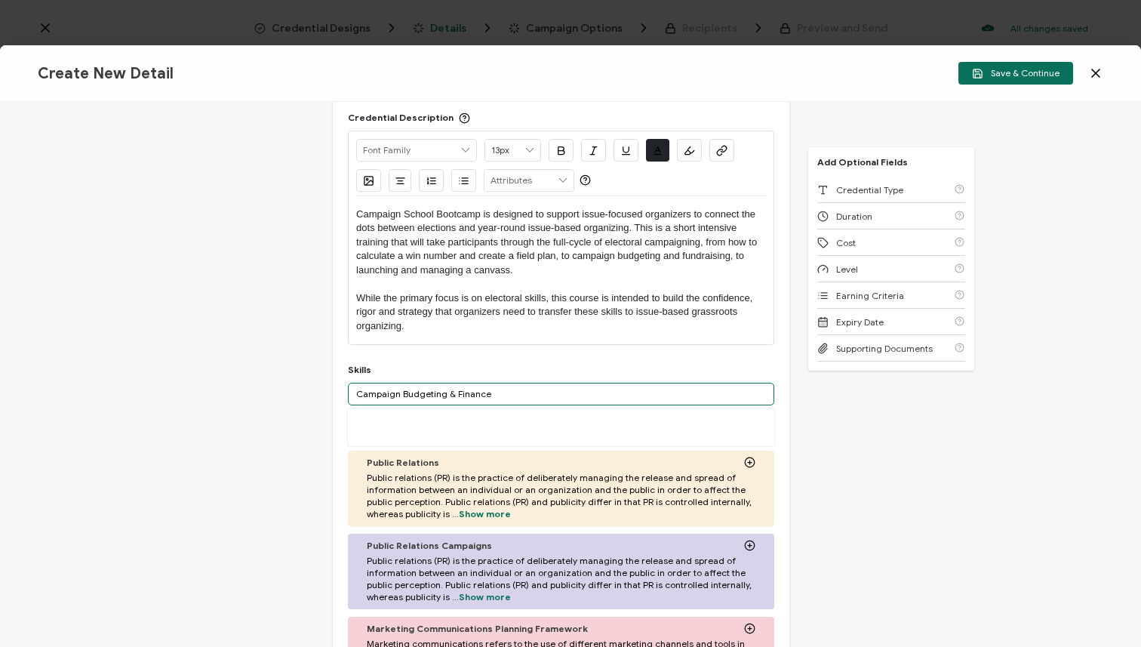
type input "Campaign Budgeting & Finance"
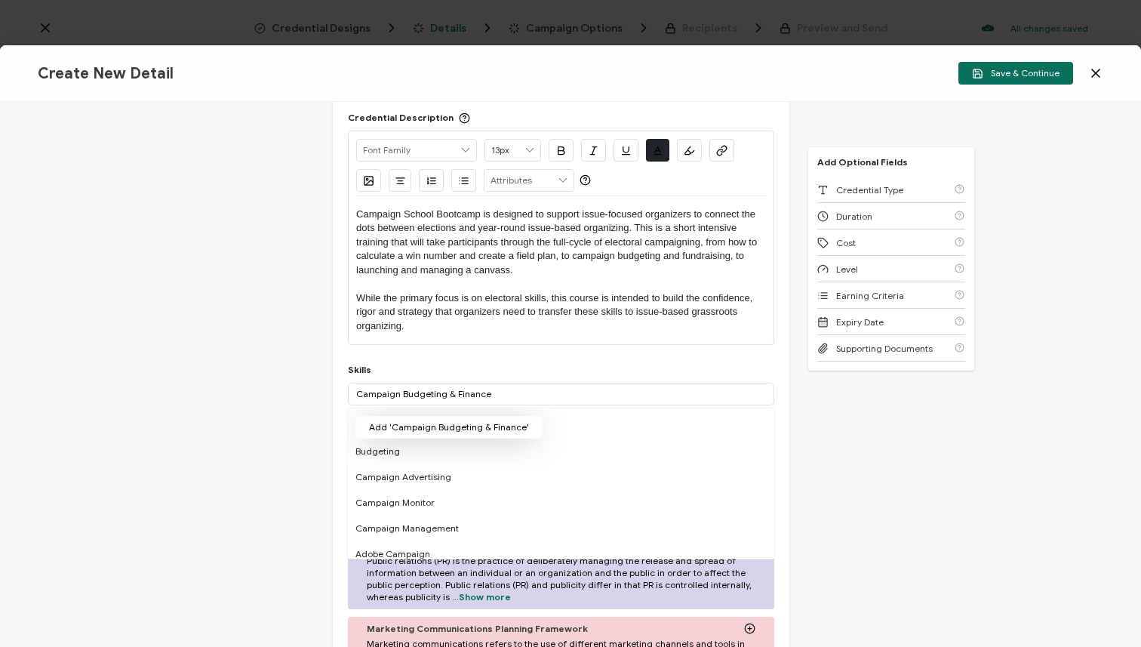
click at [524, 425] on button "Add 'Campaign Budgeting & Finance'" at bounding box center [449, 427] width 187 height 23
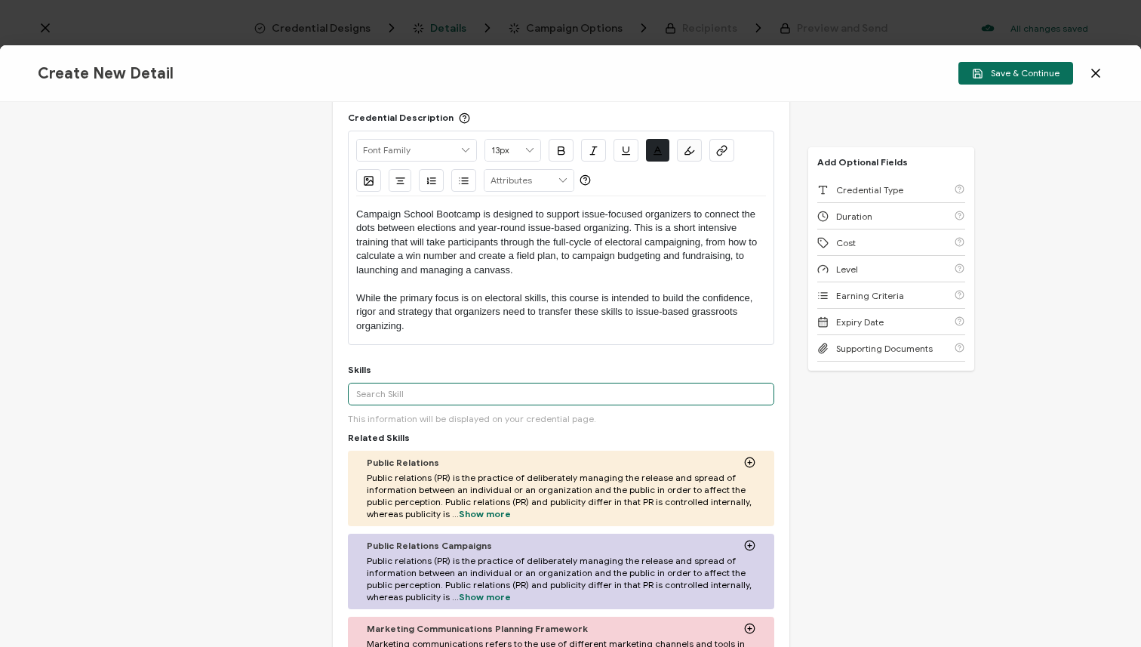
click at [512, 395] on input "text" at bounding box center [561, 394] width 427 height 23
type input "V"
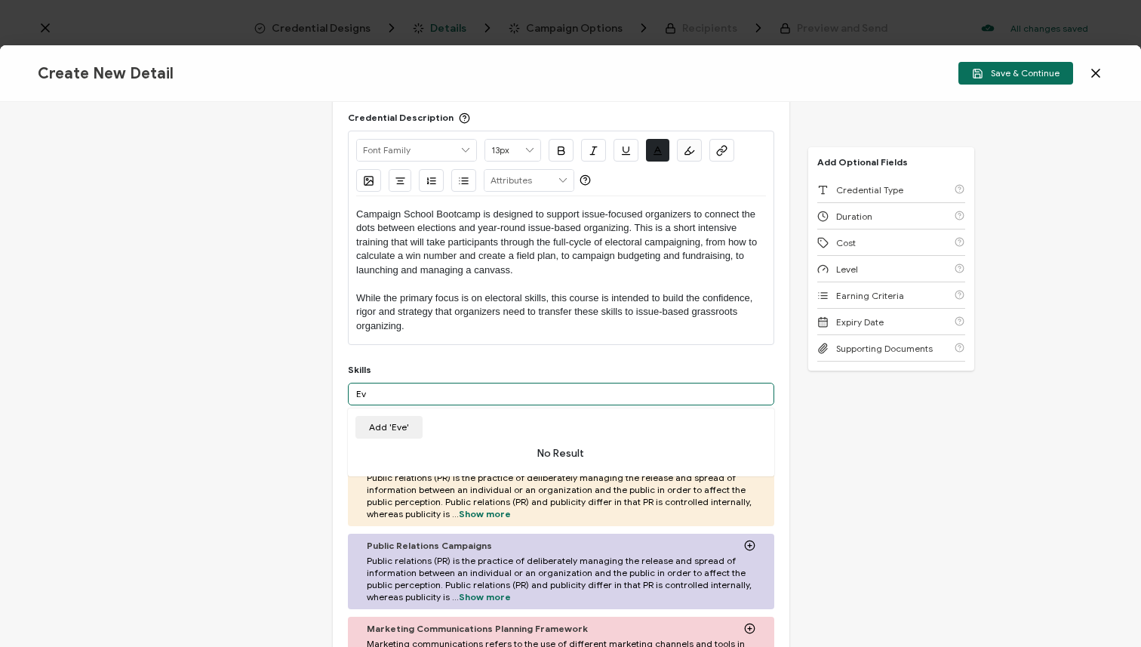
type input "E"
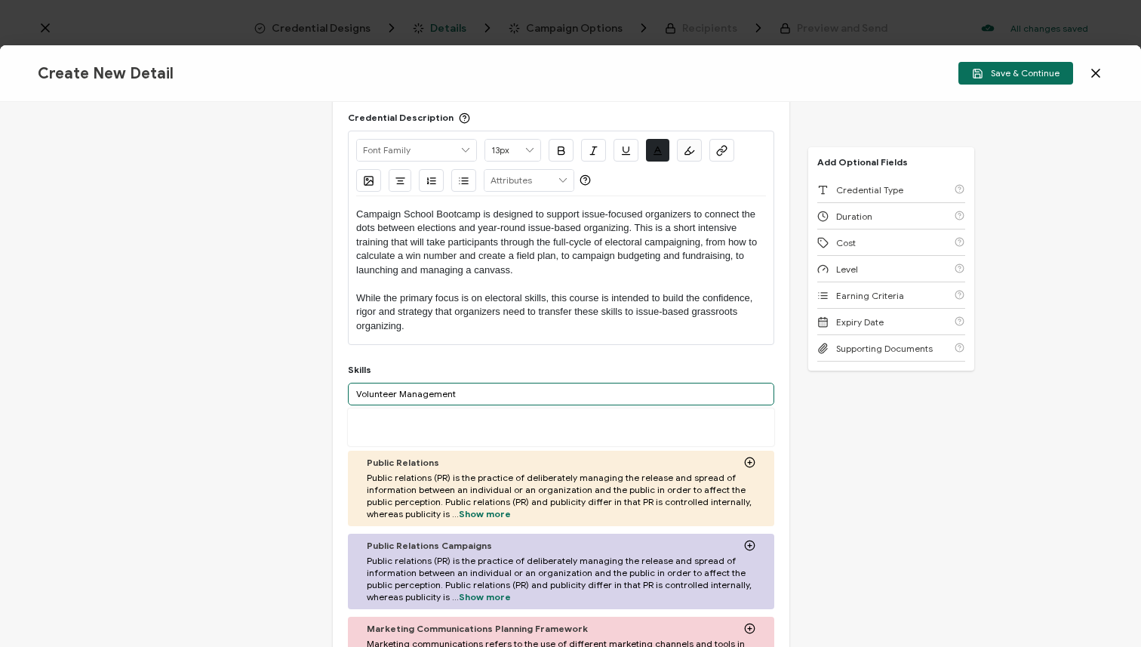
click at [454, 396] on input "Volunteer Management" at bounding box center [561, 394] width 427 height 23
click at [456, 388] on input "Volunteer Management" at bounding box center [561, 394] width 427 height 23
type input "Volunteer Management"
click at [462, 421] on div "More" at bounding box center [561, 427] width 427 height 38
click at [462, 396] on input "Volunteer Management" at bounding box center [561, 394] width 427 height 23
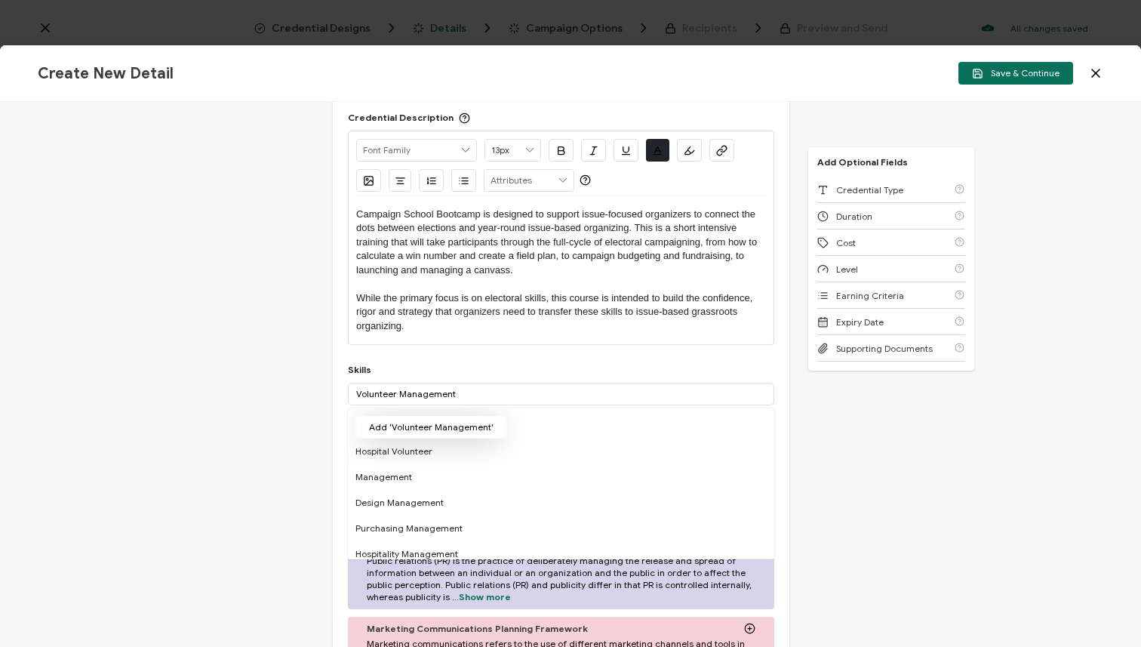
click at [433, 426] on button "Add 'Volunteer Management'" at bounding box center [432, 427] width 152 height 23
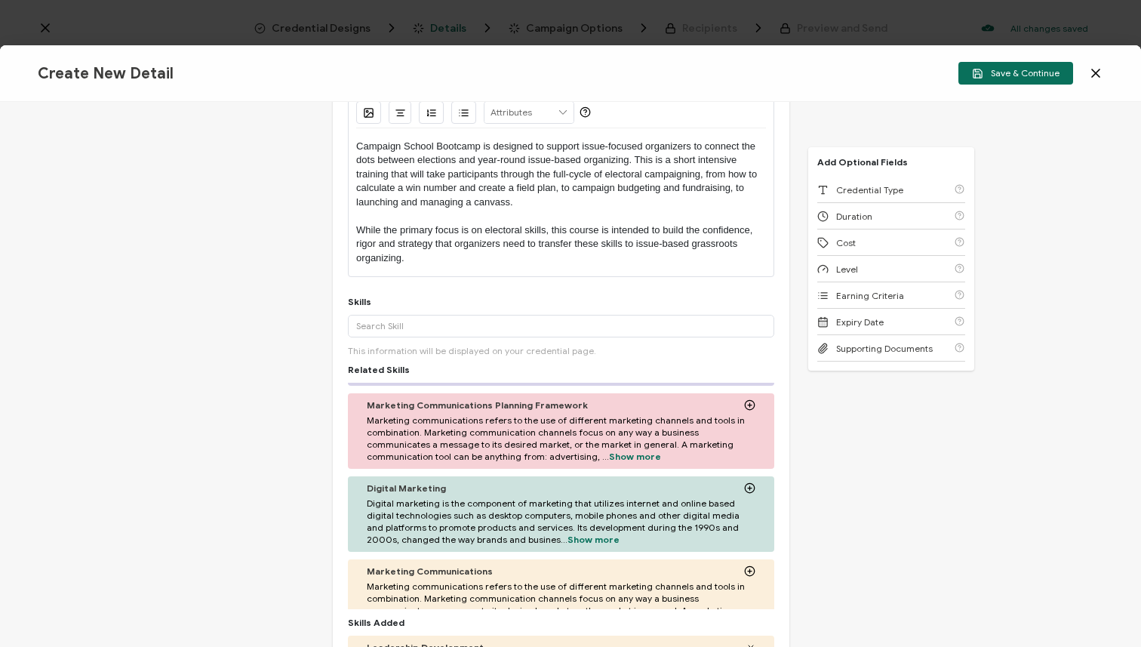
scroll to position [171, 0]
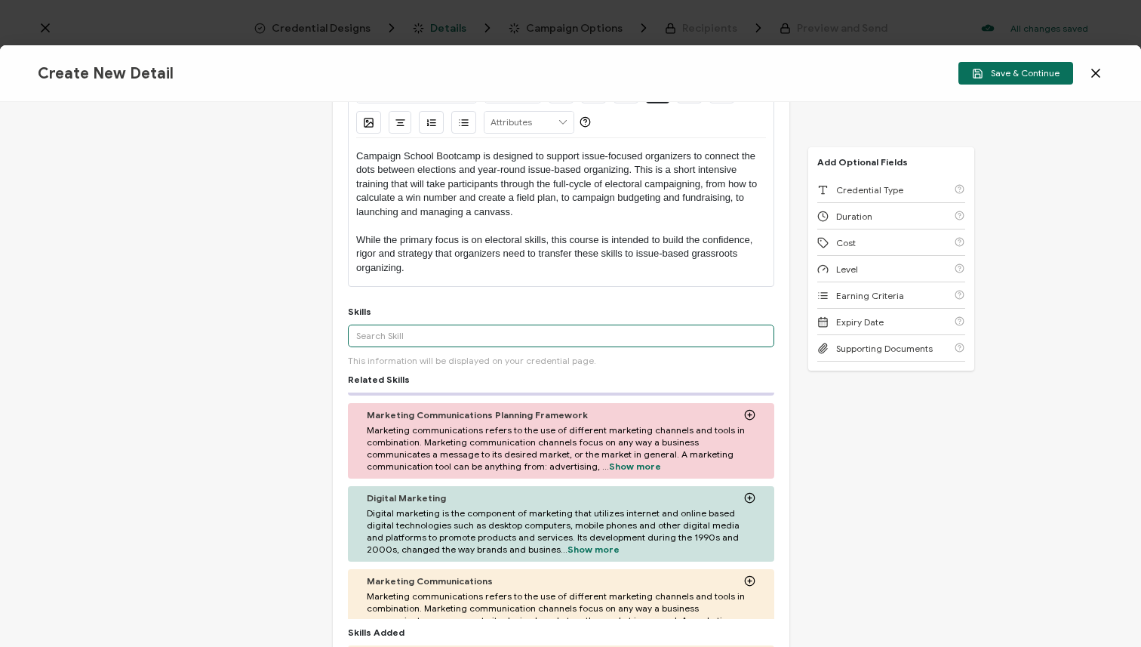
click at [639, 342] on input "text" at bounding box center [561, 336] width 427 height 23
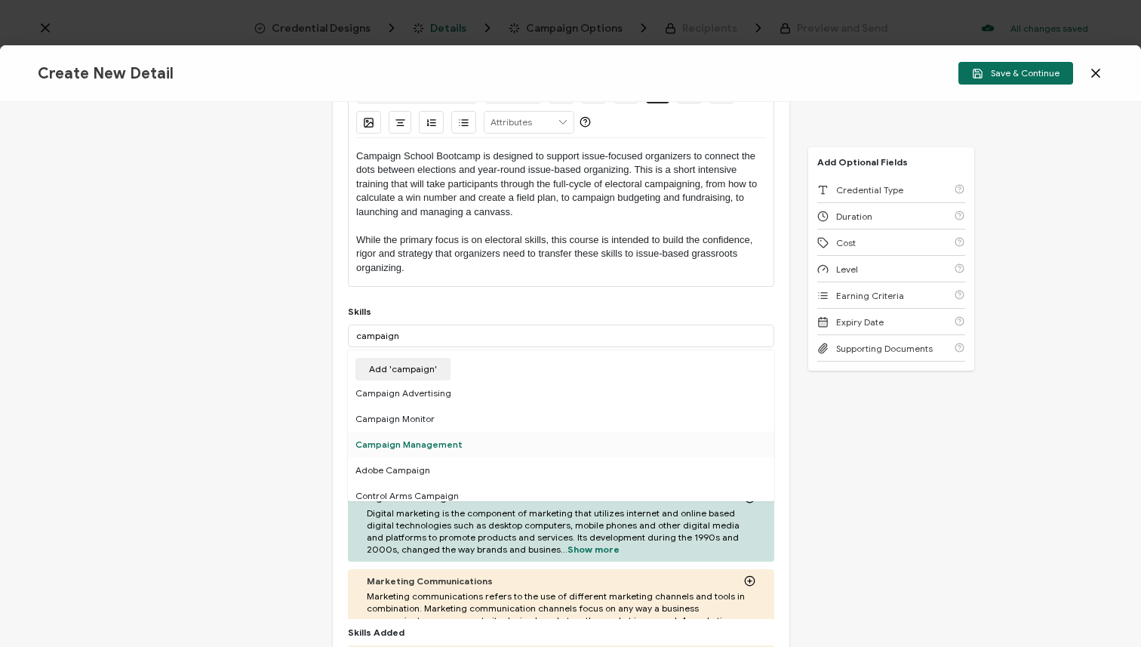
click at [469, 436] on div "Campaign Management" at bounding box center [561, 445] width 427 height 26
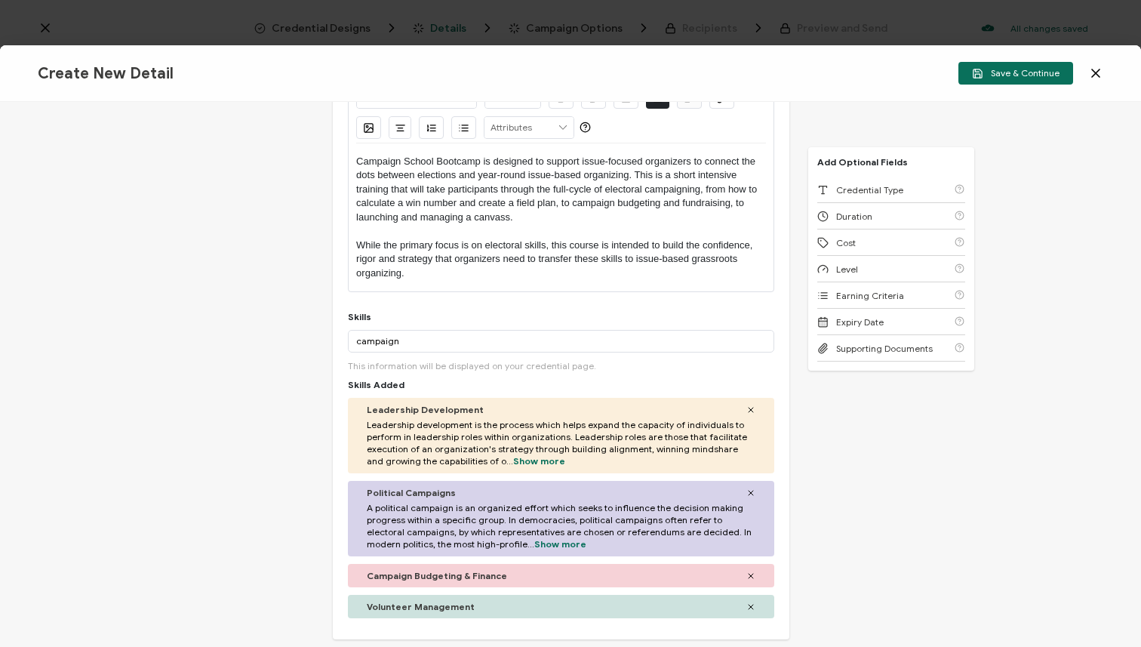
scroll to position [143, 0]
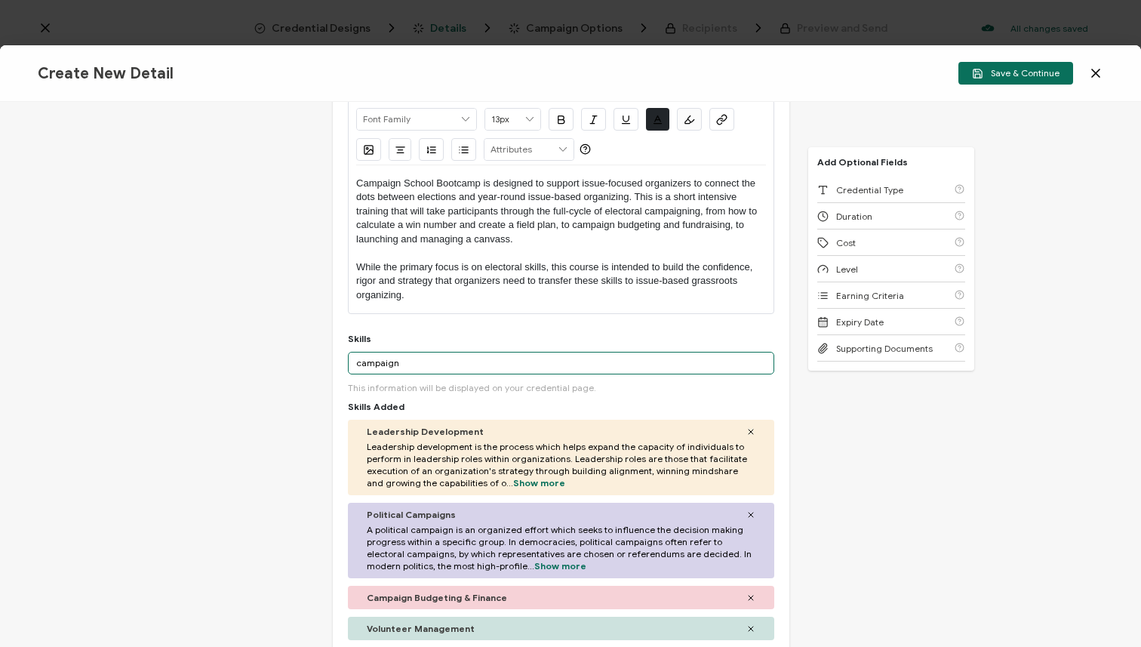
drag, startPoint x: 420, startPoint y: 367, endPoint x: 325, endPoint y: 365, distance: 95.9
click at [325, 365] on div "Credential Title Campaign School Bootcamp ISSUER Issuer Name Credential Descrip…" at bounding box center [570, 374] width 1141 height 545
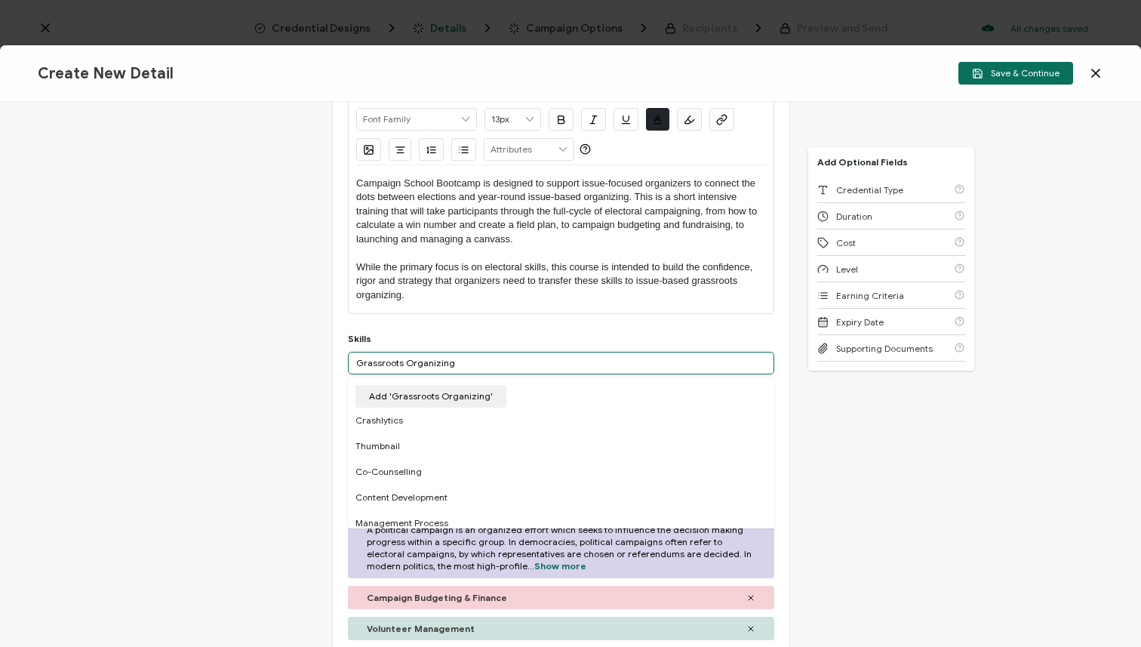
drag, startPoint x: 444, startPoint y: 359, endPoint x: 311, endPoint y: 354, distance: 133.0
click at [311, 354] on div "Credential Title Campaign School Bootcamp ISSUER Issuer Name Credential Descrip…" at bounding box center [570, 374] width 1141 height 545
type input "Electoral Organizing"
click at [448, 390] on button "Add 'Electoral Organizing'" at bounding box center [426, 396] width 141 height 23
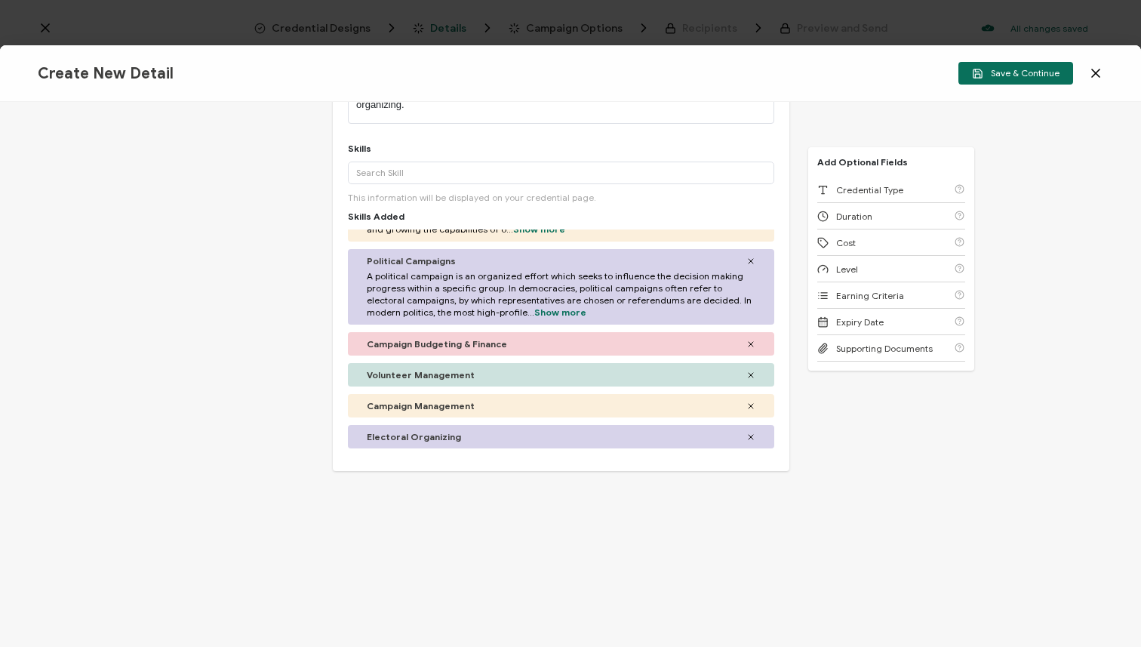
scroll to position [339, 0]
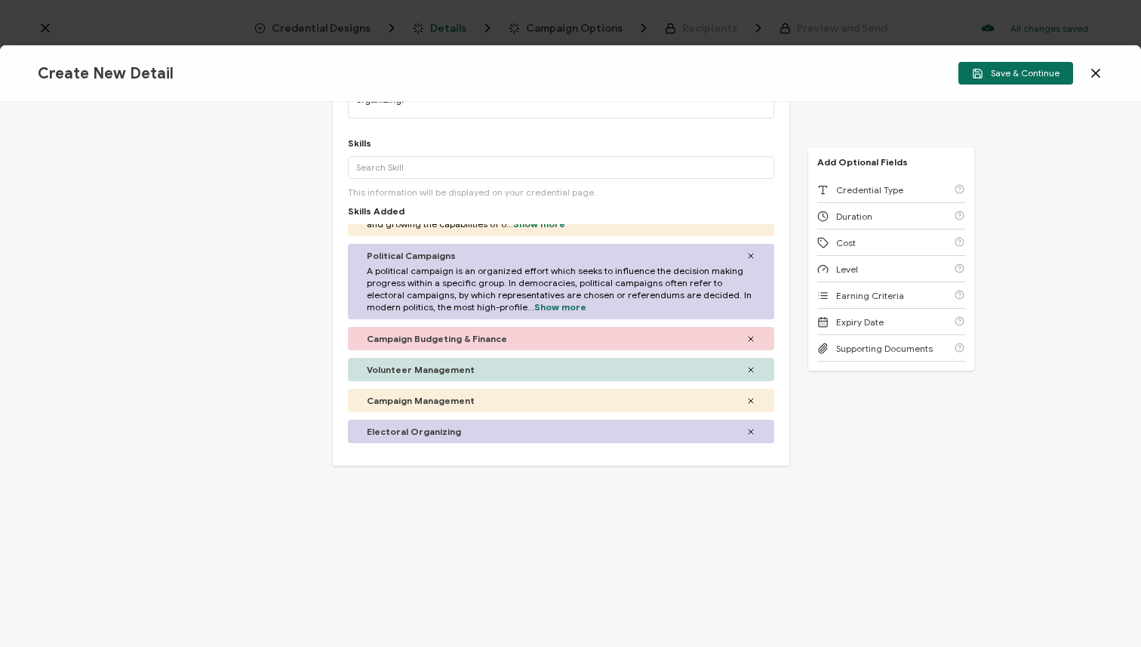
click at [747, 430] on icon at bounding box center [751, 431] width 9 height 9
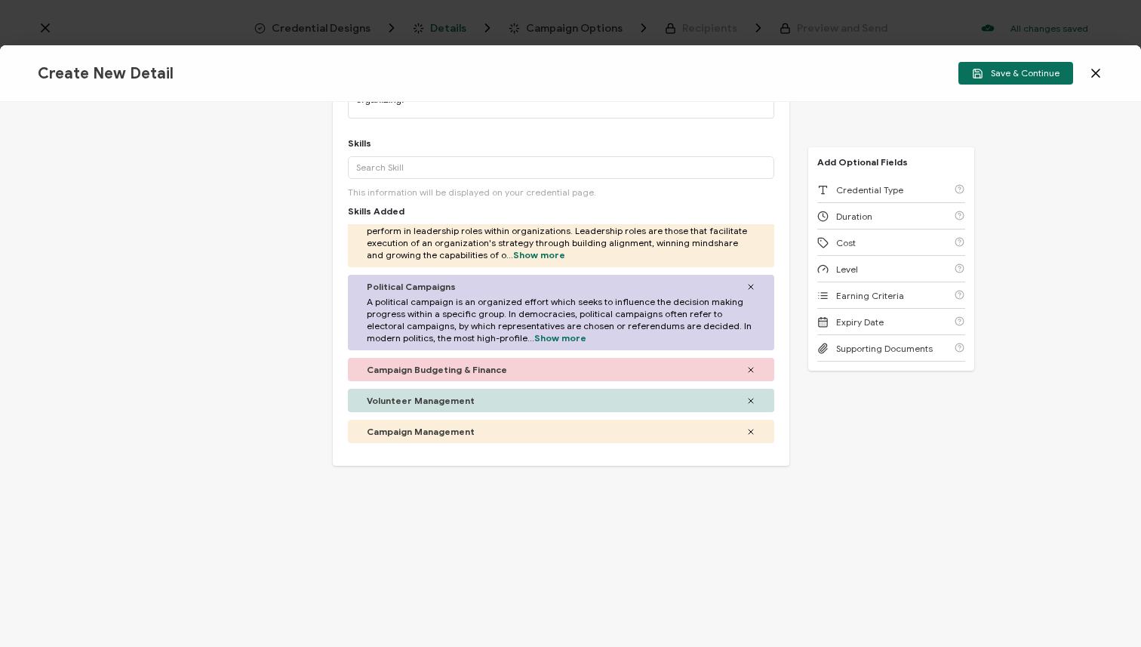
scroll to position [0, 0]
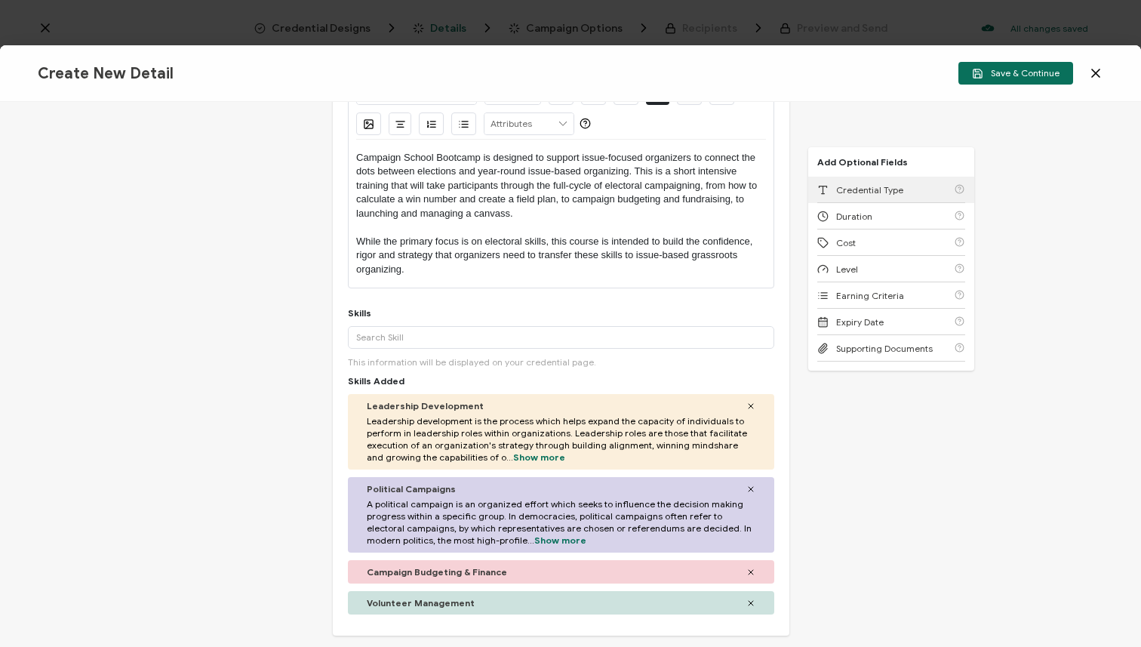
click at [858, 186] on span "Credential Type" at bounding box center [869, 189] width 67 height 11
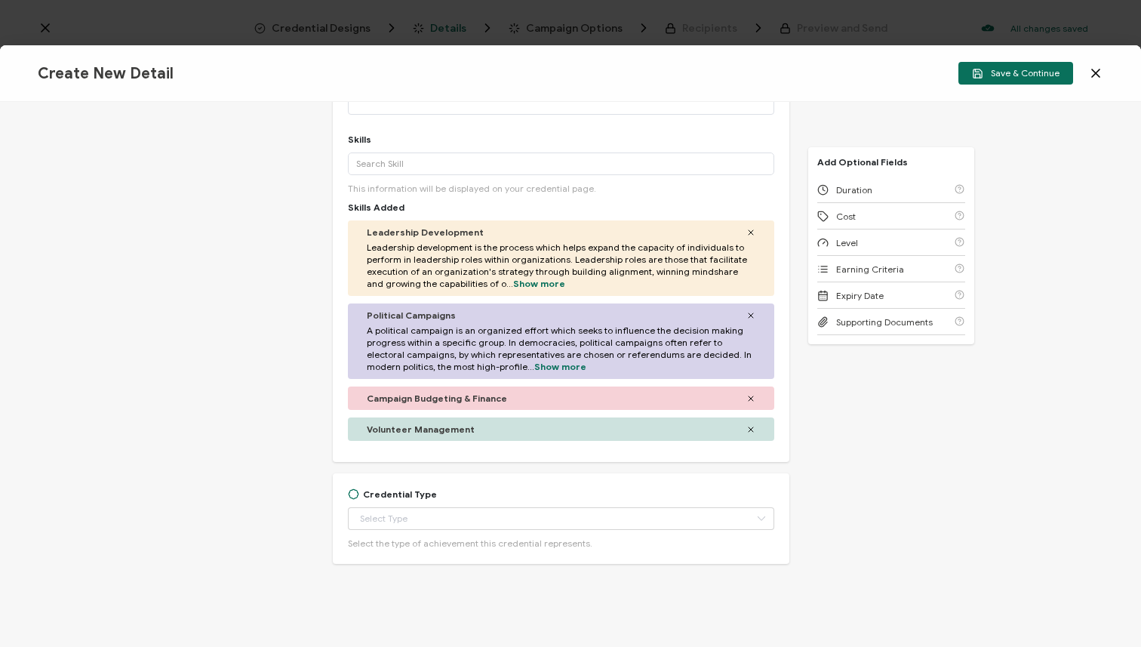
scroll to position [350, 0]
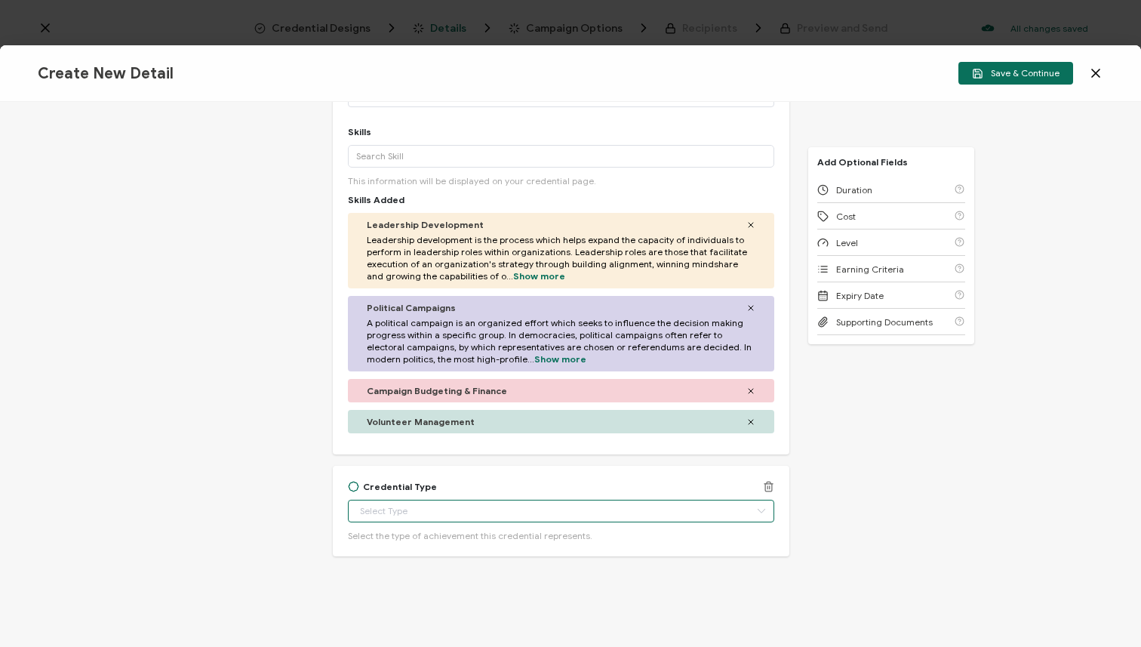
click at [536, 516] on input "text" at bounding box center [561, 511] width 427 height 23
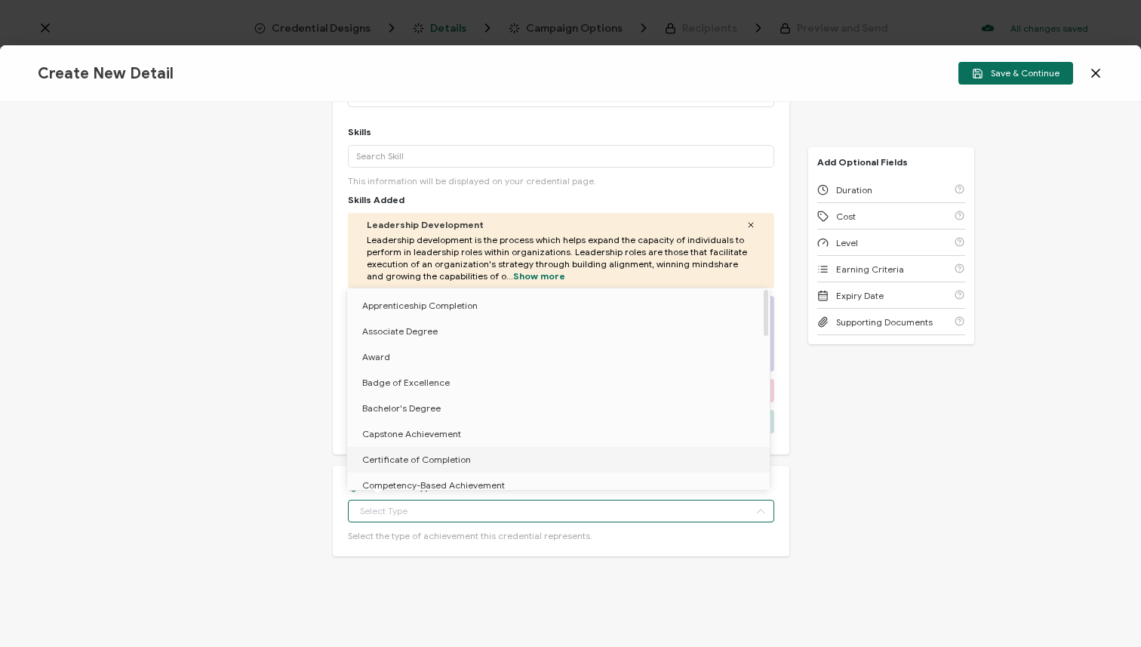
click at [538, 456] on li "Certificate of Completion" at bounding box center [561, 460] width 428 height 26
type input "Certificate of Completion"
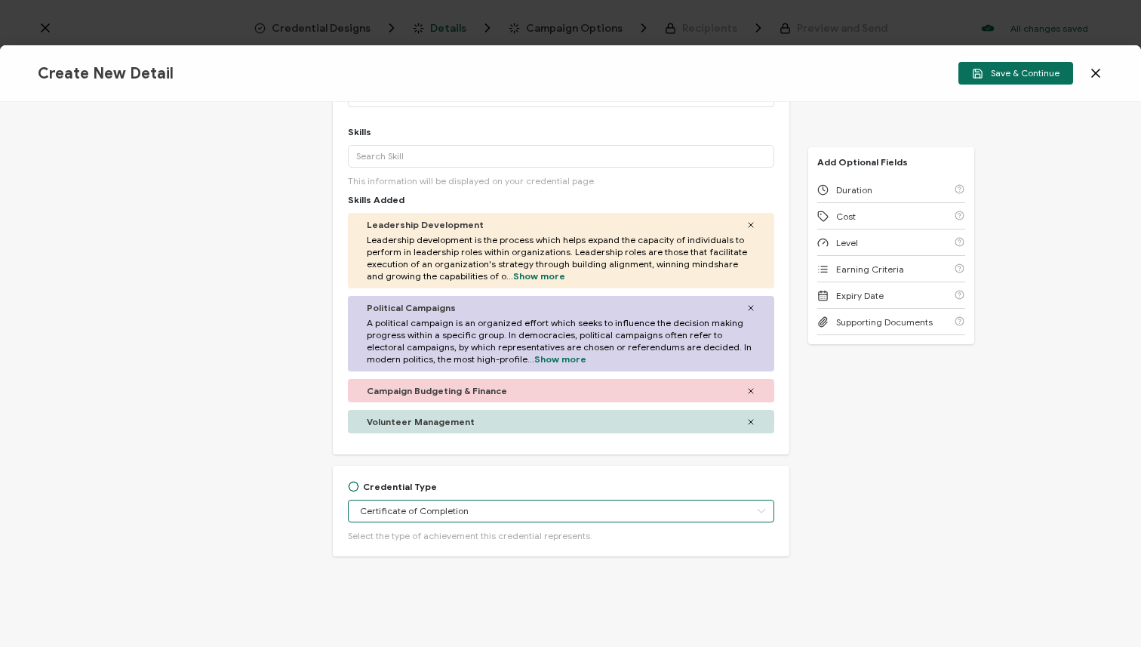
scroll to position [365, 0]
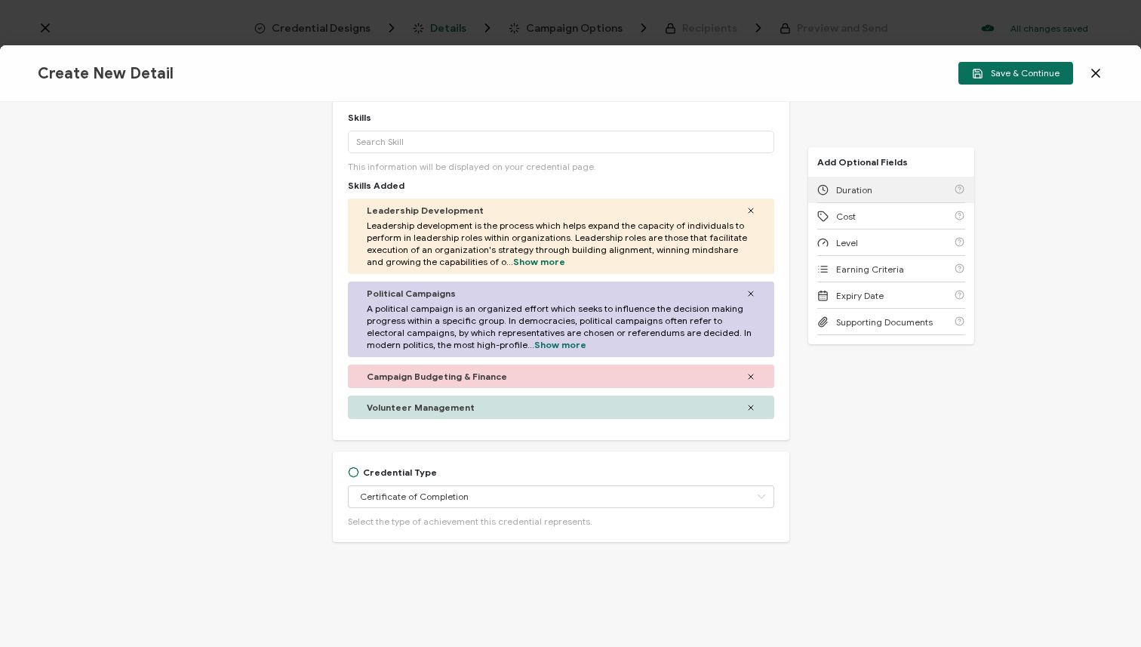
click at [906, 183] on div "Duration" at bounding box center [892, 190] width 148 height 26
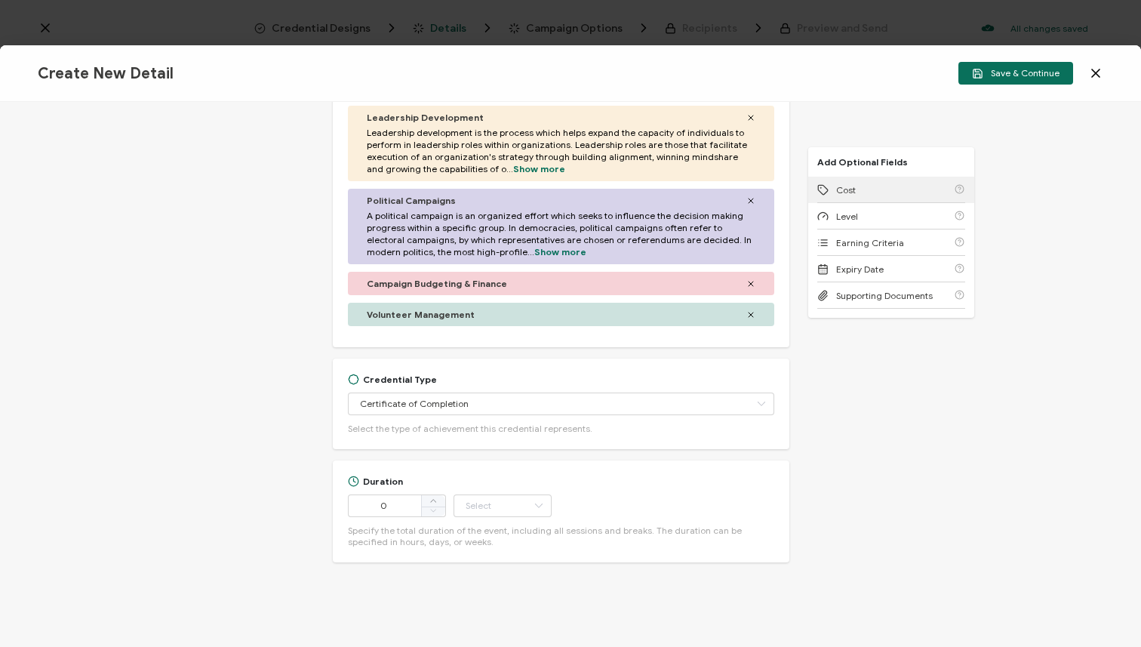
scroll to position [464, 0]
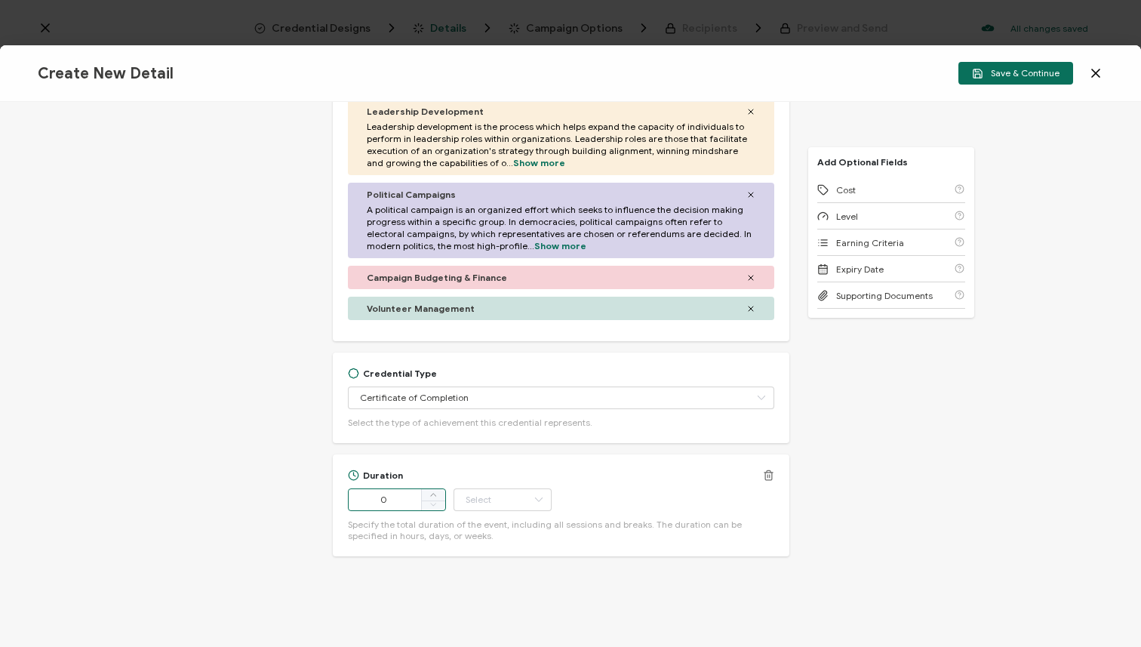
click at [401, 497] on input "0" at bounding box center [397, 499] width 98 height 23
click at [422, 496] on span at bounding box center [433, 495] width 24 height 12
type input "2"
click at [422, 496] on span at bounding box center [433, 495] width 24 height 12
click at [474, 493] on input "text" at bounding box center [503, 499] width 98 height 23
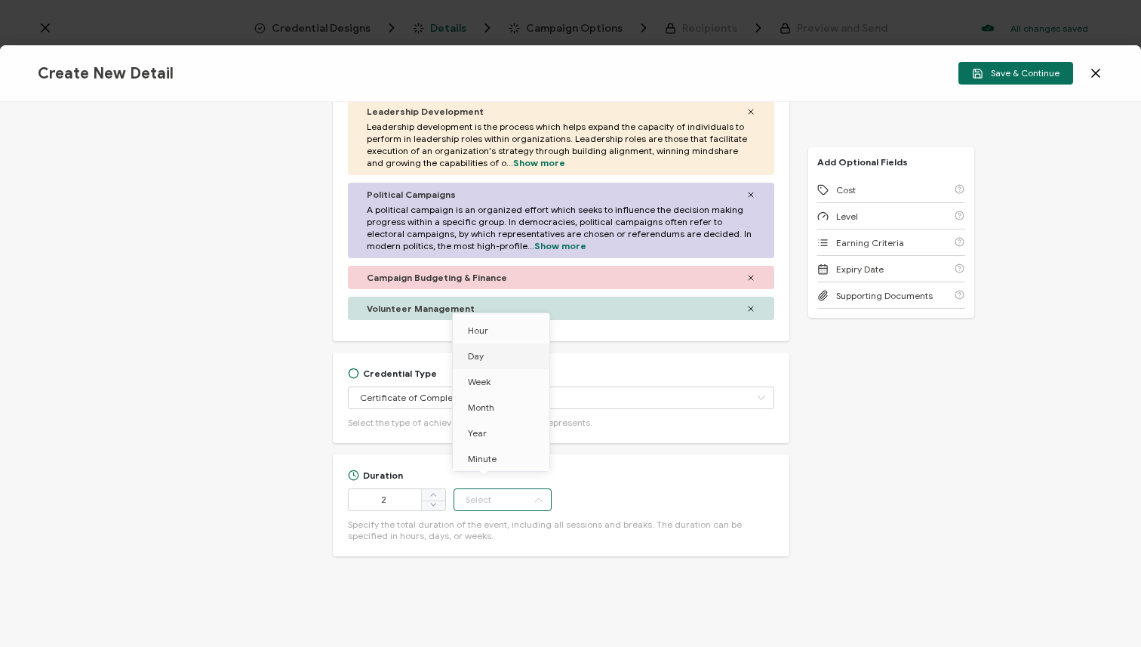
click at [511, 347] on li "Day" at bounding box center [504, 356] width 102 height 26
type input "Day"
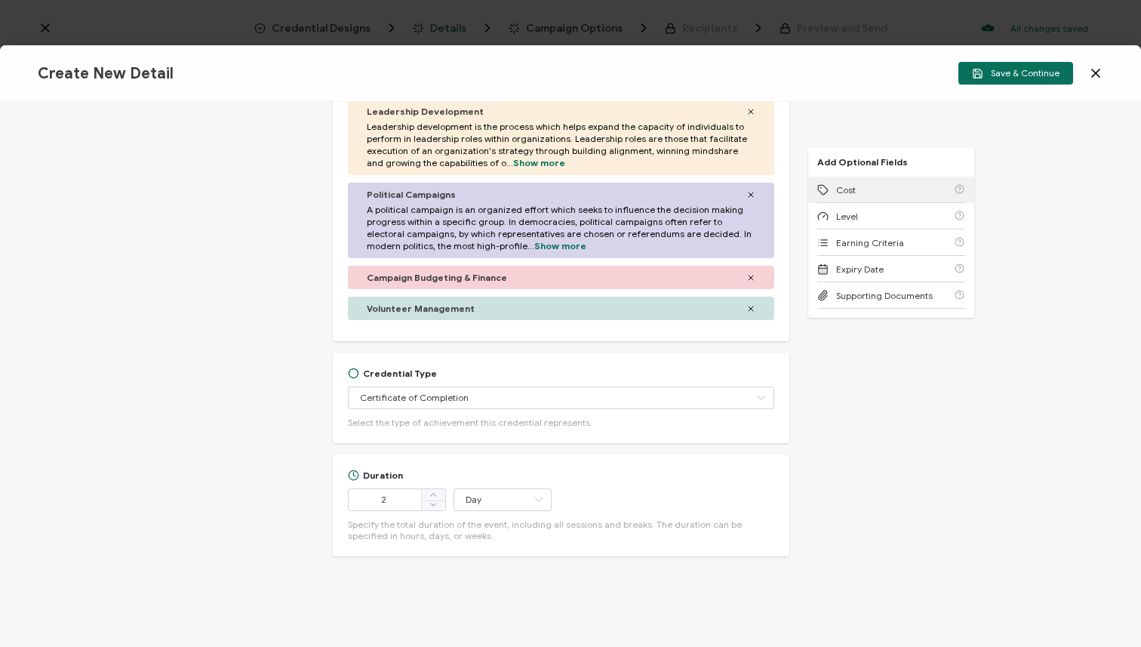
click at [848, 195] on span "Cost" at bounding box center [846, 189] width 20 height 11
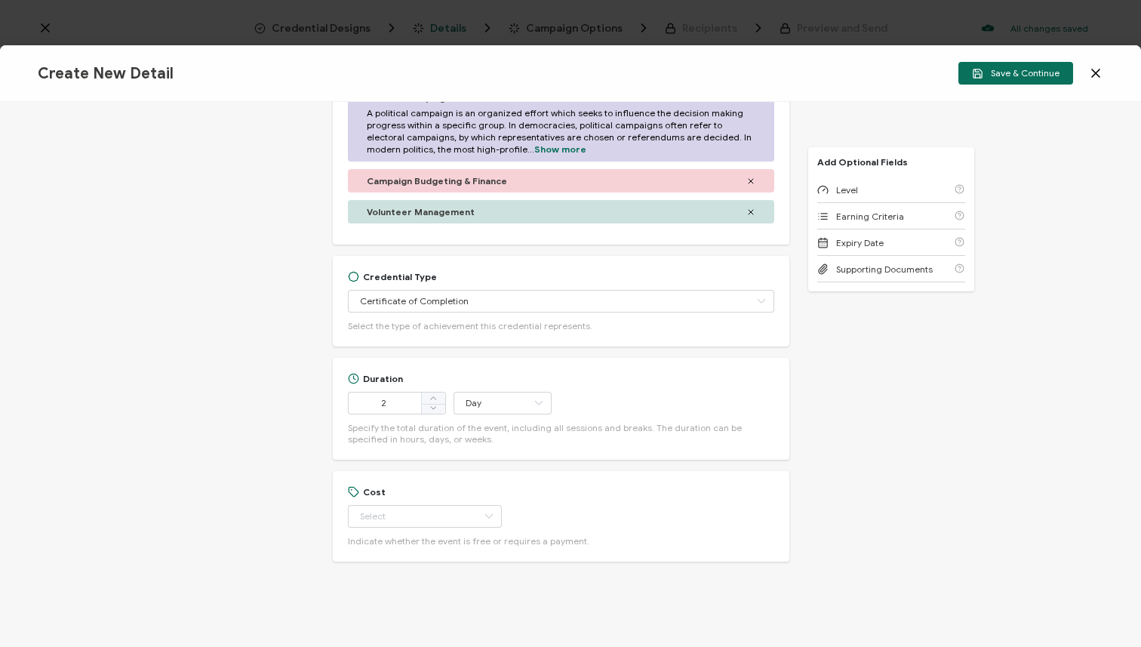
scroll to position [565, 0]
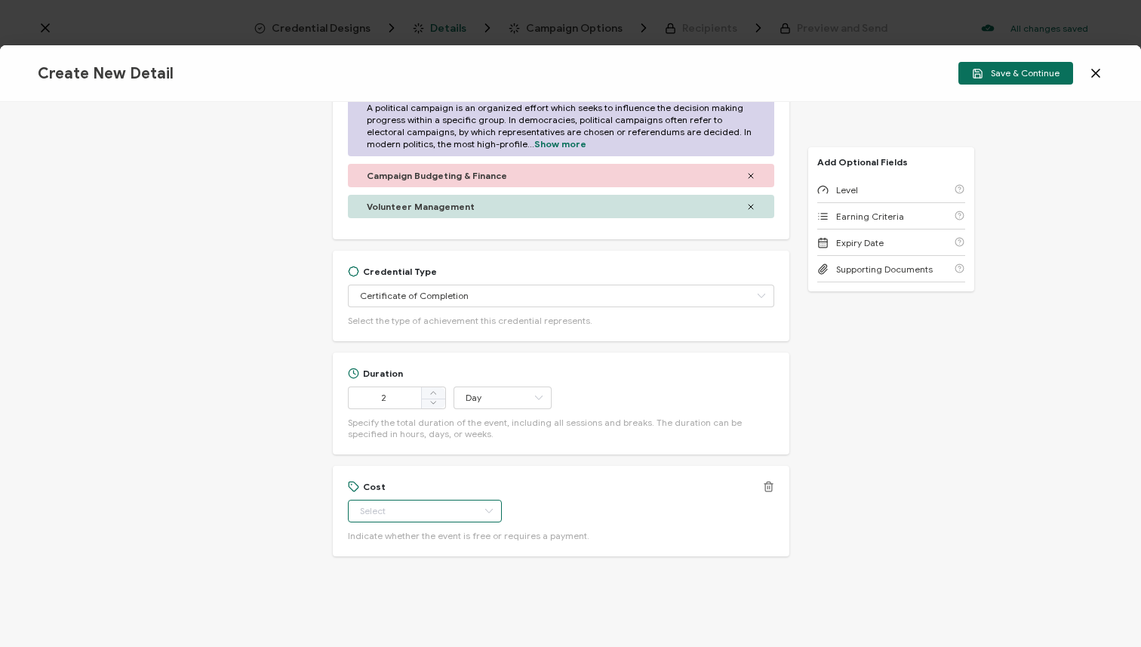
click at [411, 504] on input "text" at bounding box center [425, 511] width 154 height 23
click at [411, 569] on li "Paid" at bounding box center [414, 575] width 134 height 26
type input "Paid"
click at [840, 183] on div "Level" at bounding box center [892, 190] width 148 height 26
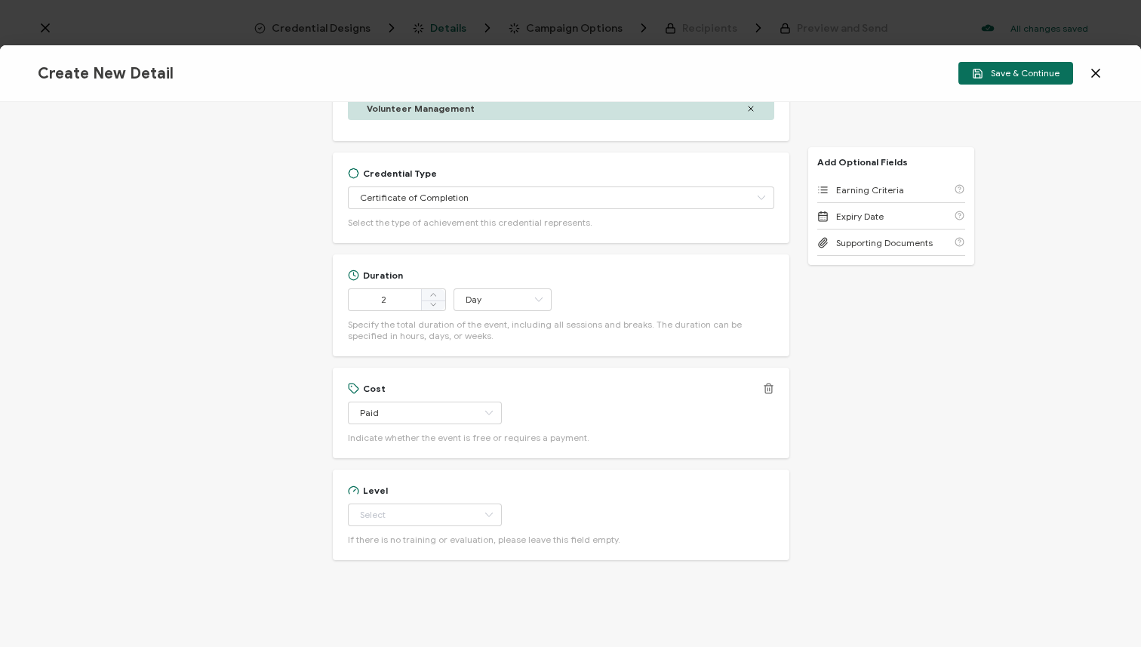
scroll to position [667, 0]
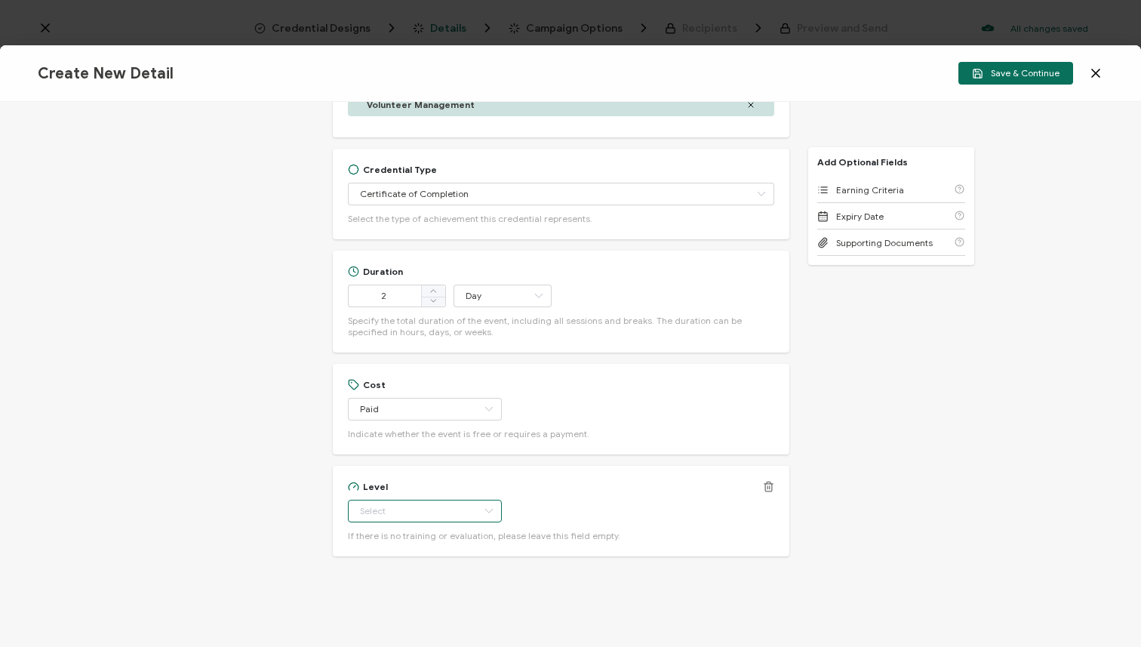
click at [384, 518] on input "text" at bounding box center [425, 511] width 154 height 23
click at [436, 396] on li "Intermediate" at bounding box center [414, 393] width 134 height 26
type input "Intermediate"
click at [861, 186] on span "Earning Criteria" at bounding box center [870, 189] width 68 height 11
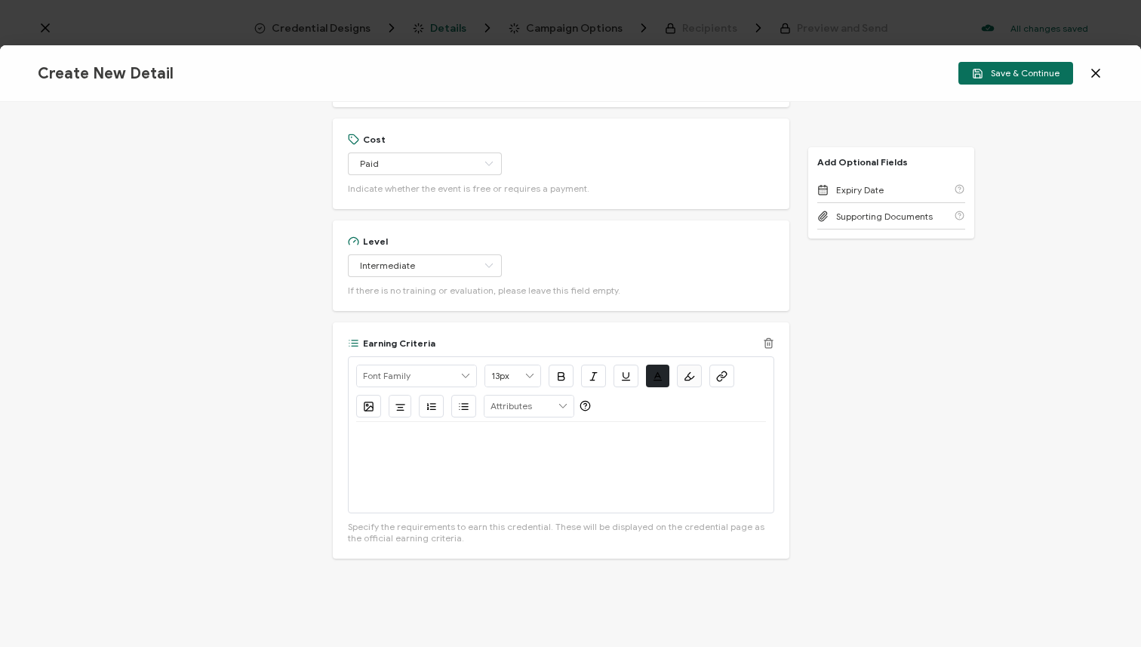
scroll to position [915, 0]
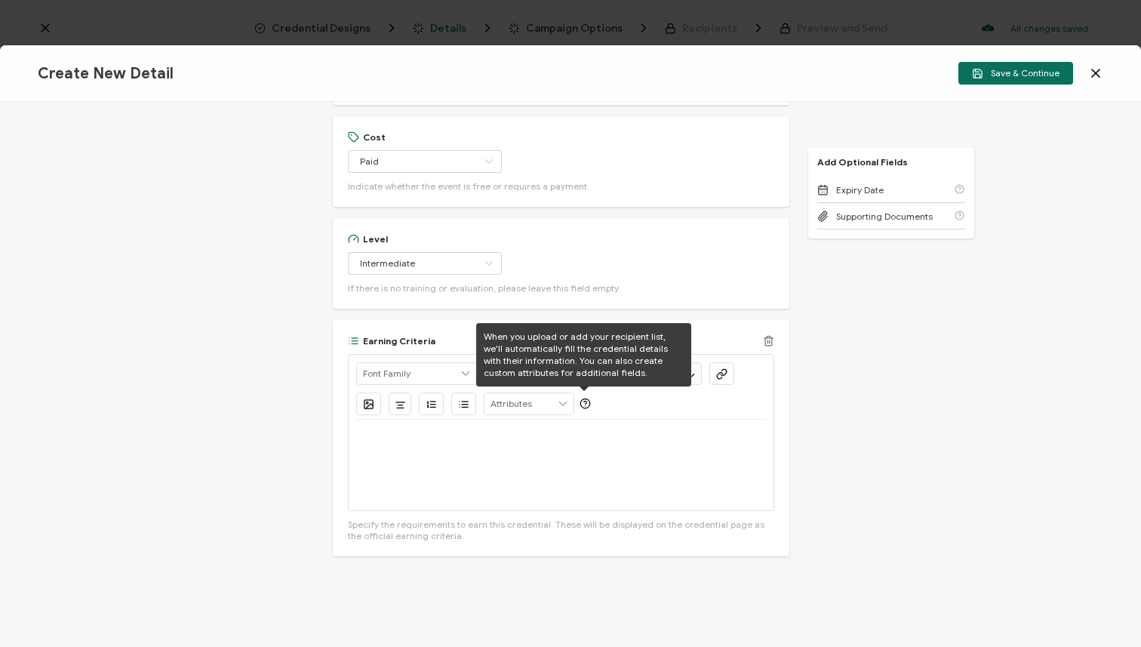
click at [529, 443] on p at bounding box center [561, 438] width 410 height 14
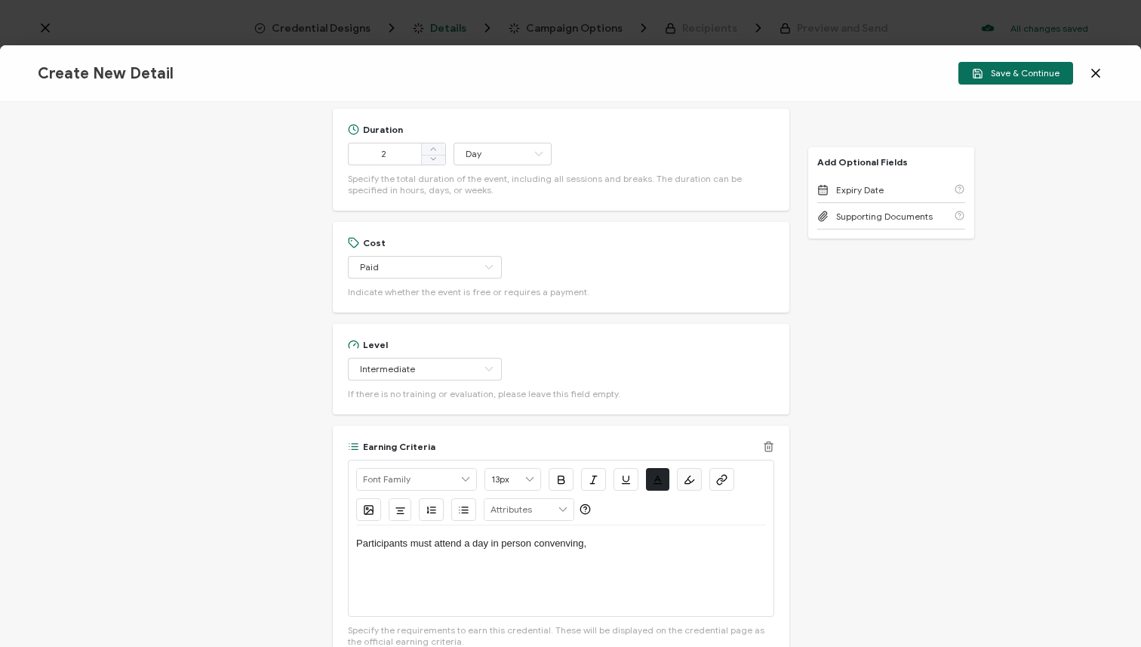
scroll to position [824, 0]
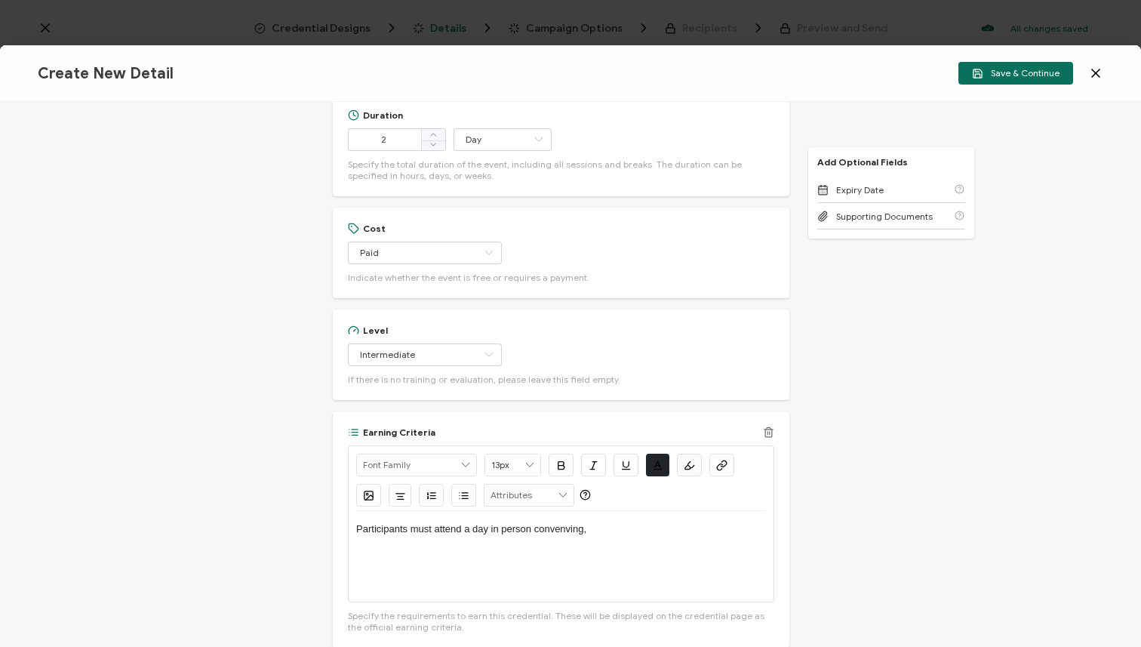
click at [470, 525] on p "Participants must attend a day in person convenving," at bounding box center [561, 529] width 410 height 14
click at [578, 529] on p "Participants must attend a two- day in person convenving," at bounding box center [561, 529] width 410 height 14
click at [647, 531] on p "Participants must attend a two- day in person convening," at bounding box center [561, 529] width 410 height 14
click at [493, 529] on p "Participants must attend a two- day in person convening." at bounding box center [561, 529] width 410 height 14
drag, startPoint x: 595, startPoint y: 526, endPoint x: 509, endPoint y: 525, distance: 86.1
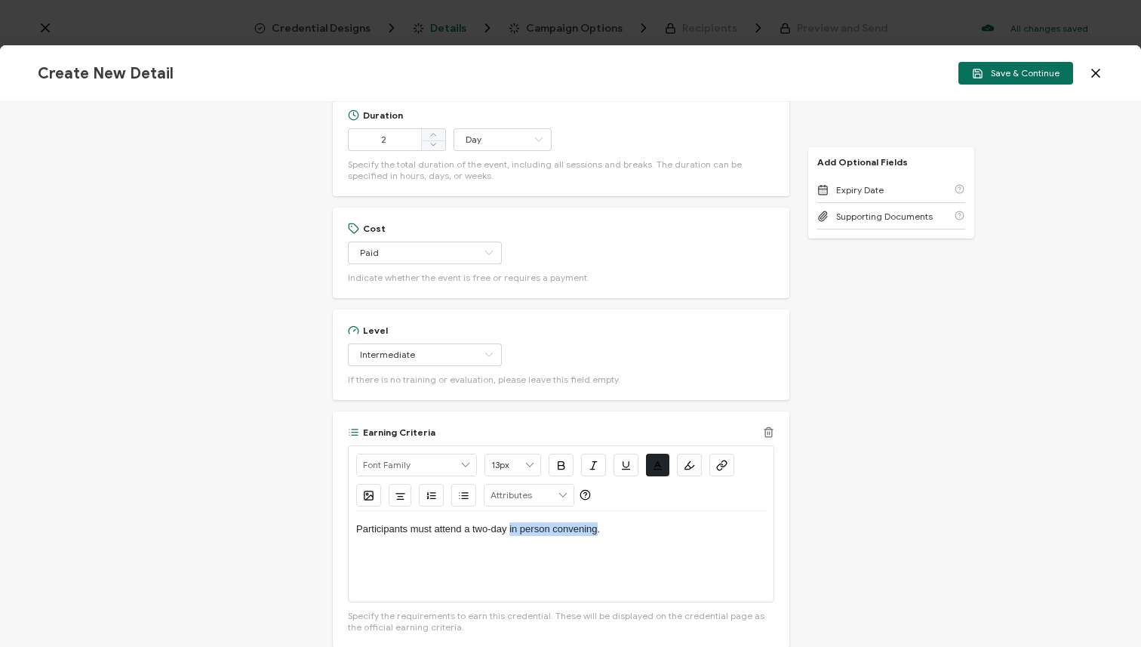
click at [509, 525] on p "Participants must attend a two-day in person convening." at bounding box center [561, 529] width 410 height 14
click at [507, 528] on p "Participants must attend a two-day training intensive." at bounding box center [561, 529] width 410 height 14
click at [480, 529] on p "Participants must attend a 2 day in person training intensive." at bounding box center [561, 529] width 410 height 14
drag, startPoint x: 507, startPoint y: 528, endPoint x: 473, endPoint y: 526, distance: 34.8
click at [473, 527] on p "Participants must attend a two- day in person training intensive." at bounding box center [561, 529] width 410 height 14
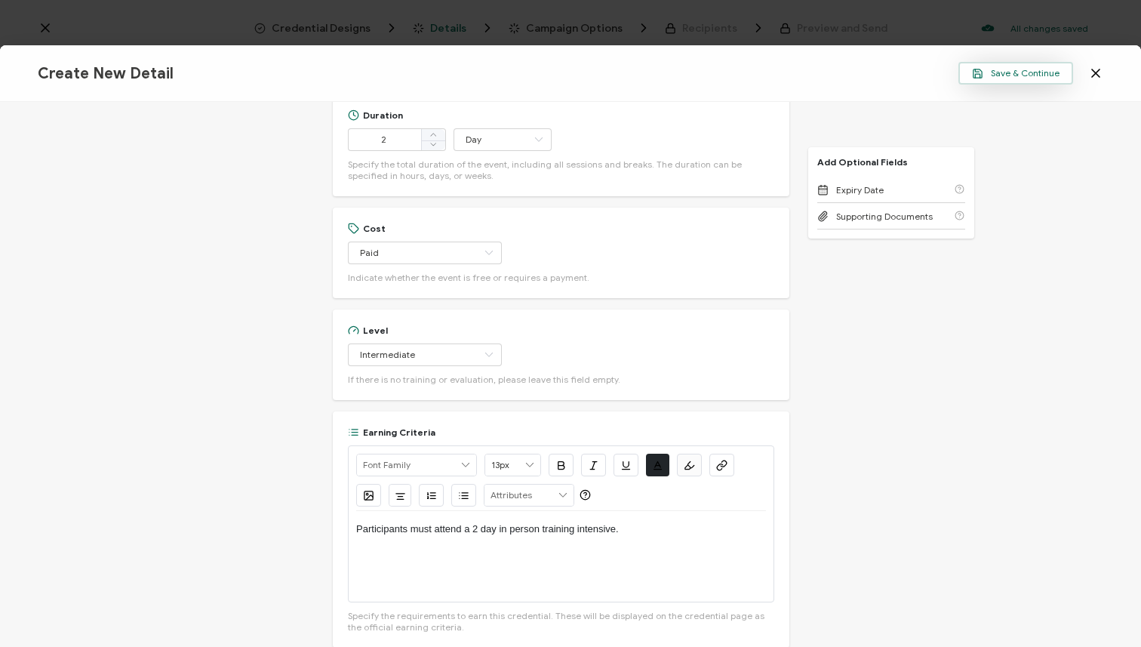
click at [1025, 83] on button "Save & Continue" at bounding box center [1016, 73] width 115 height 23
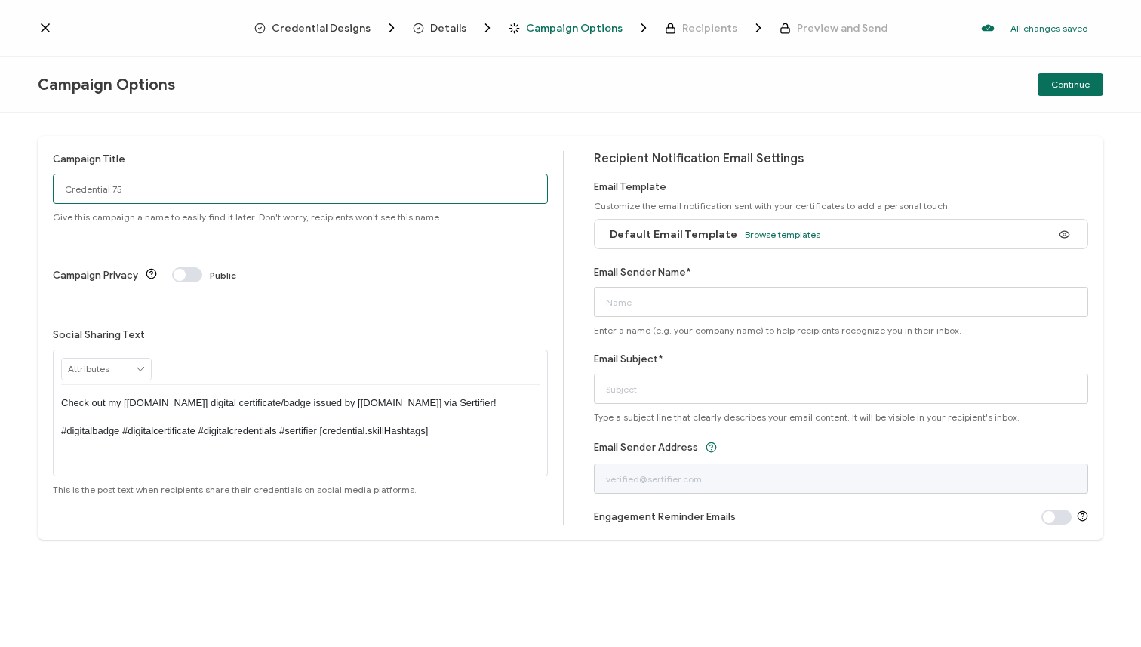
click at [443, 192] on input "Credential 75" at bounding box center [300, 189] width 495 height 30
drag, startPoint x: 443, startPoint y: 192, endPoint x: 0, endPoint y: 192, distance: 443.1
click at [0, 192] on div "Campaign Title Credential 75 Give this campaign a name to easily find it later.…" at bounding box center [570, 380] width 1141 height 534
type input "Campaign School Bootcamp 2025 - Certificates"
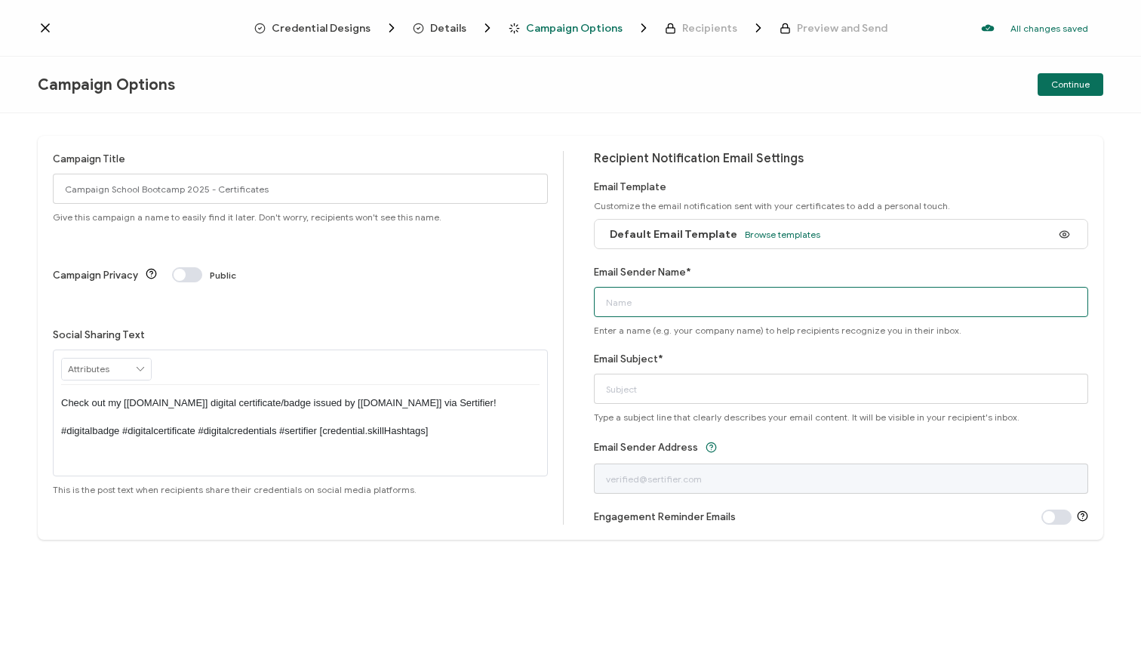
click at [655, 303] on input "Email Sender Name*" at bounding box center [841, 302] width 495 height 30
type input "Team re:power"
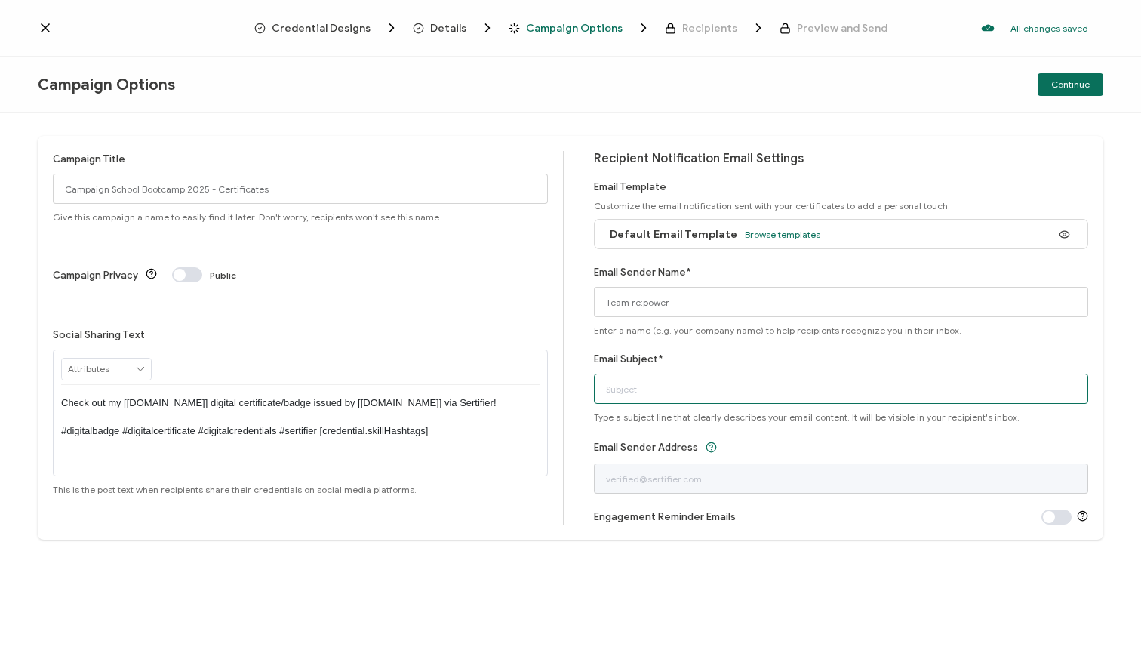
click at [721, 393] on input "Email Subject*" at bounding box center [841, 389] width 495 height 30
type input "Congratulations on Completing Campaign School Bootcamp!"
click at [1089, 78] on button "Continue" at bounding box center [1071, 84] width 66 height 23
